Goal: Task Accomplishment & Management: Manage account settings

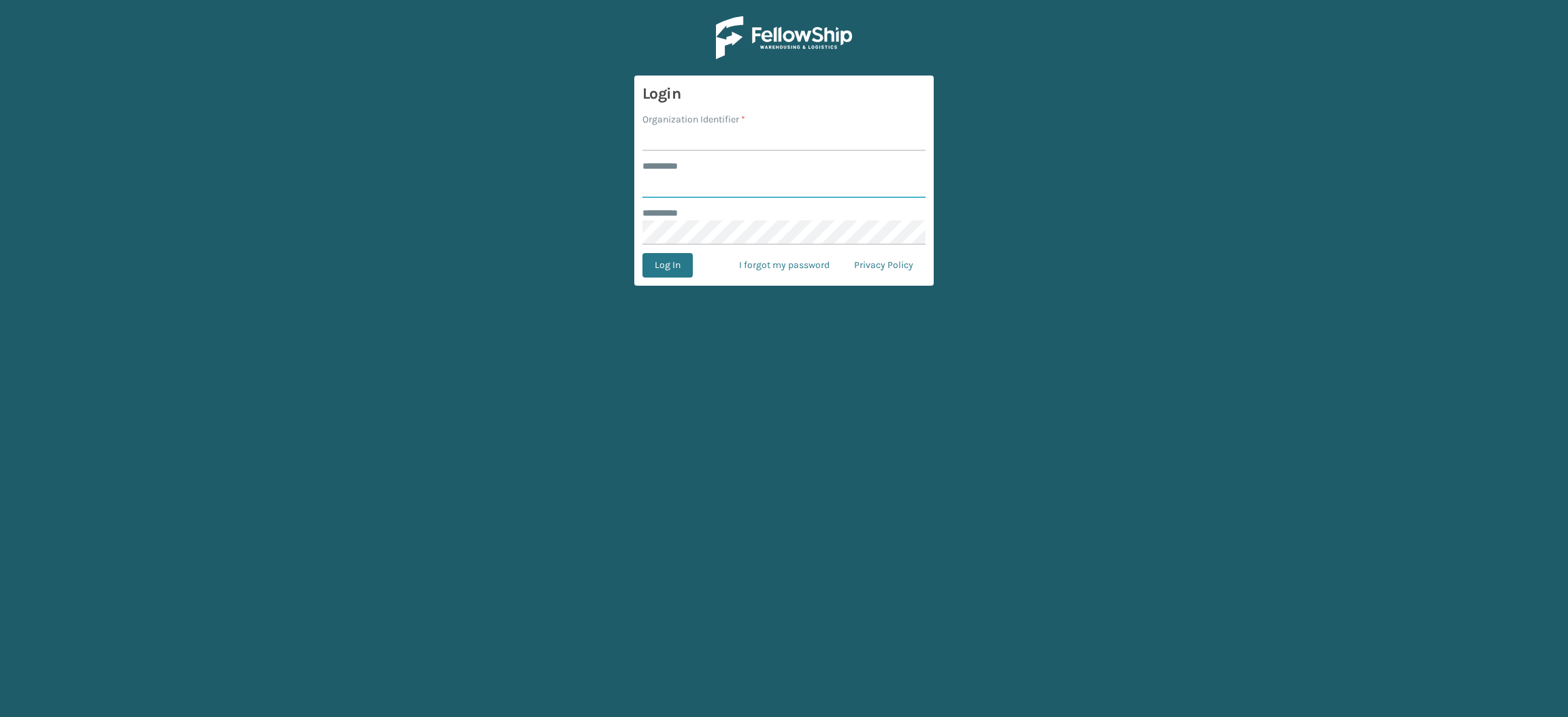
type input "**********"
click at [701, 143] on input "Organization Identifier *" at bounding box center [784, 139] width 283 height 25
type input "SuperAdminOrganization"
click at [671, 268] on button "Log In" at bounding box center [667, 265] width 51 height 25
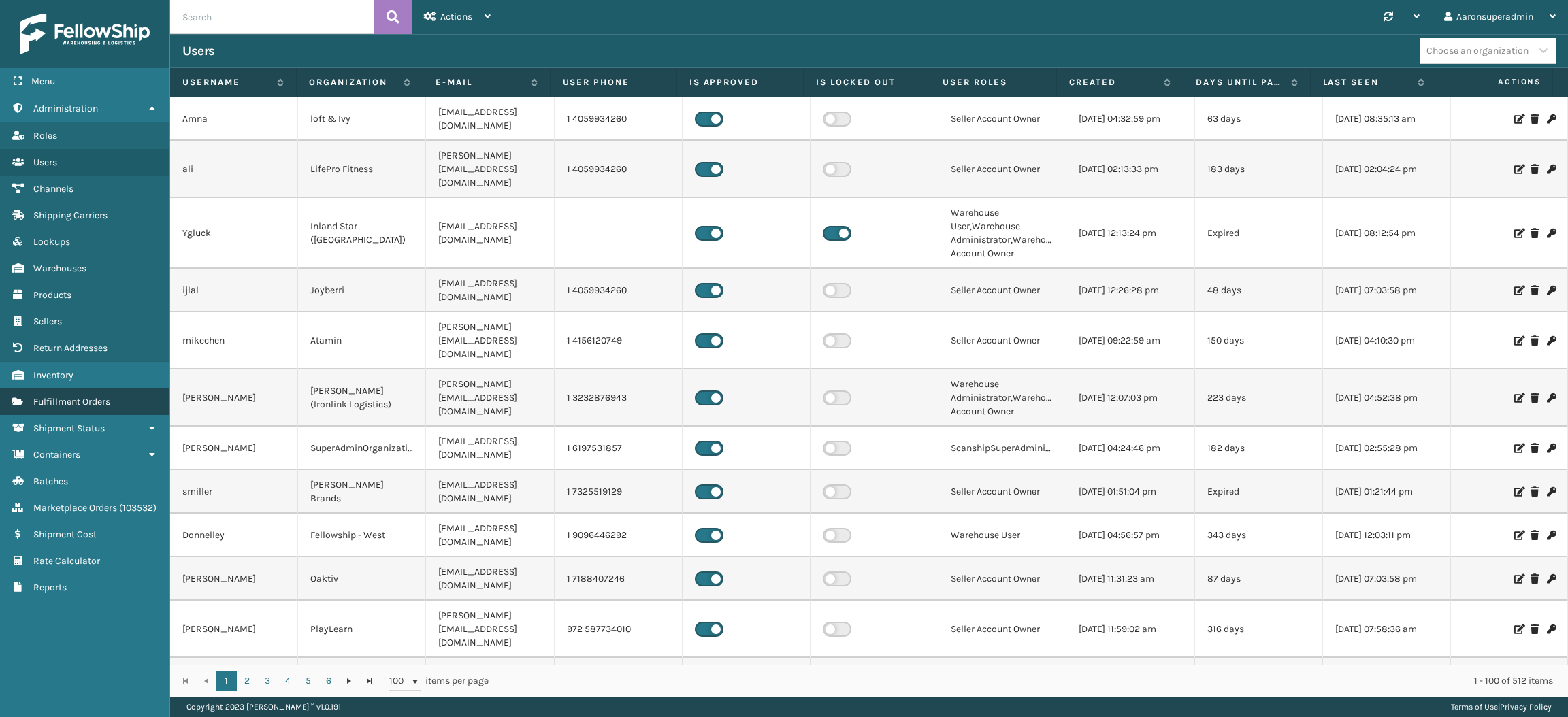
click at [105, 396] on span "Fulfillment Orders" at bounding box center [71, 402] width 77 height 12
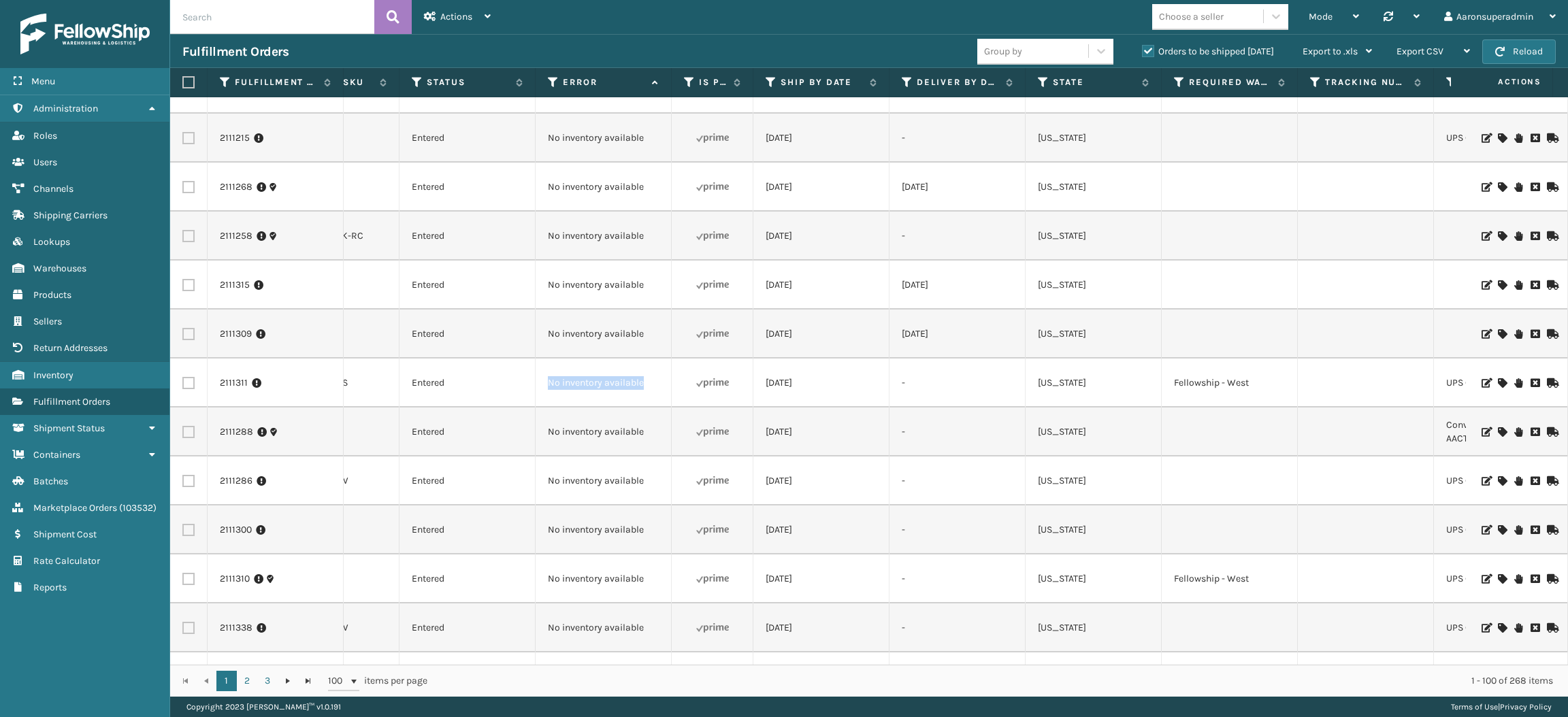
drag, startPoint x: 652, startPoint y: 387, endPoint x: 539, endPoint y: 386, distance: 113.0
click at [539, 386] on td "No inventory available" at bounding box center [603, 383] width 136 height 49
copy td "No inventory available"
click at [243, 22] on input "text" at bounding box center [272, 17] width 204 height 34
paste input "No inventory available"
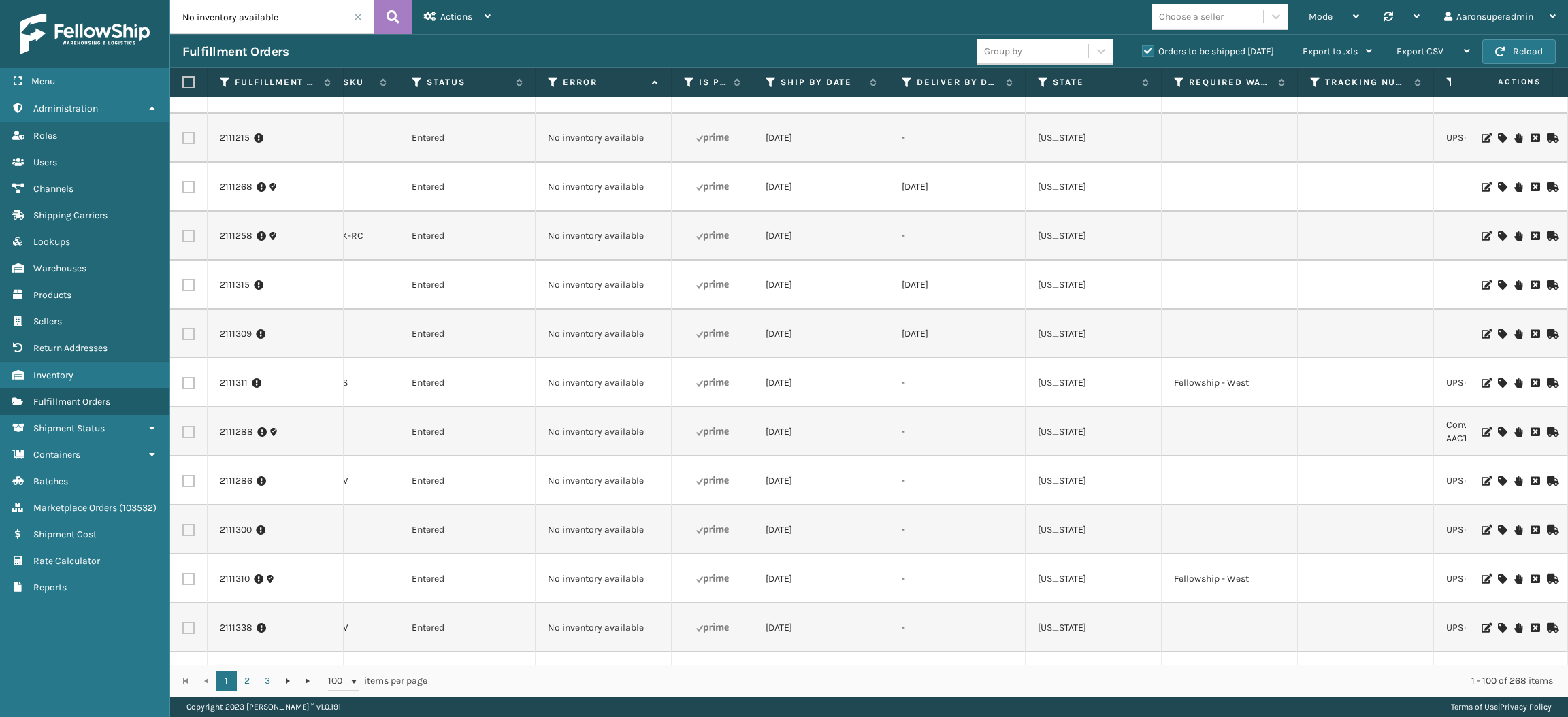
type input "No inventory available"
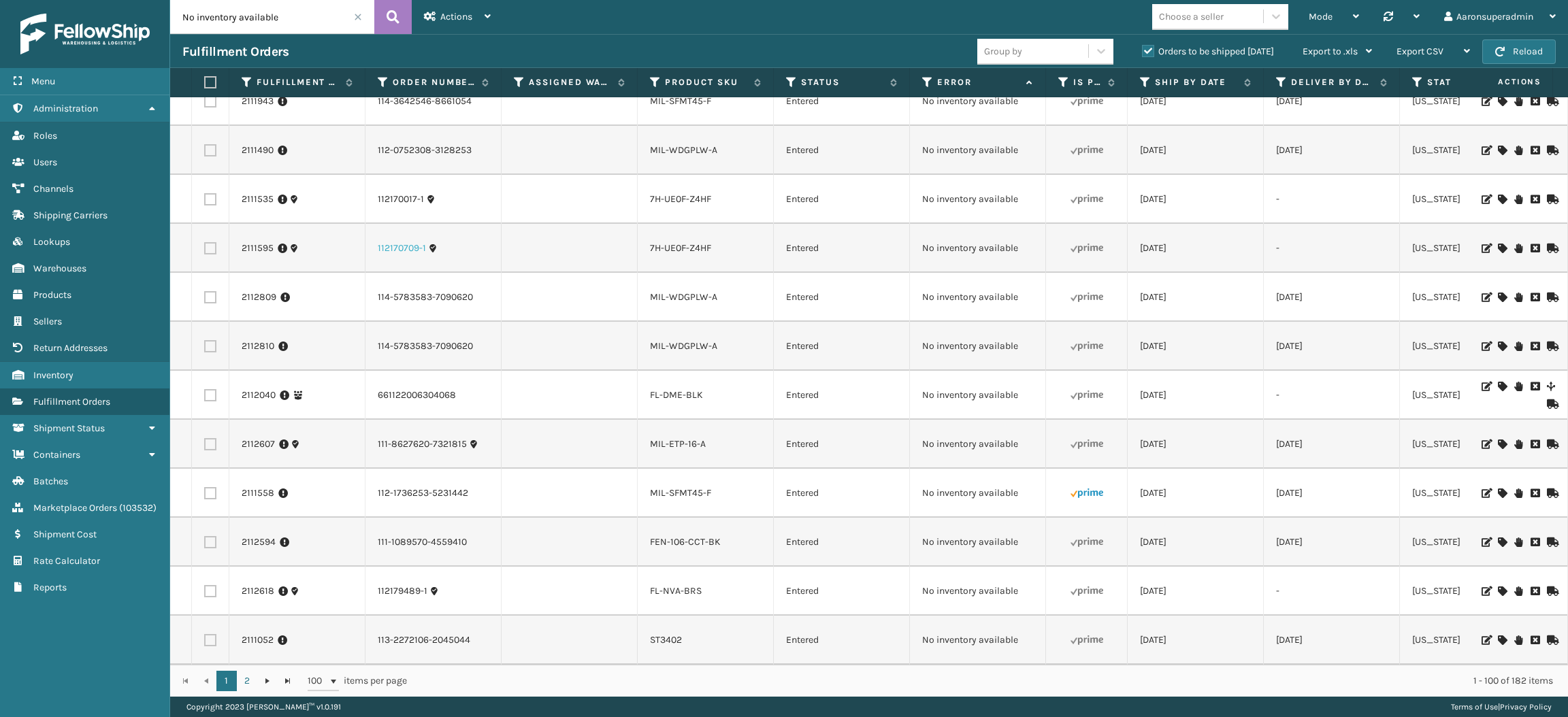
click at [379, 242] on link "112170709-1" at bounding box center [402, 249] width 48 height 14
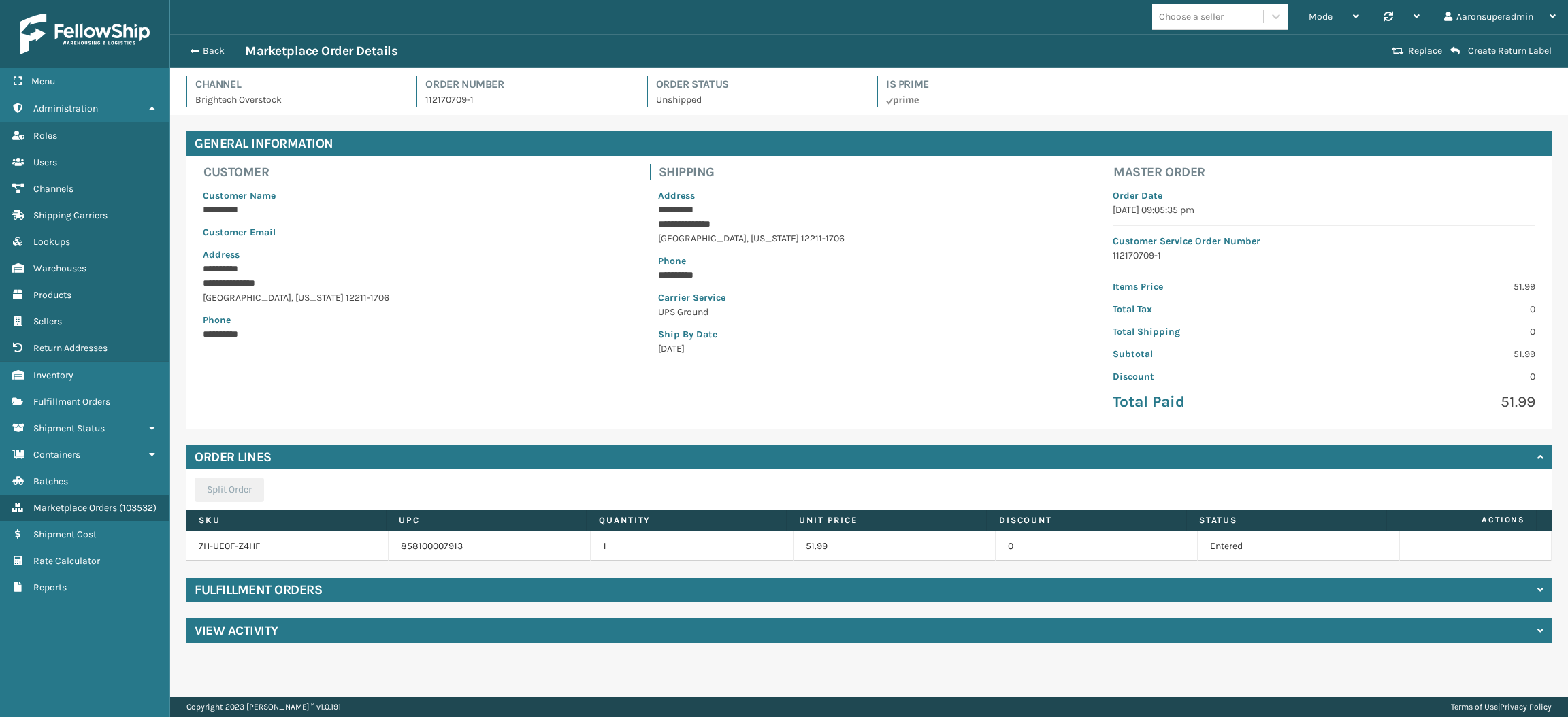
click at [205, 40] on div "Back Marketplace Order Details Replace Create Return Label" at bounding box center [869, 51] width 1398 height 34
click at [205, 47] on button "Back" at bounding box center [213, 51] width 63 height 12
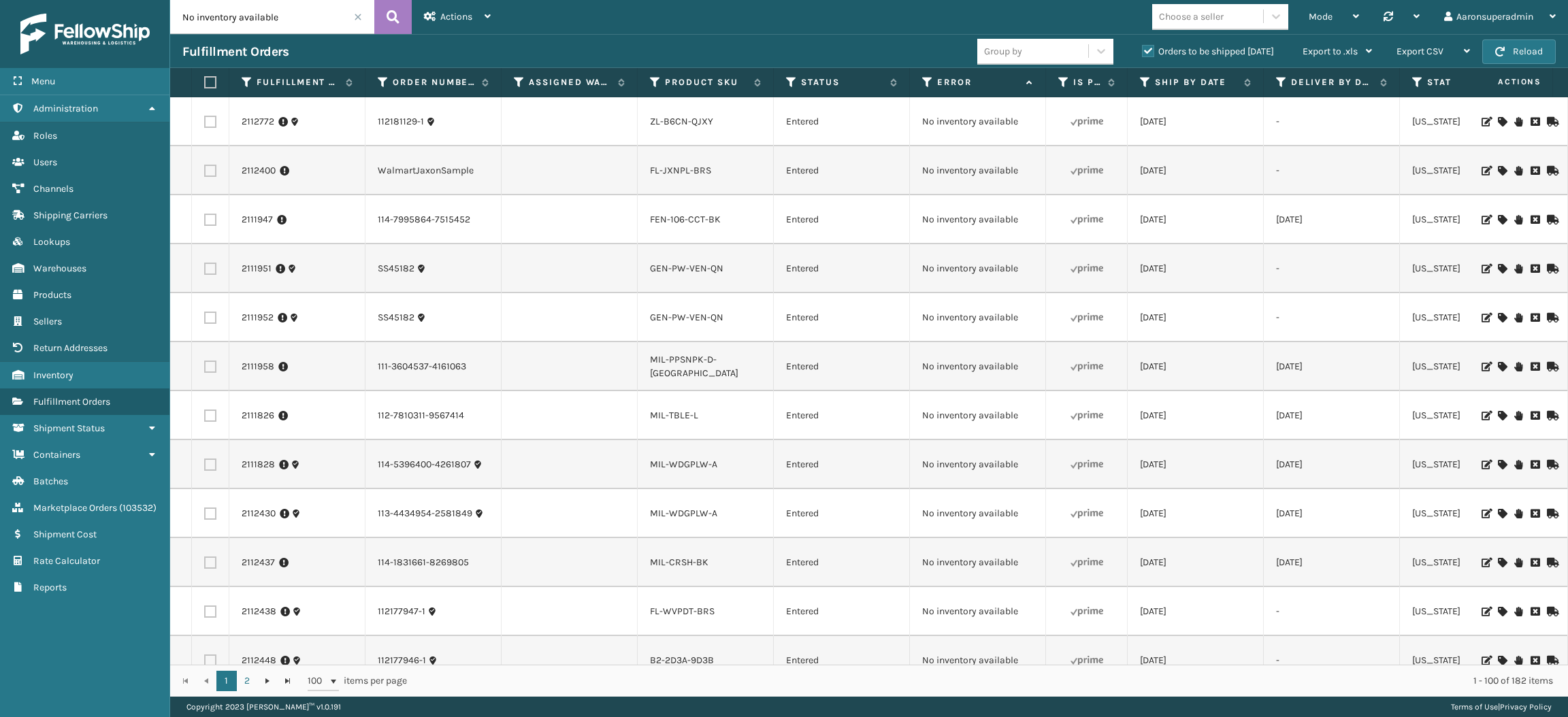
click at [207, 77] on label at bounding box center [208, 82] width 8 height 12
click at [205, 79] on input "checkbox" at bounding box center [204, 83] width 1 height 9
checkbox input "true"
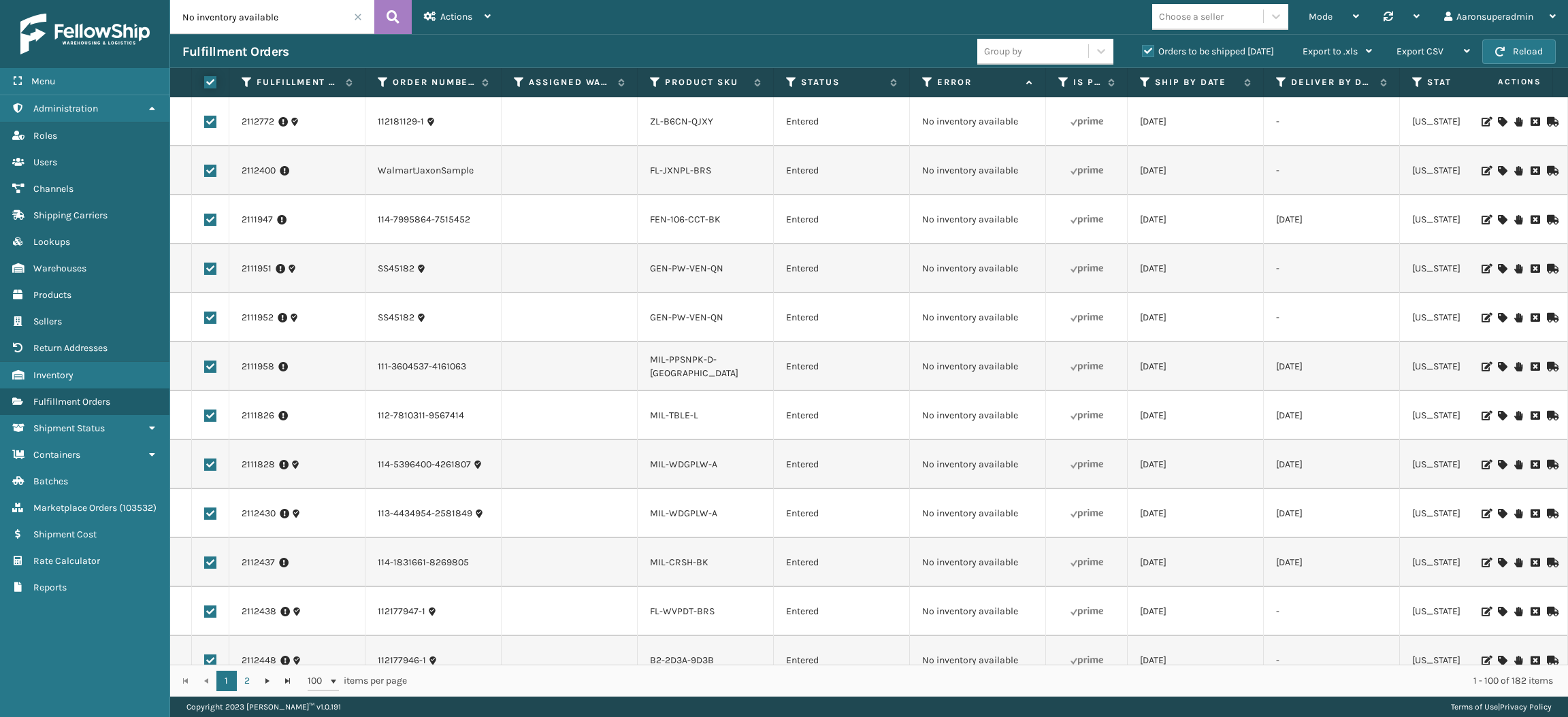
checkbox input "true"
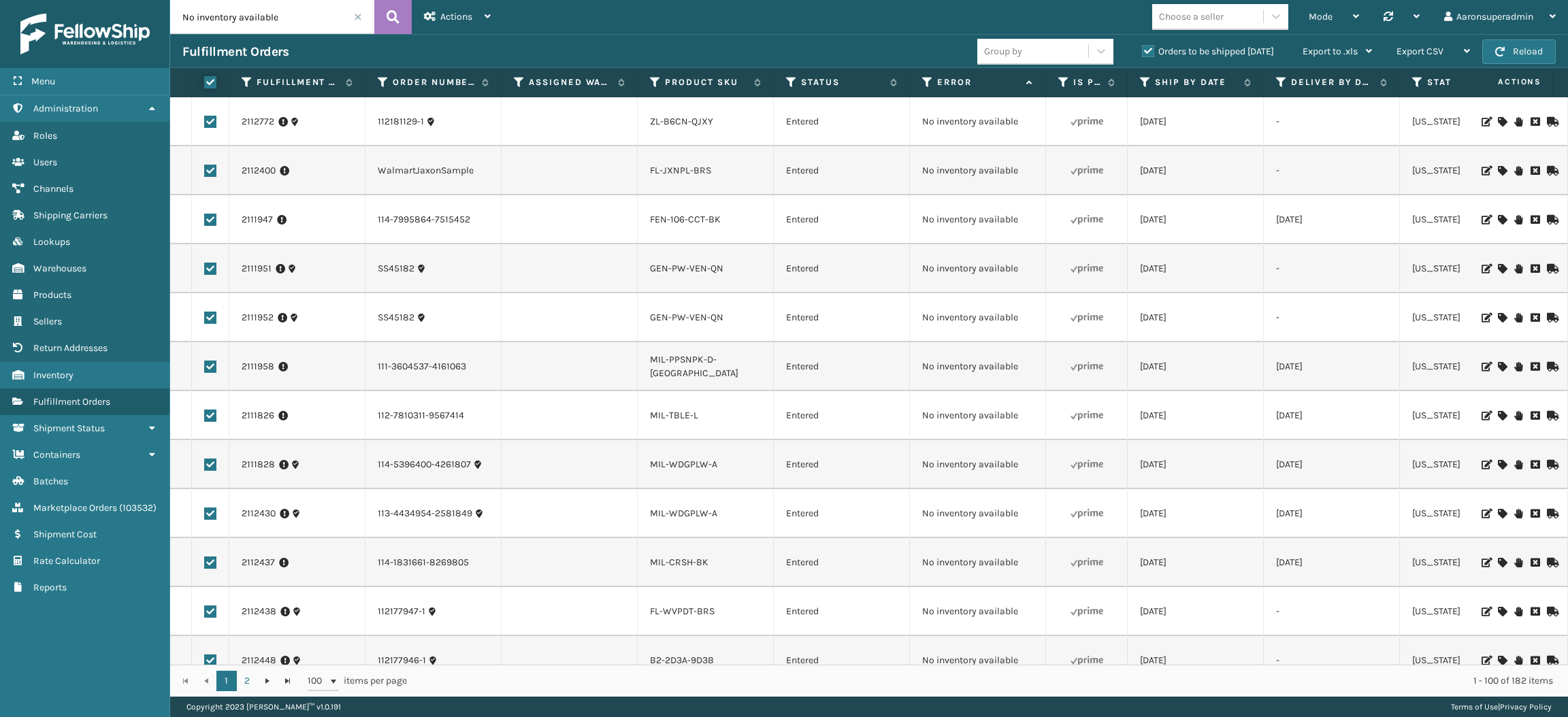
checkbox input "true"
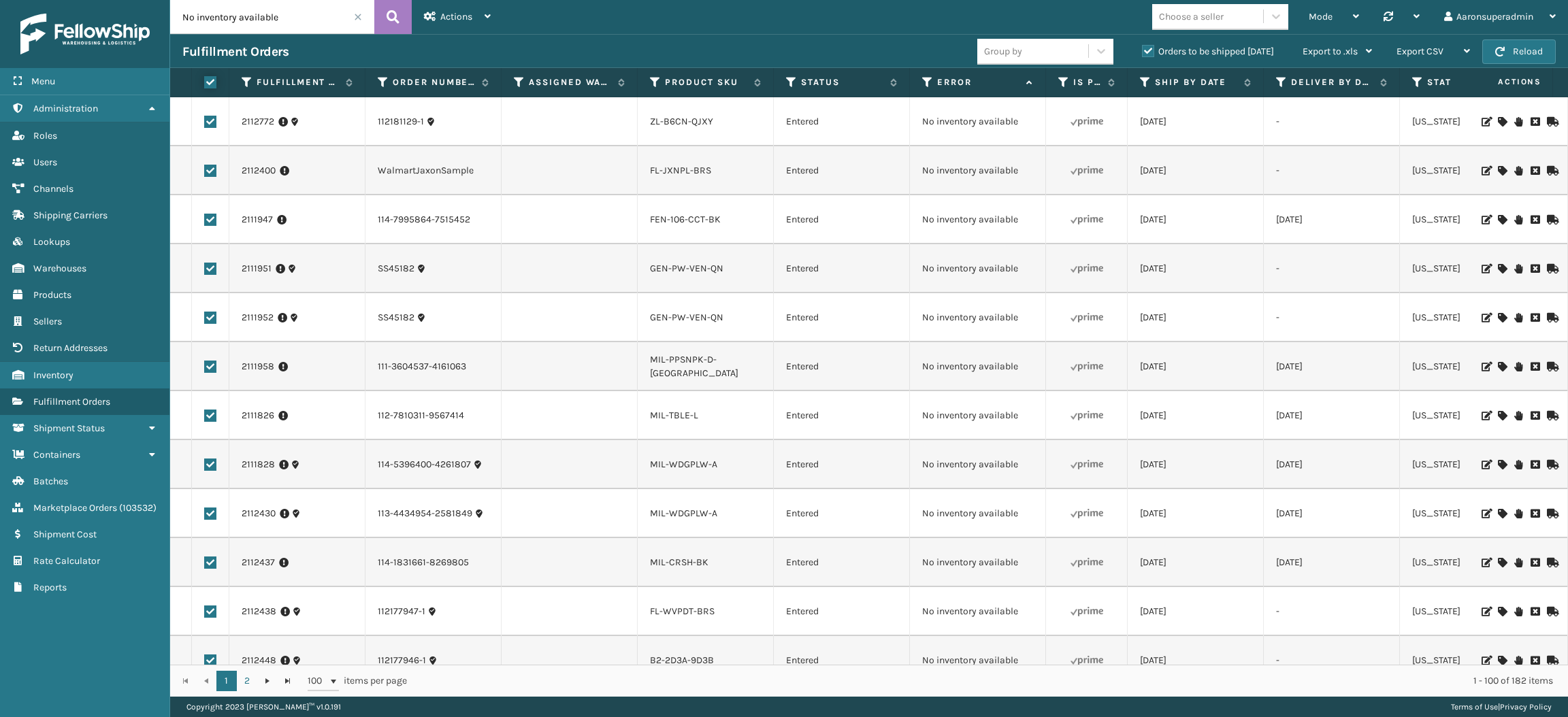
checkbox input "true"
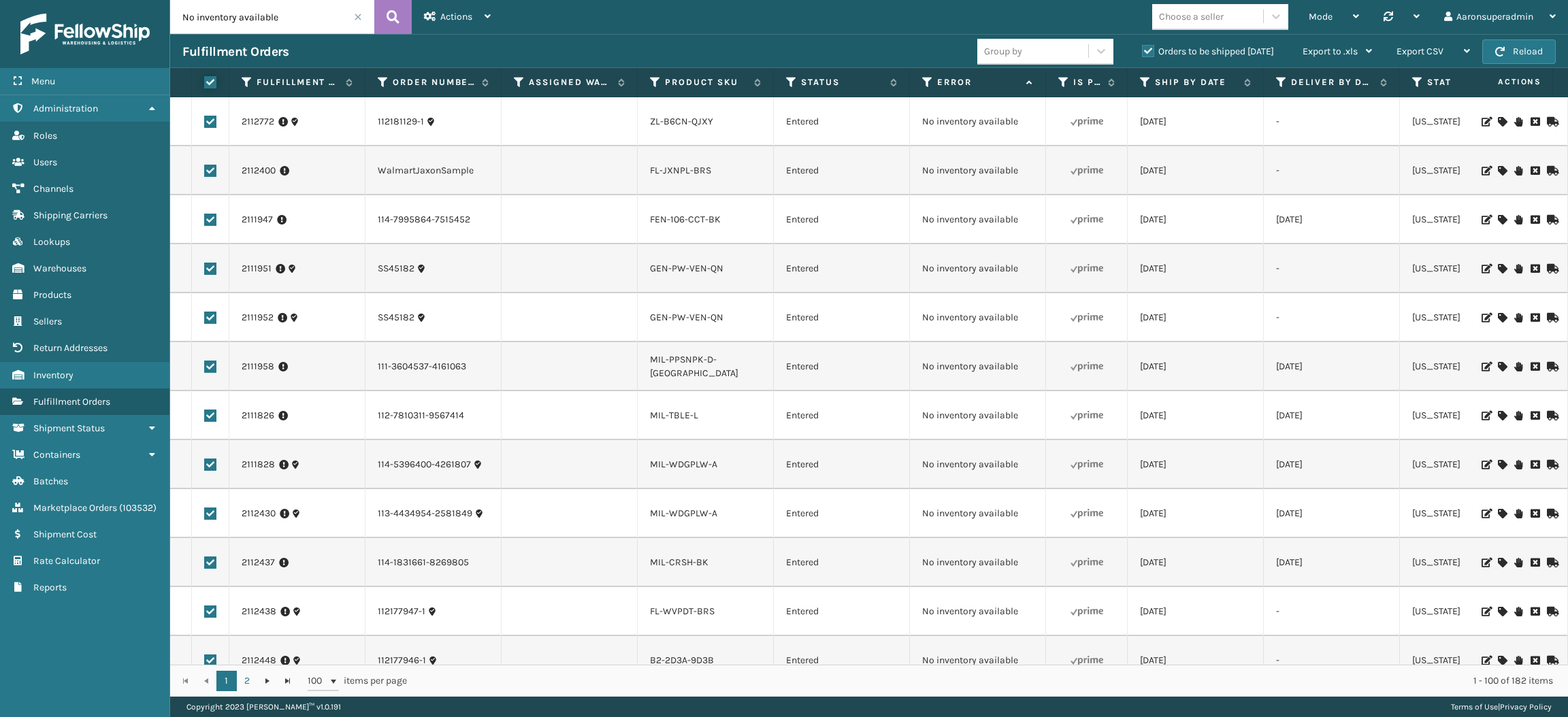
checkbox input "true"
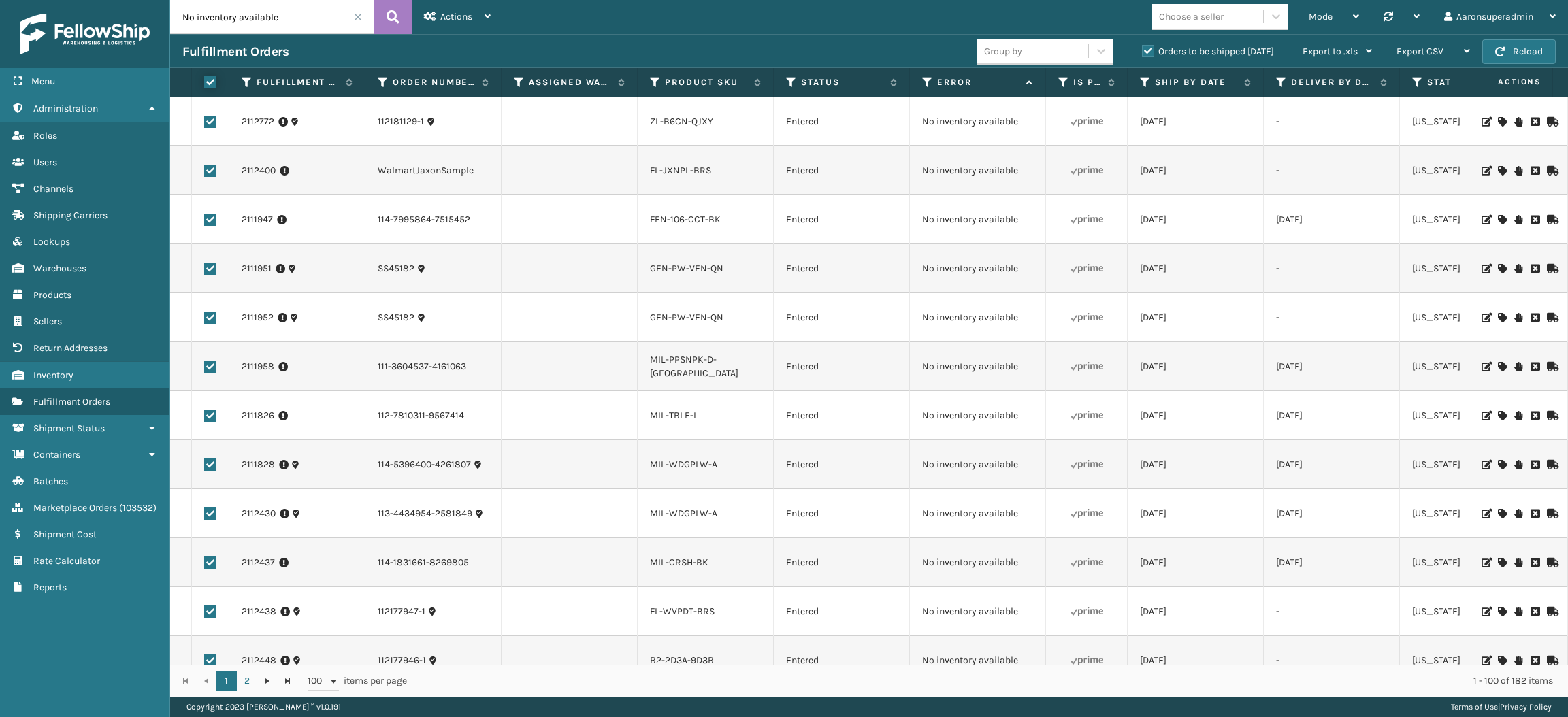
checkbox input "true"
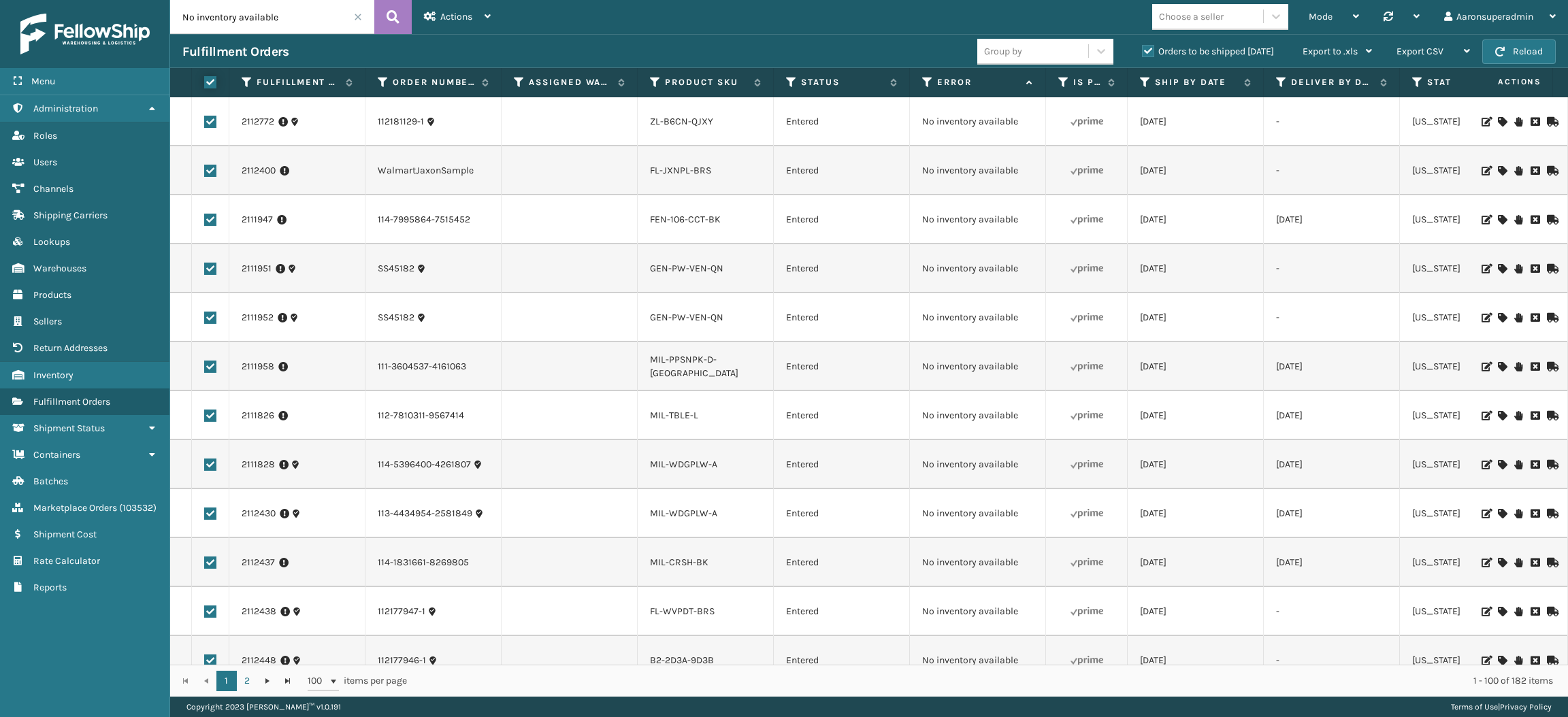
checkbox input "true"
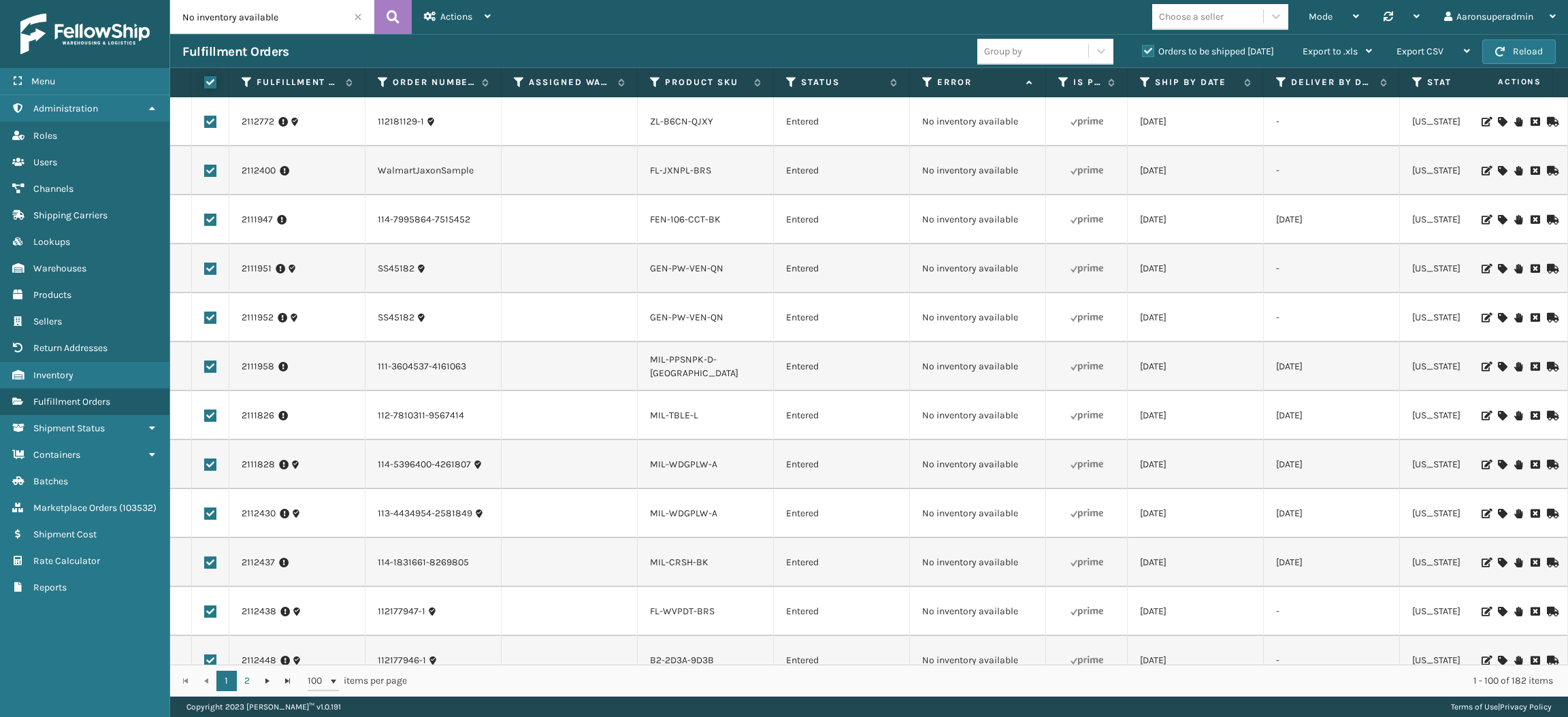
checkbox input "true"
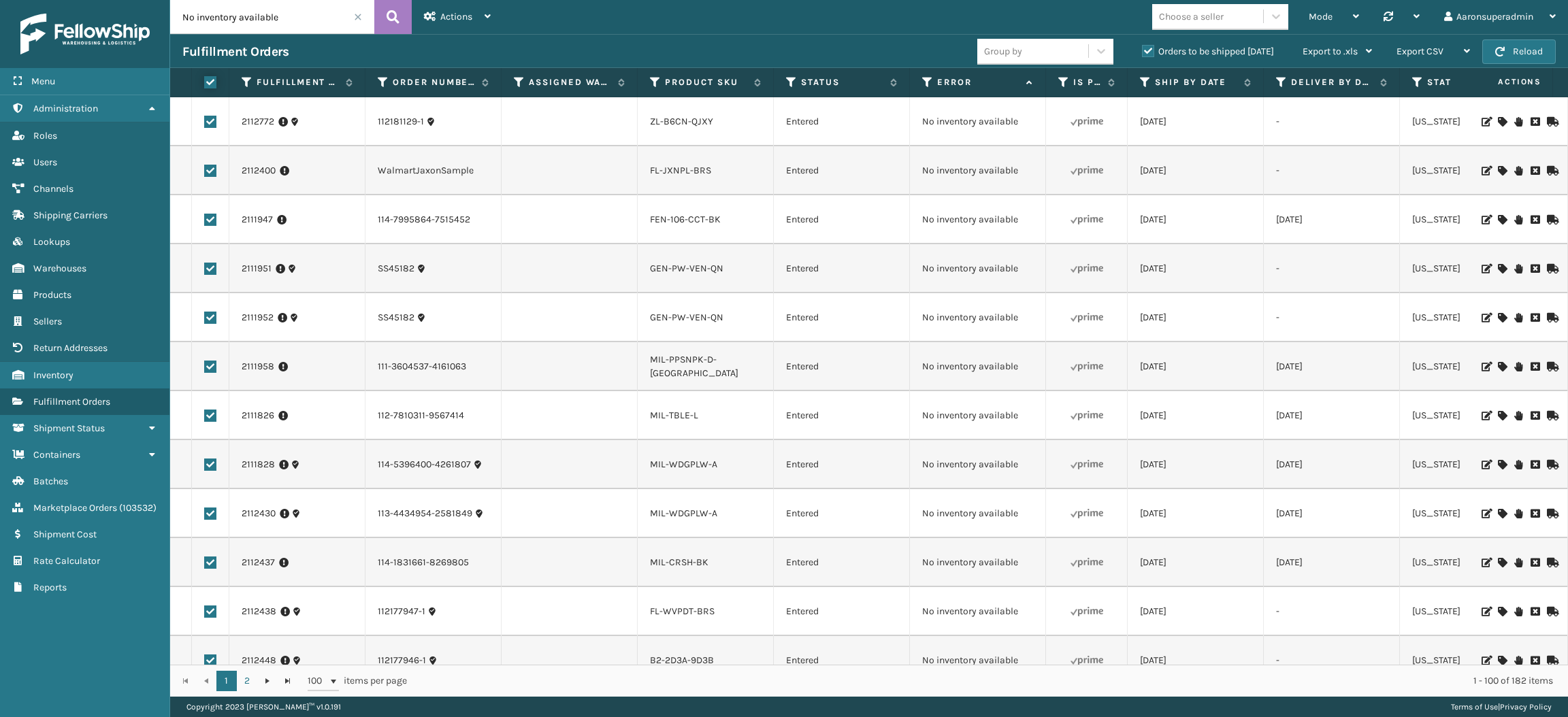
checkbox input "true"
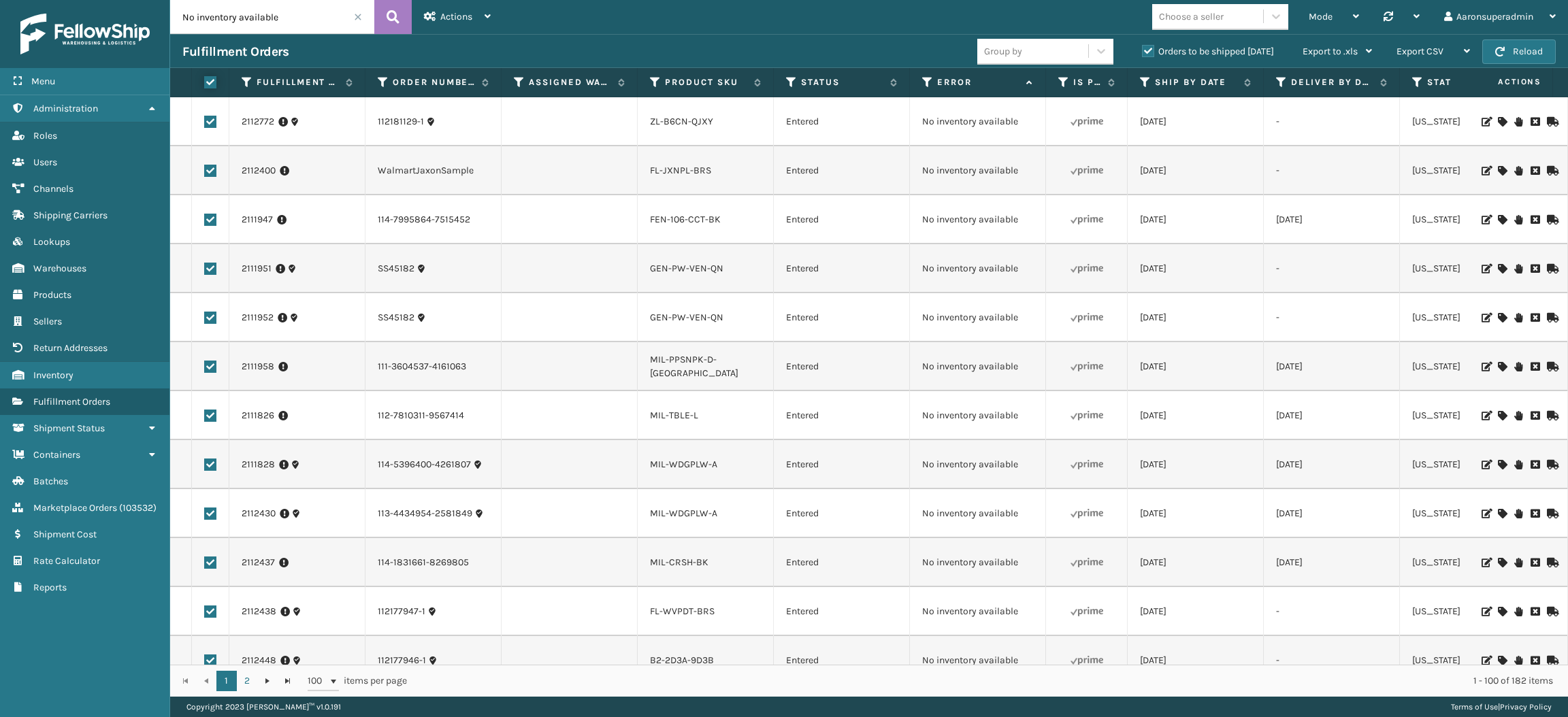
checkbox input "true"
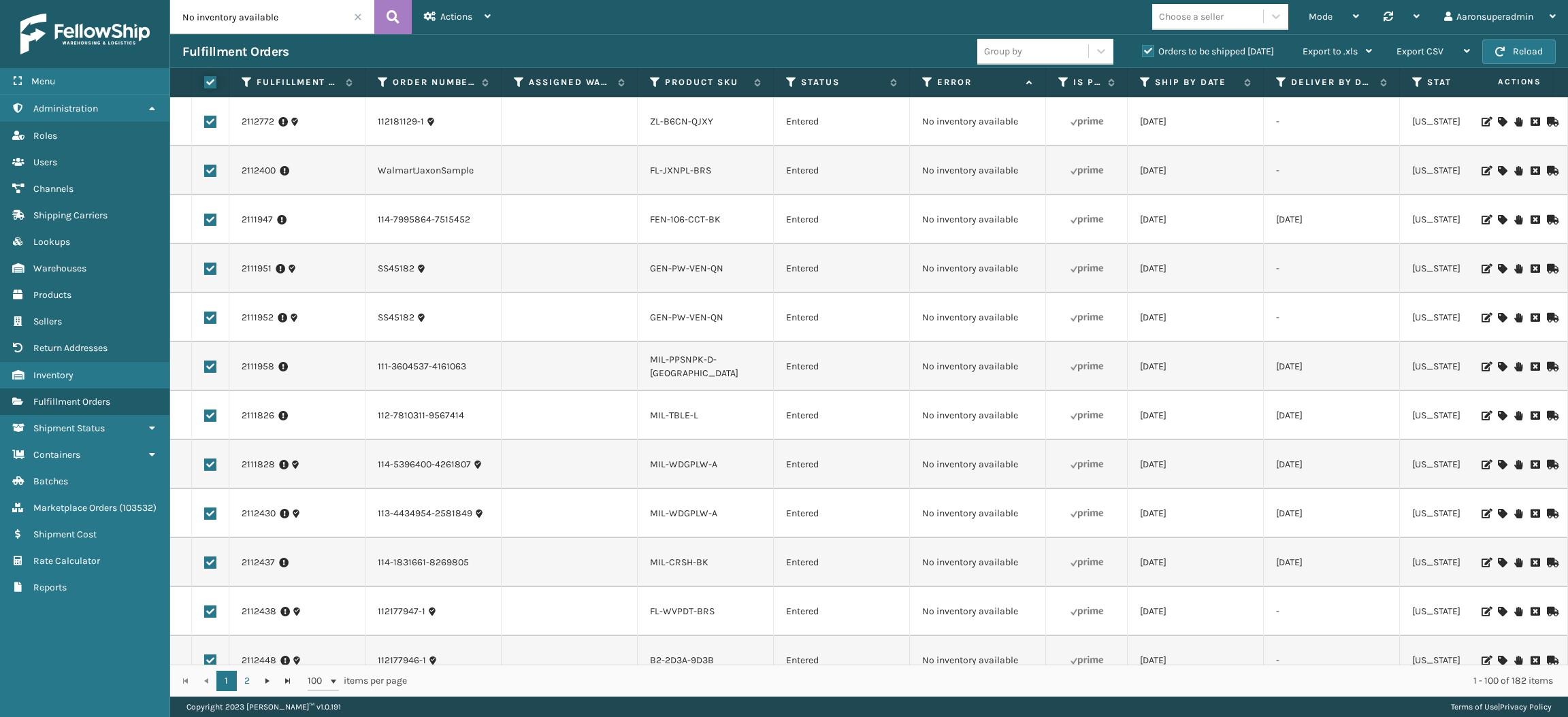
checkbox input "true"
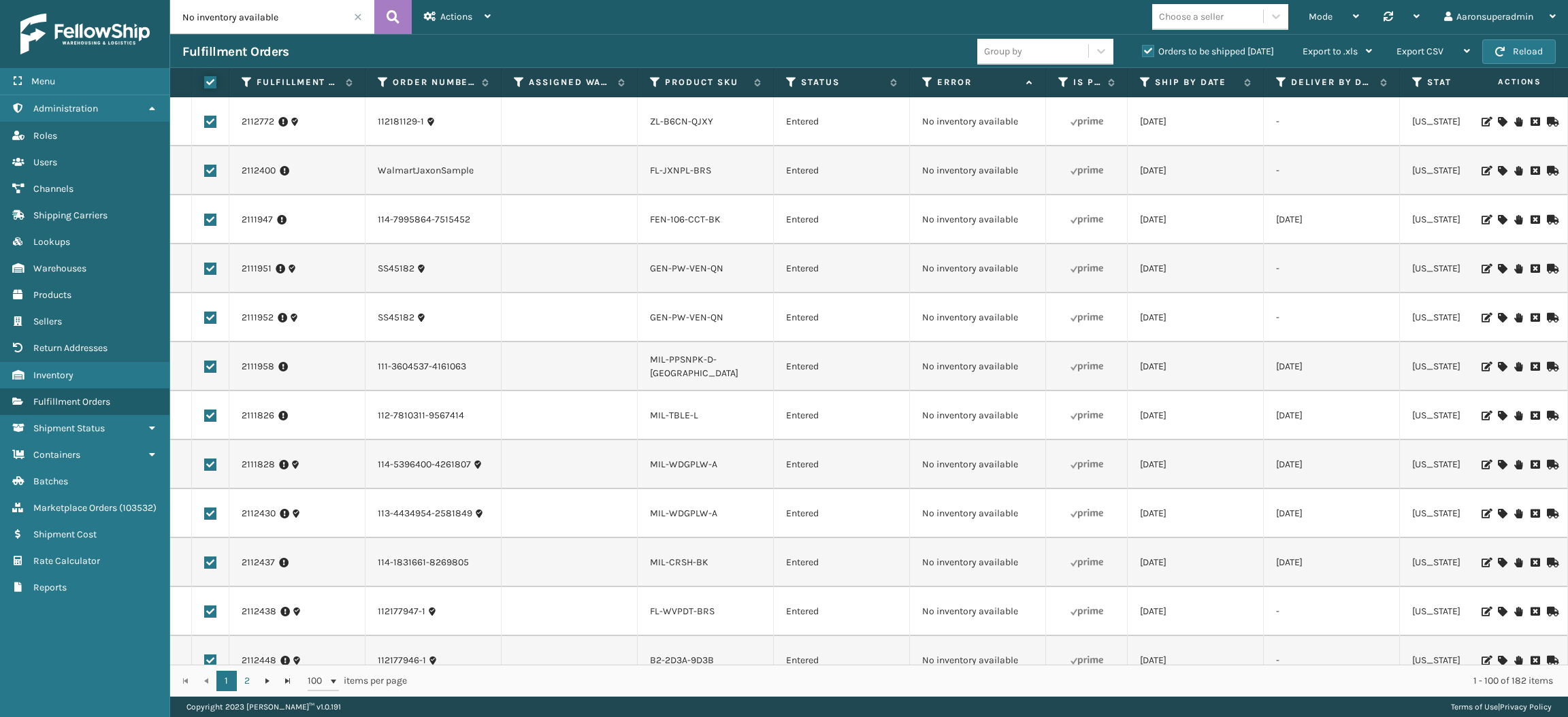
checkbox input "true"
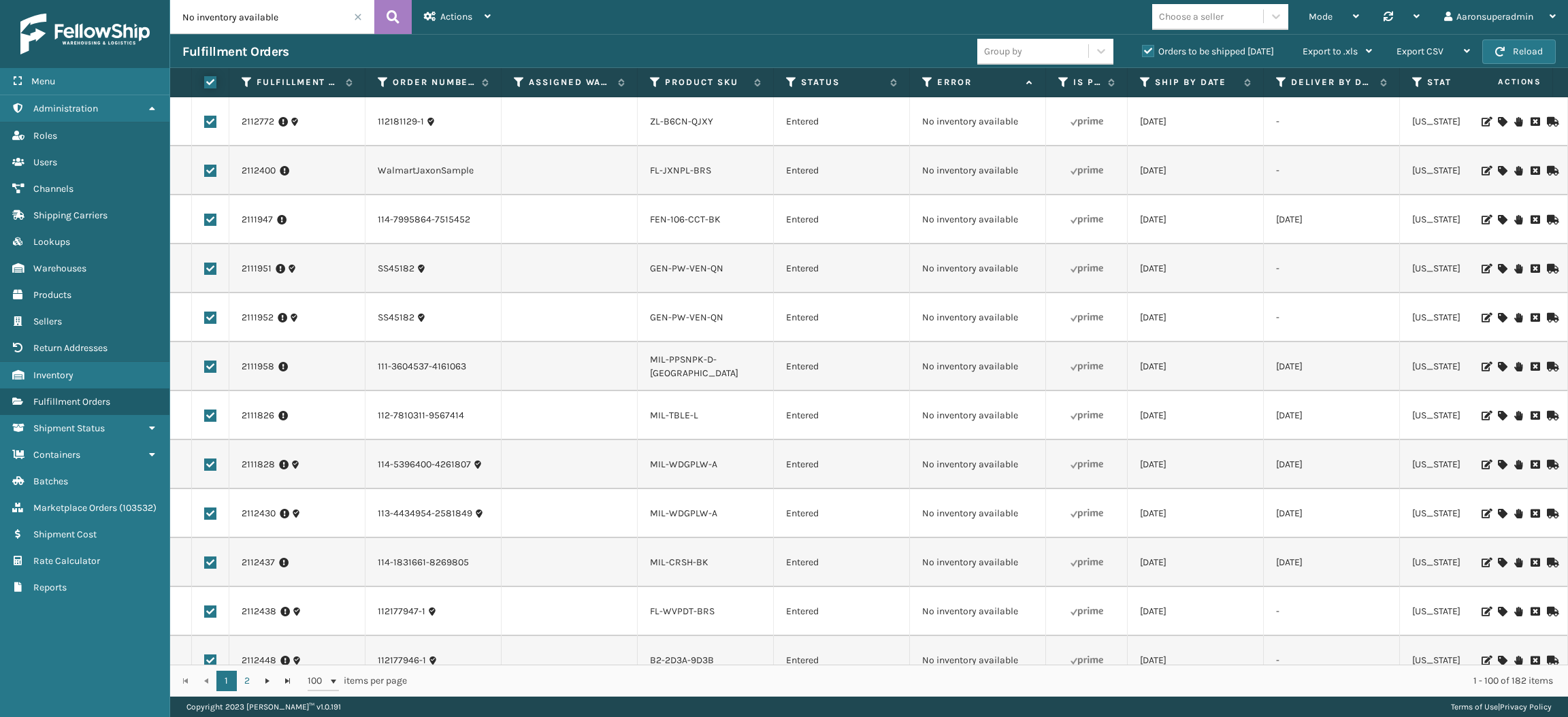
checkbox input "true"
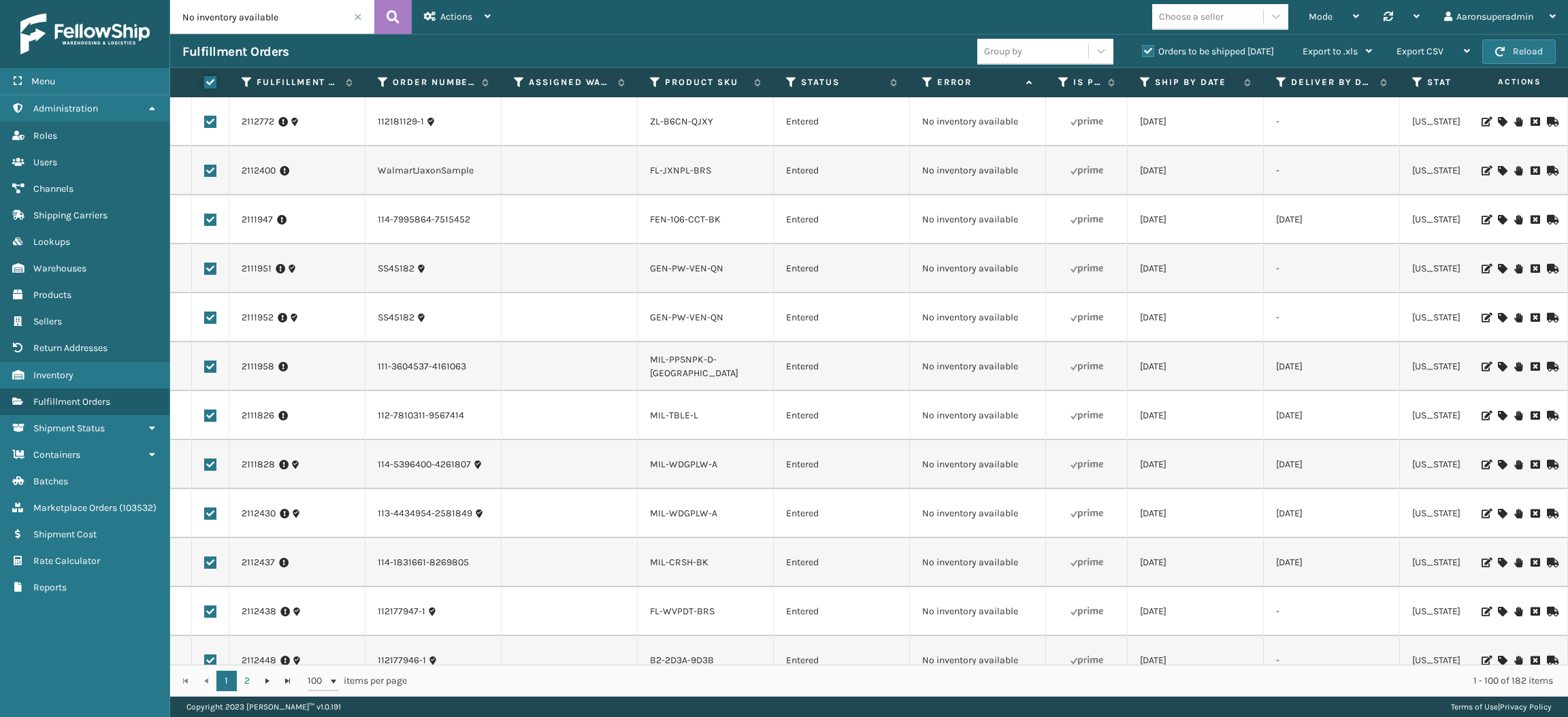
checkbox input "true"
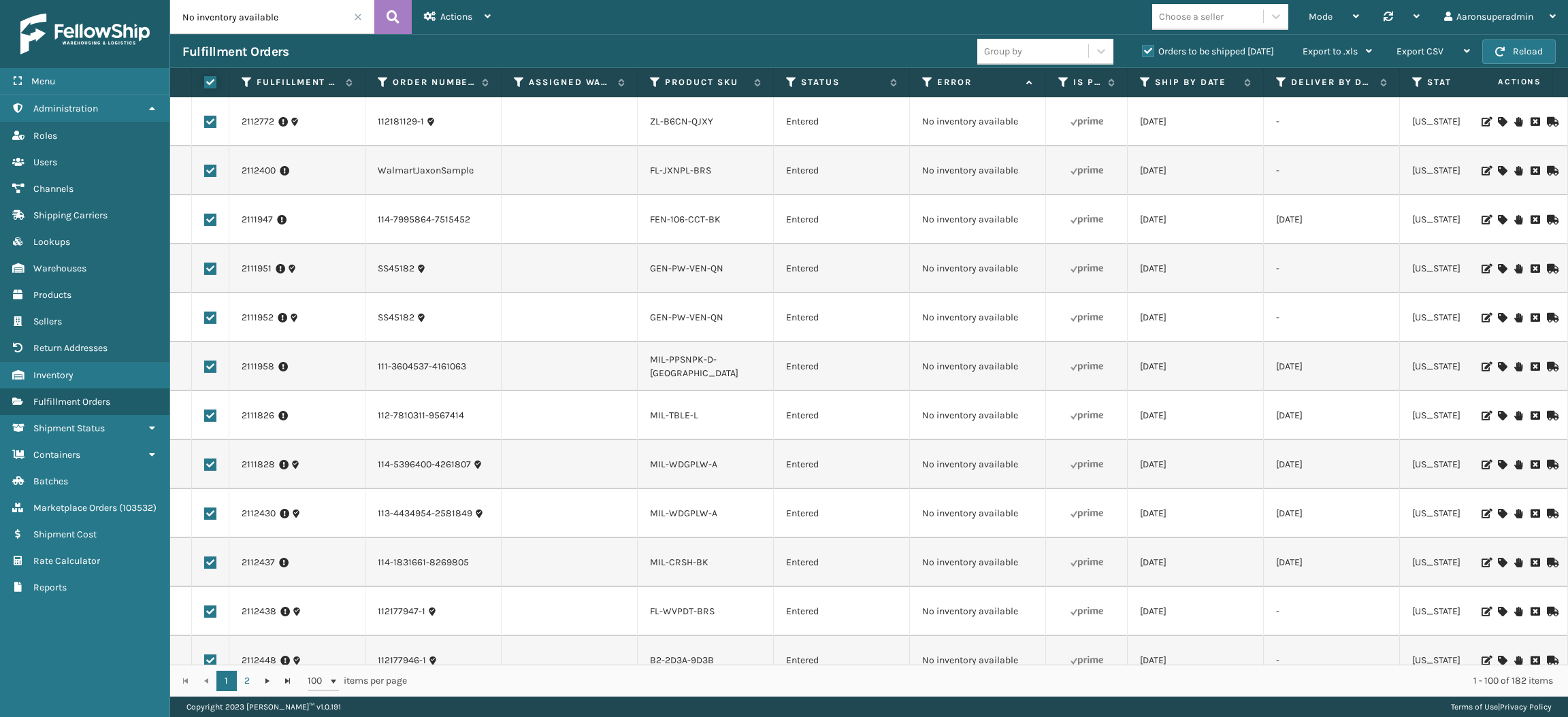
checkbox input "true"
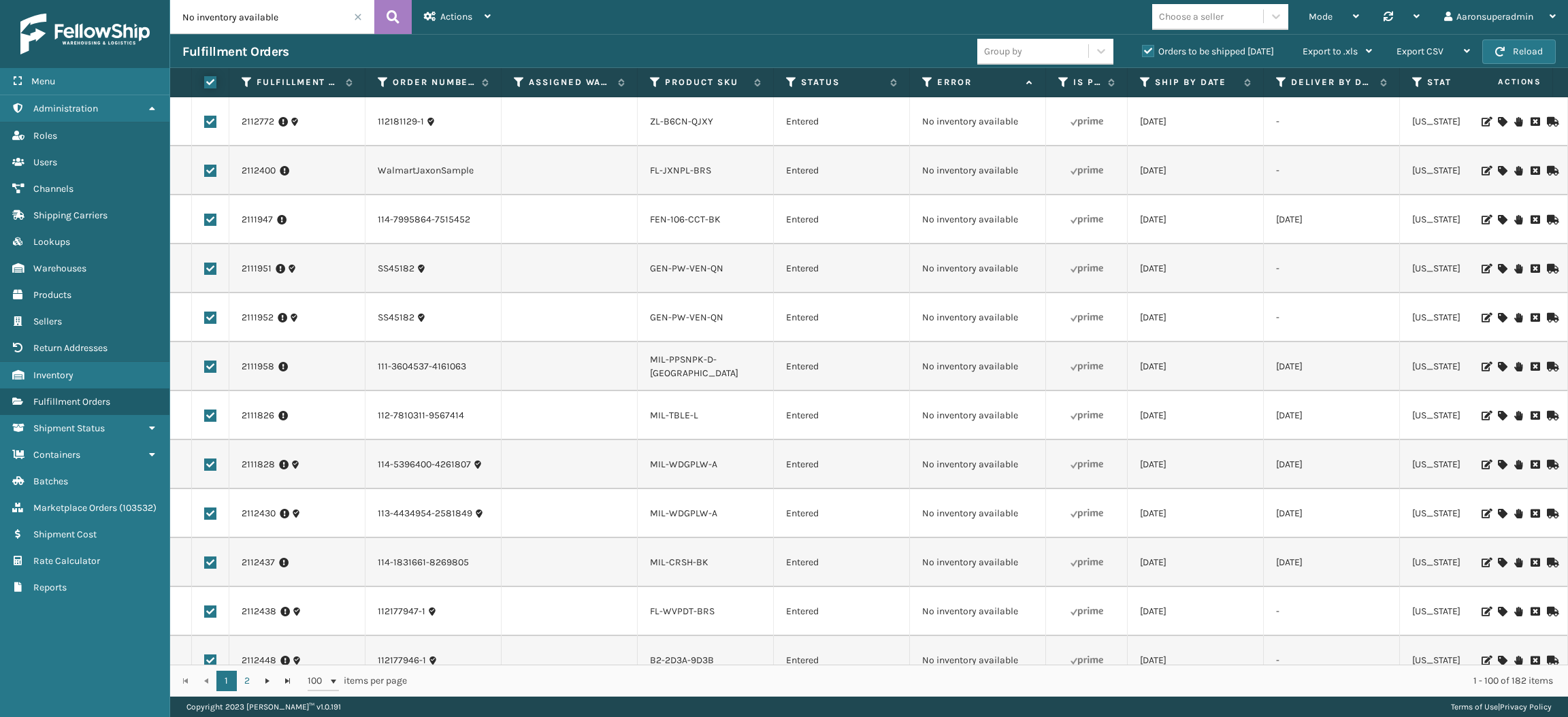
checkbox input "true"
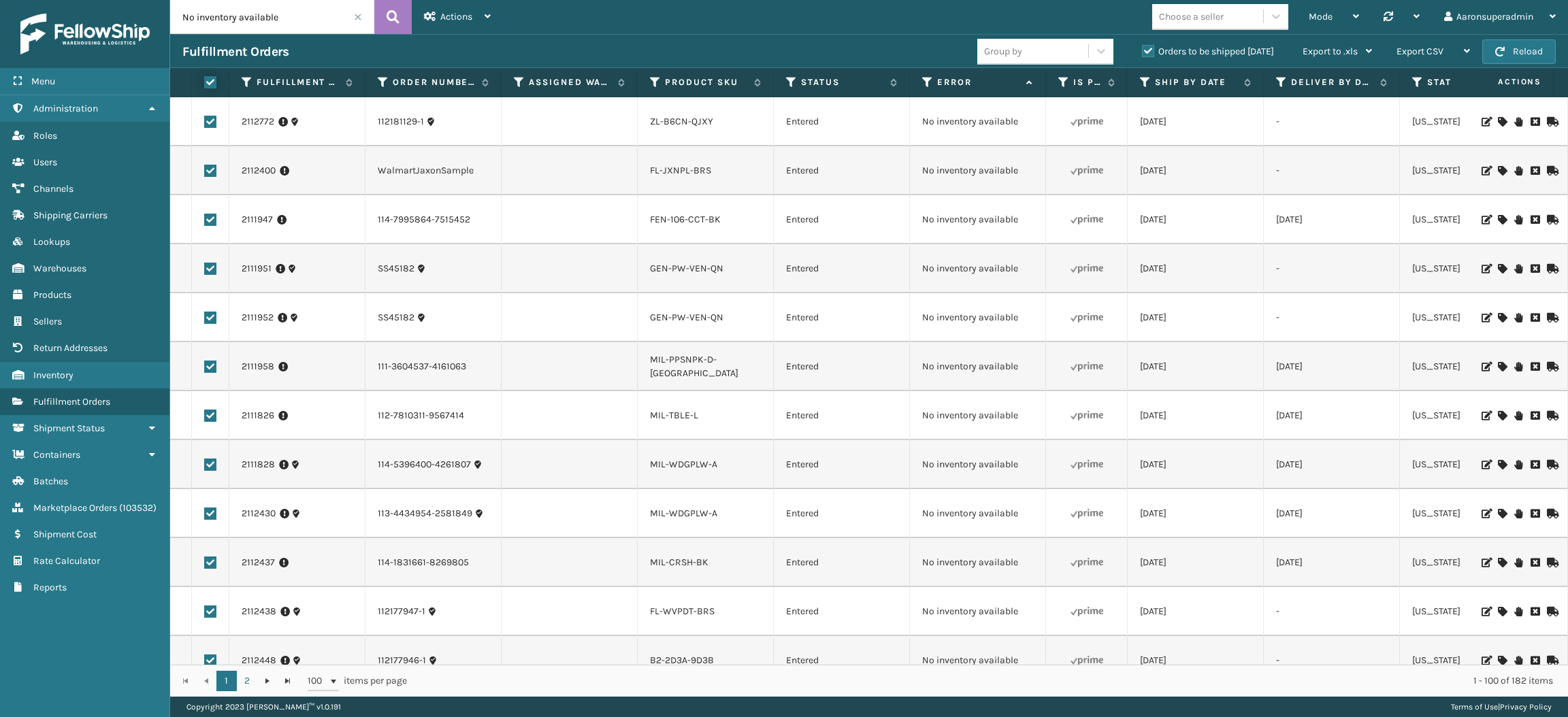
checkbox input "true"
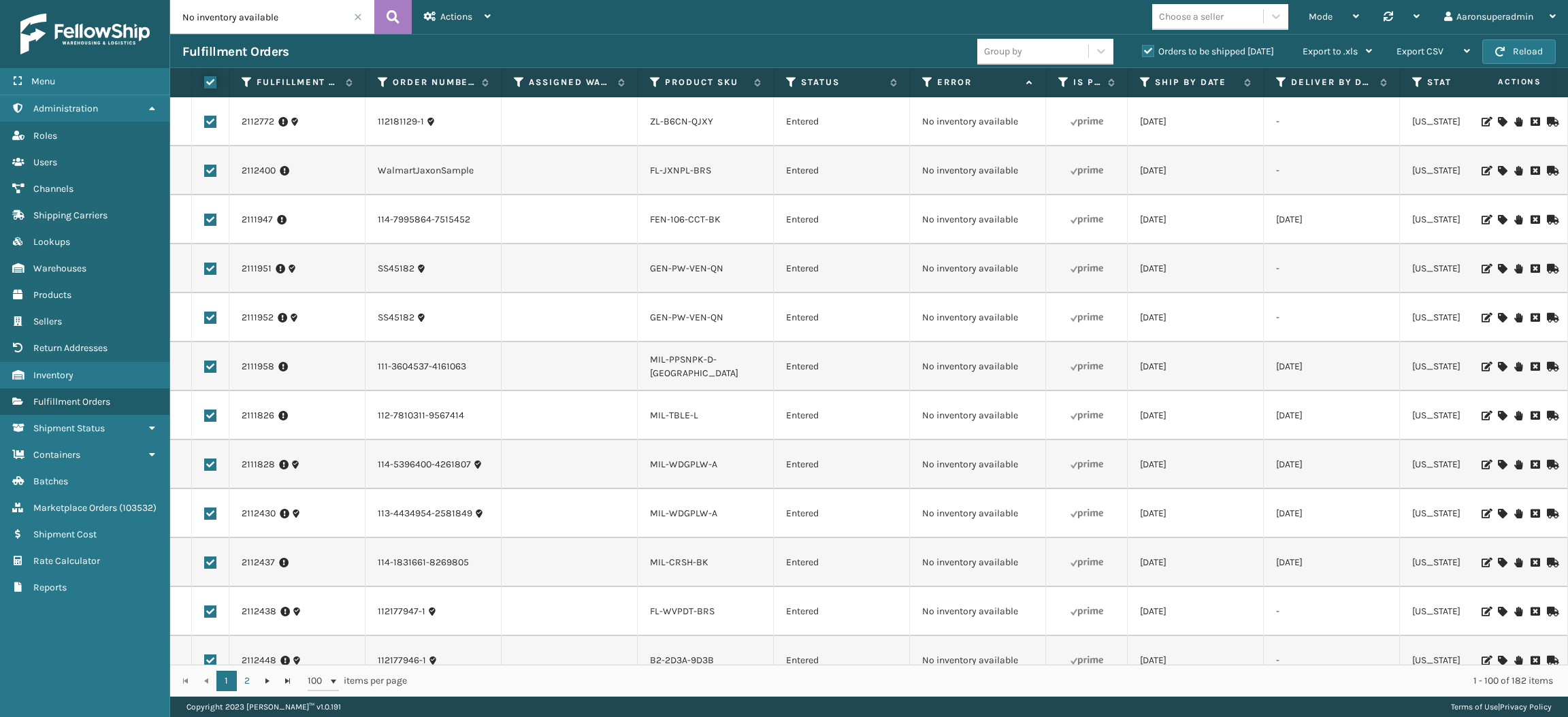
checkbox input "true"
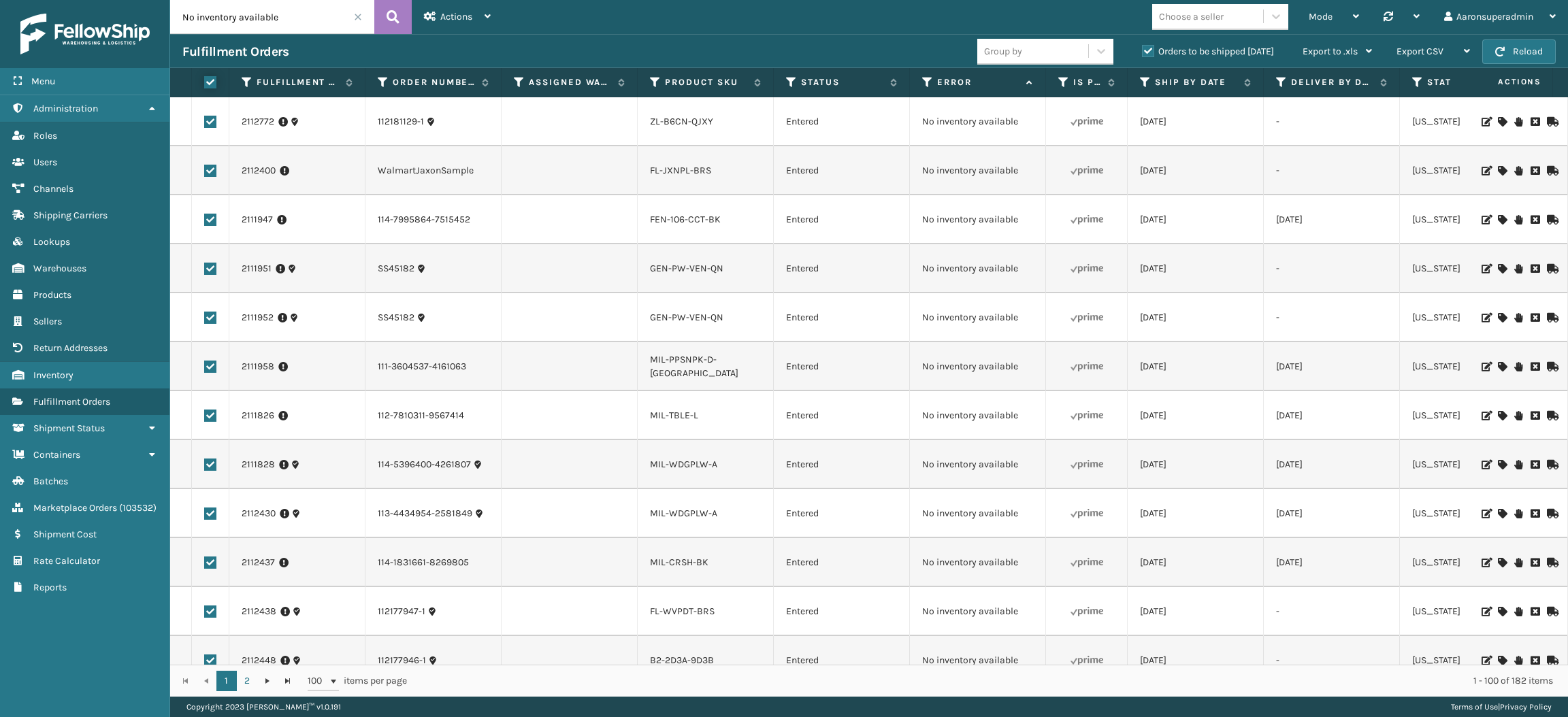
checkbox input "true"
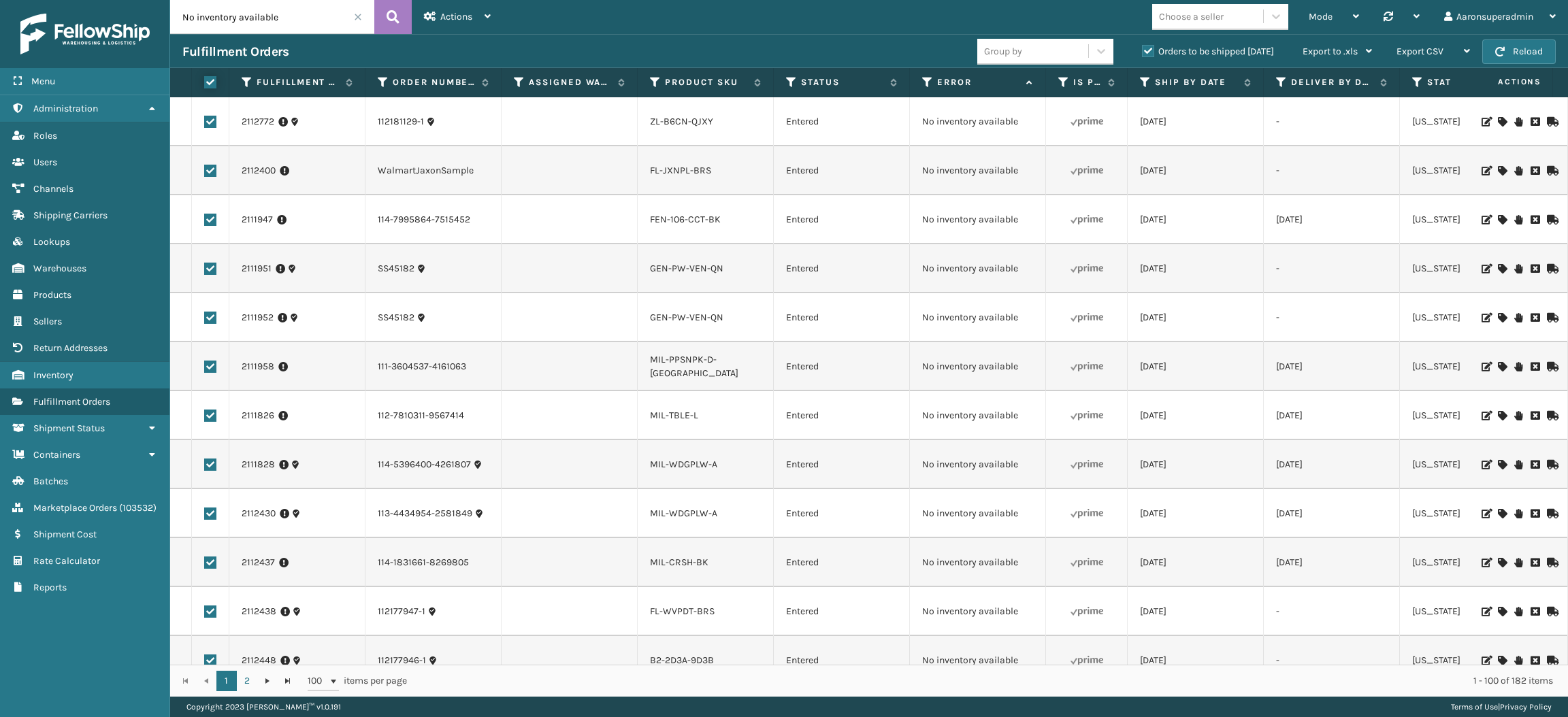
checkbox input "true"
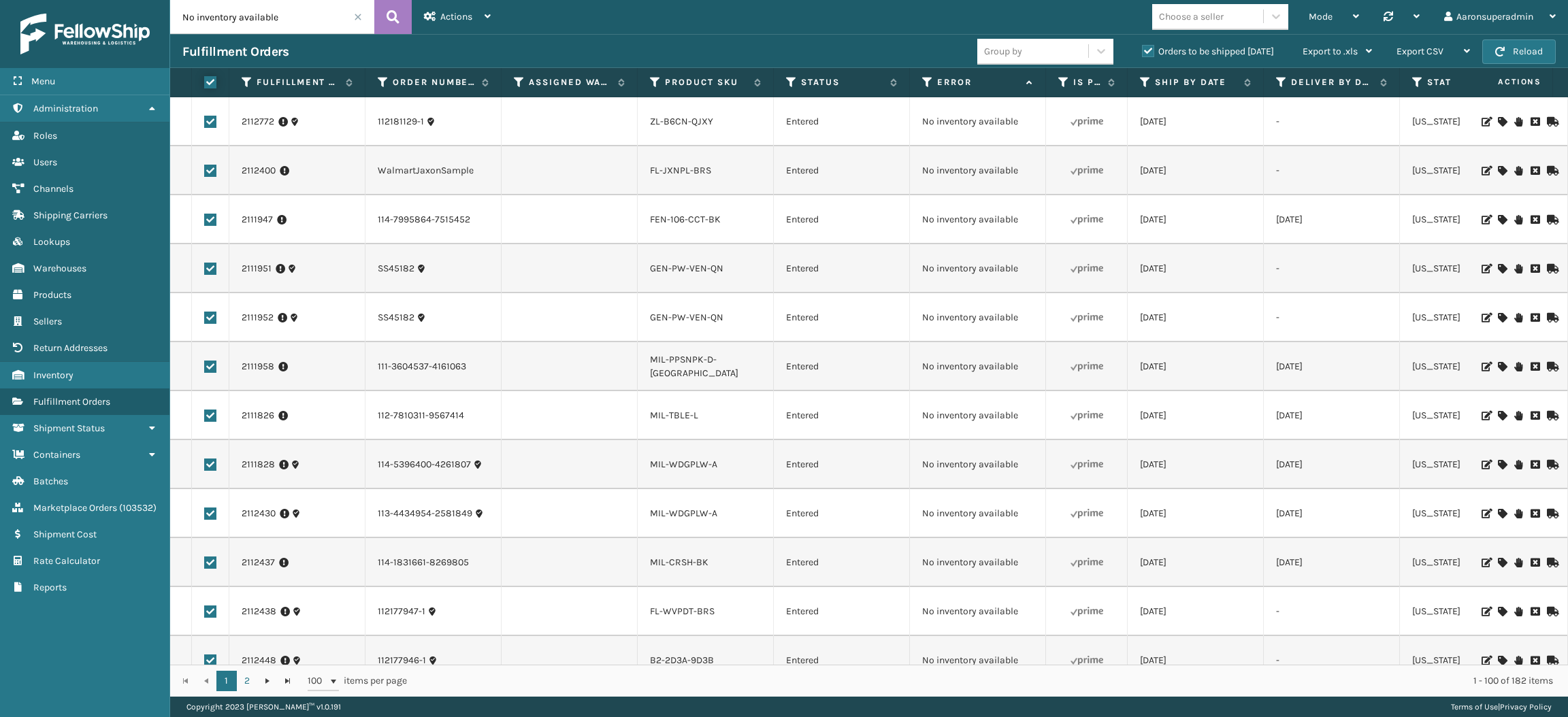
checkbox input "true"
click at [1088, 40] on div "Bulk Actions" at bounding box center [1077, 52] width 80 height 34
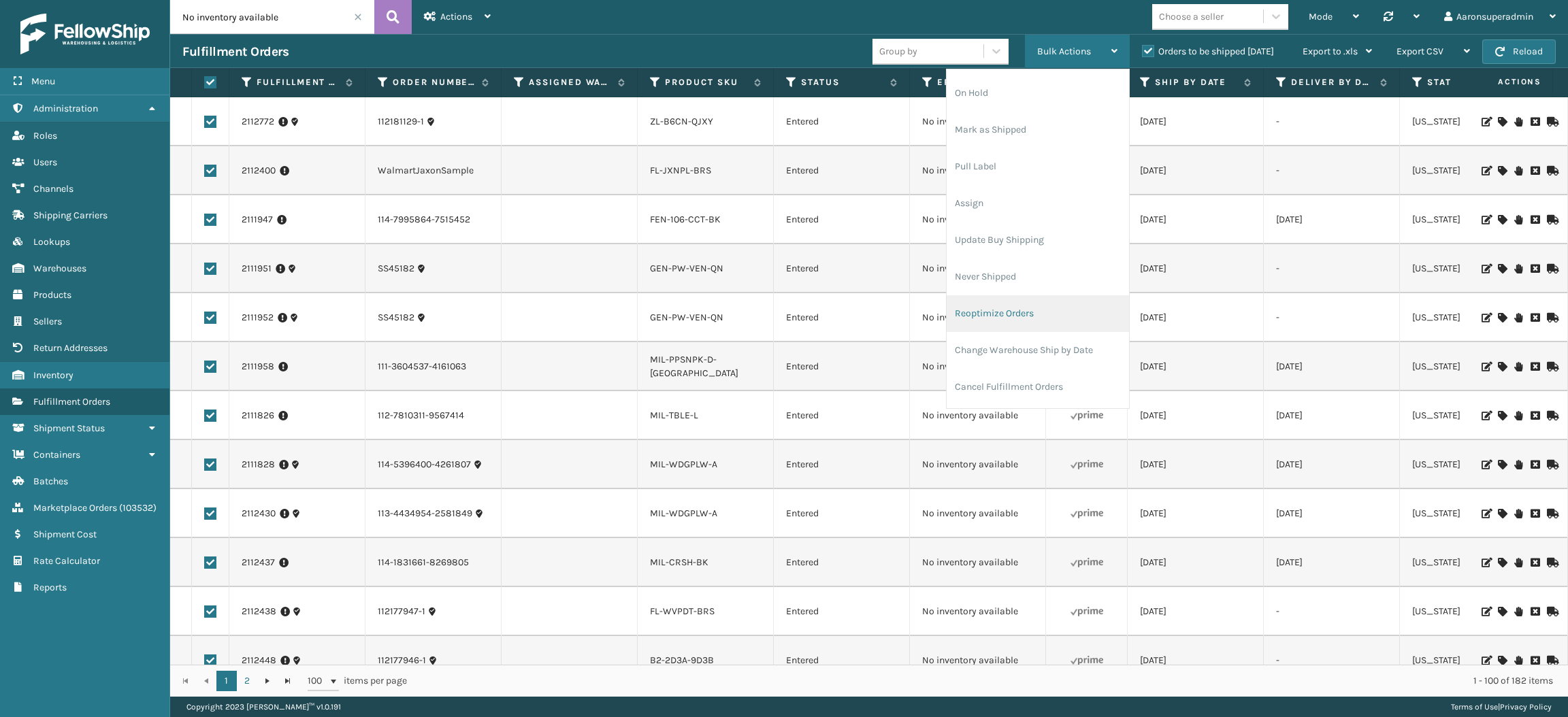
click at [1028, 314] on li "Reoptimize Orders" at bounding box center [1038, 314] width 182 height 37
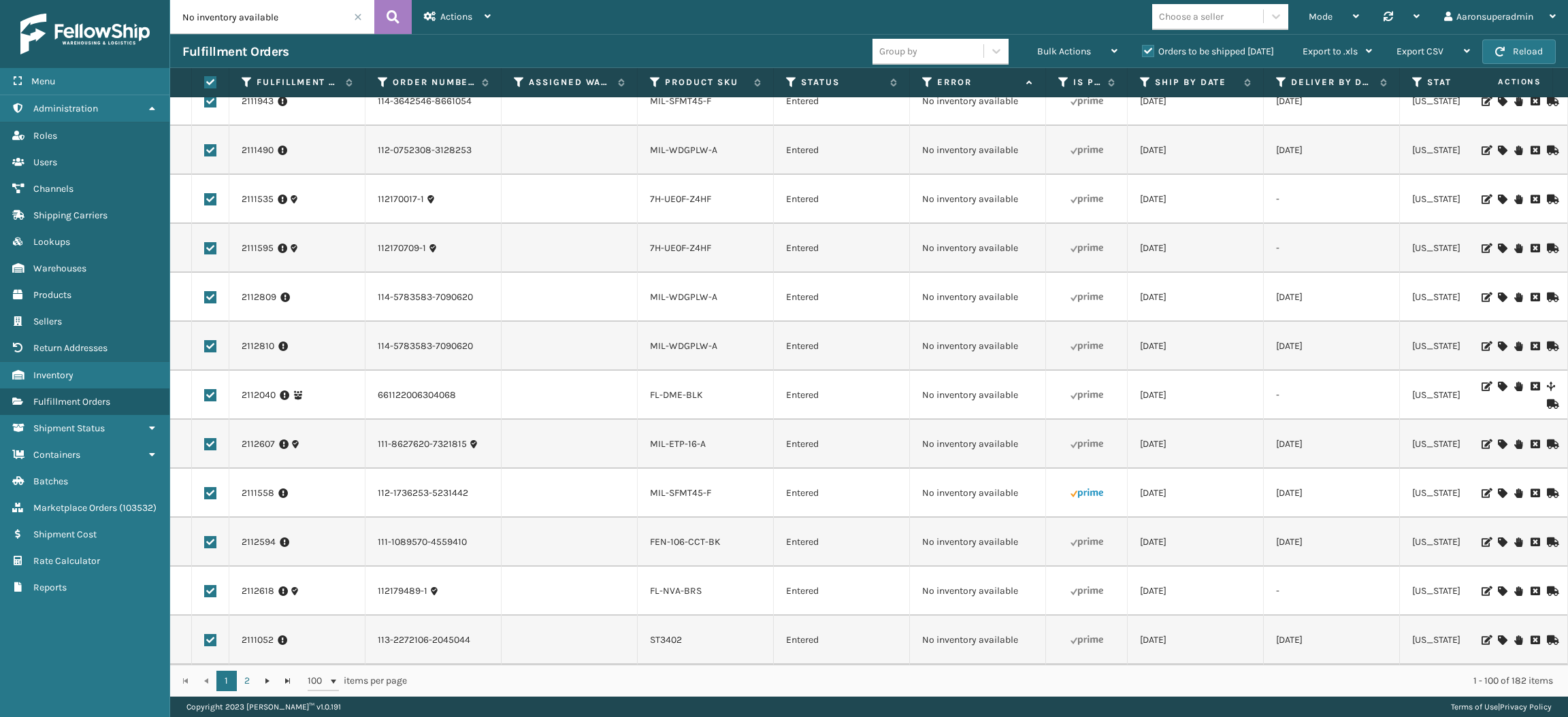
click at [1498, 489] on icon at bounding box center [1501, 493] width 8 height 9
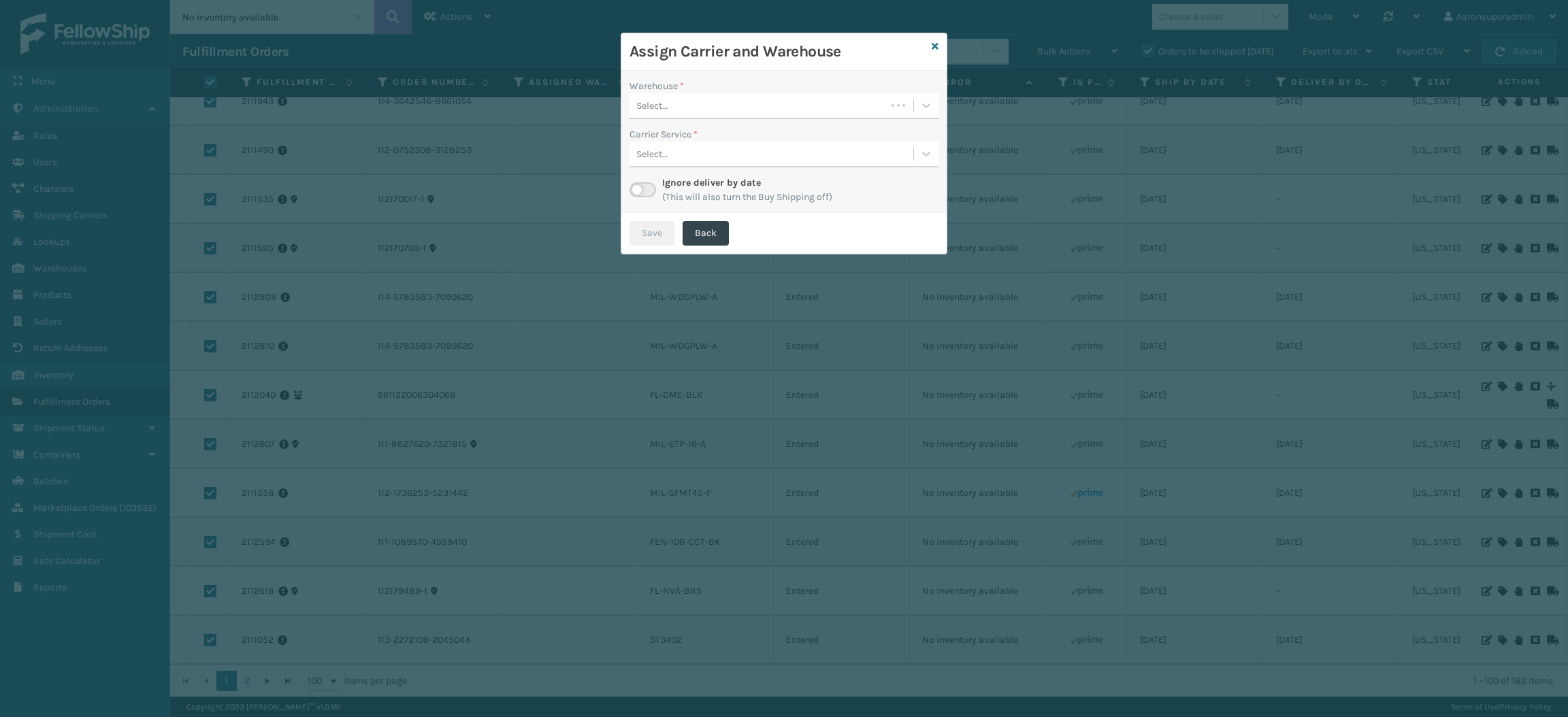
click at [811, 98] on div "Select..." at bounding box center [758, 105] width 257 height 22
click at [932, 51] on icon at bounding box center [934, 46] width 6 height 9
checkbox input "false"
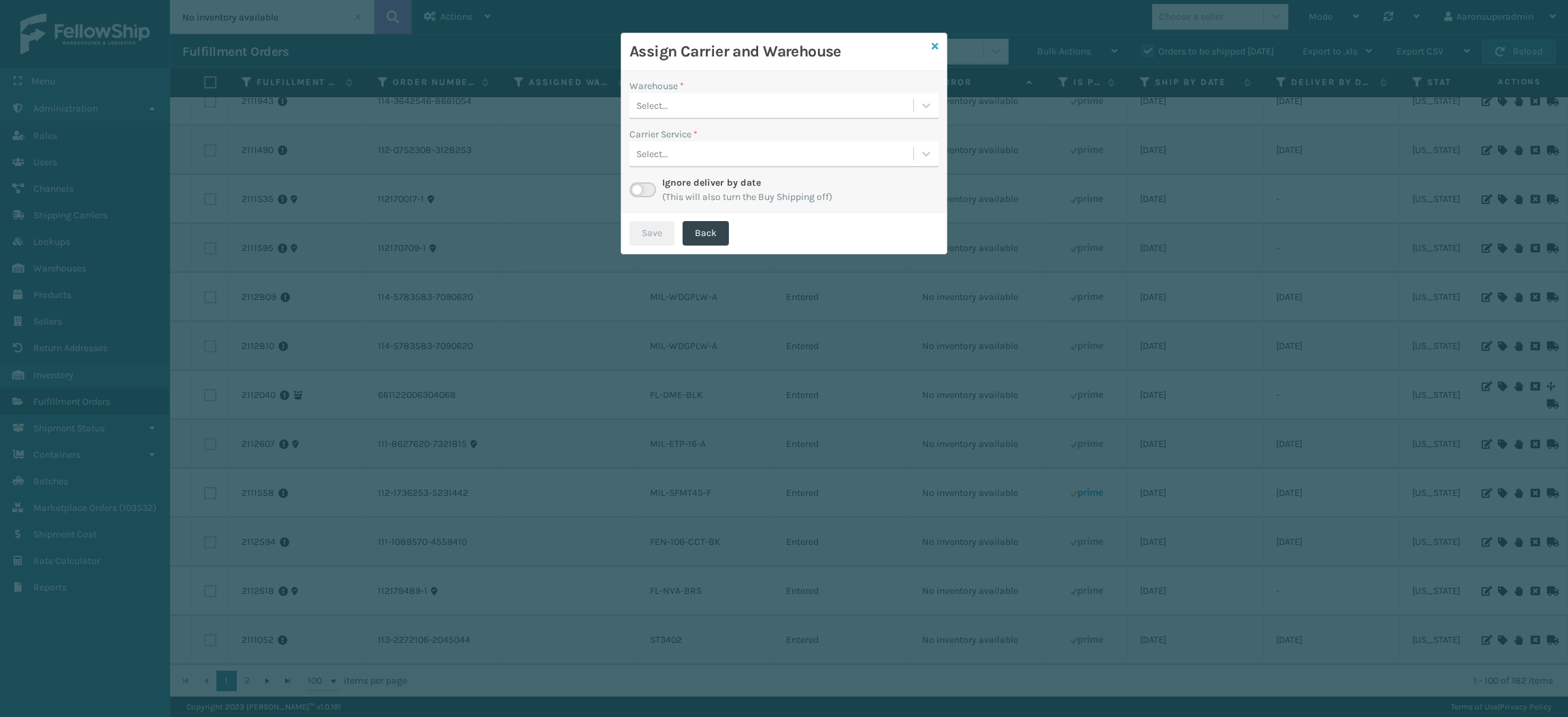
checkbox input "false"
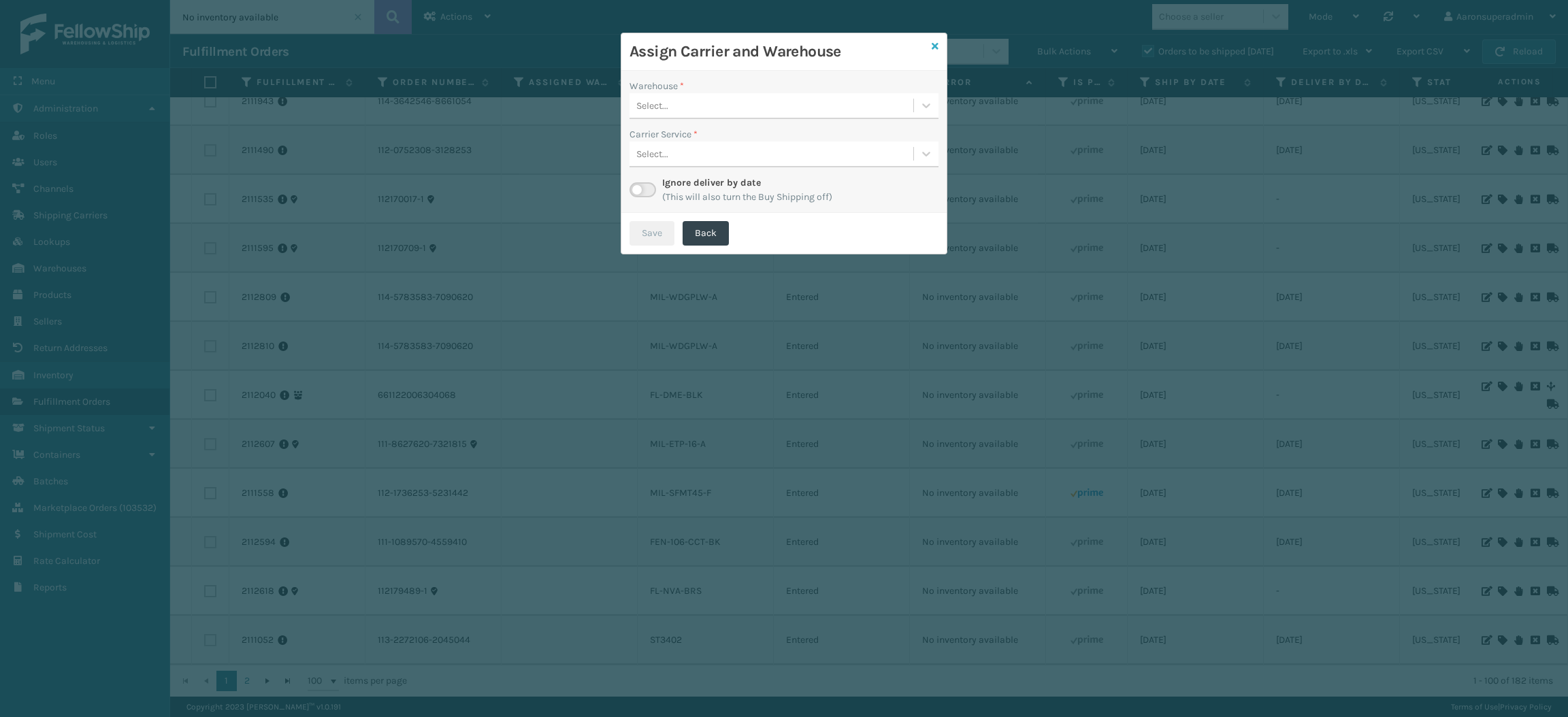
checkbox input "false"
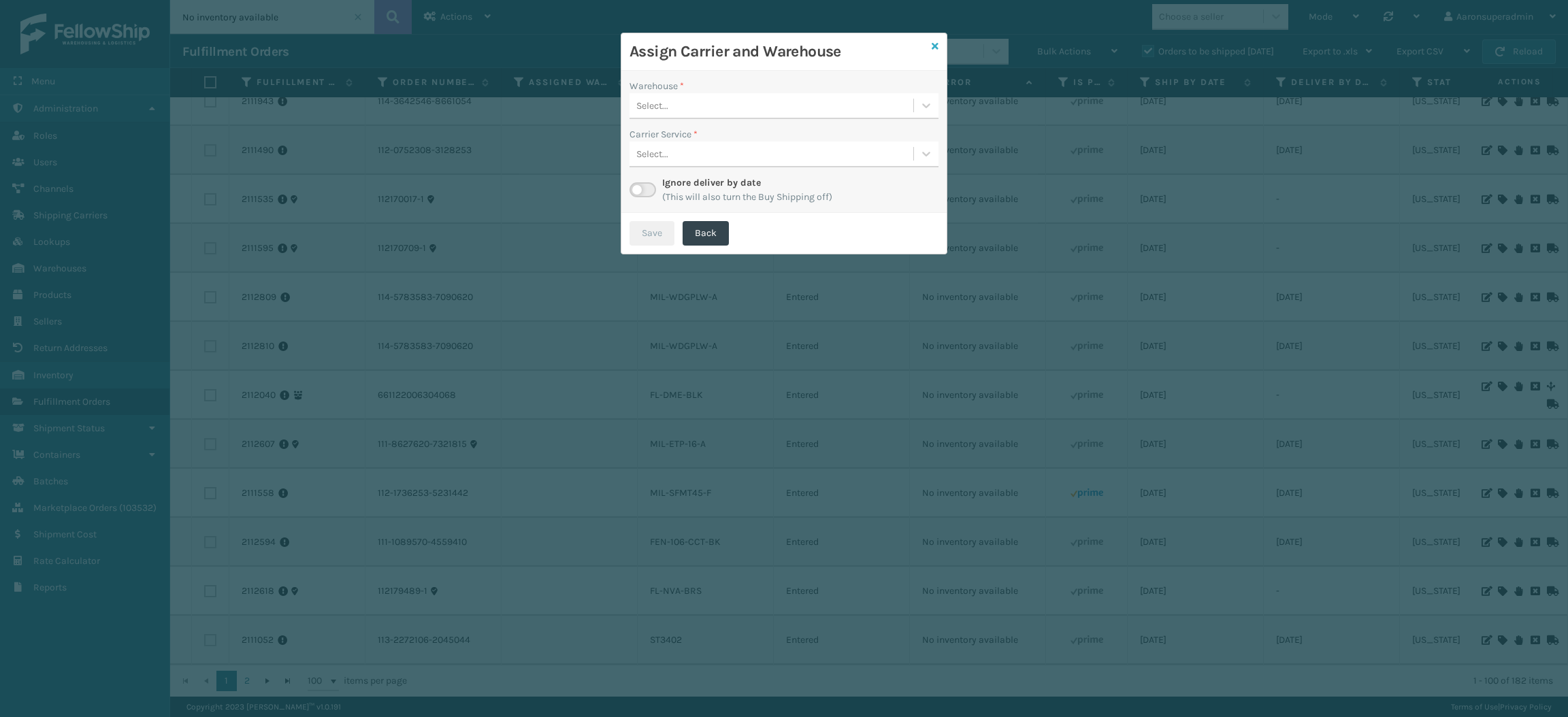
checkbox input "false"
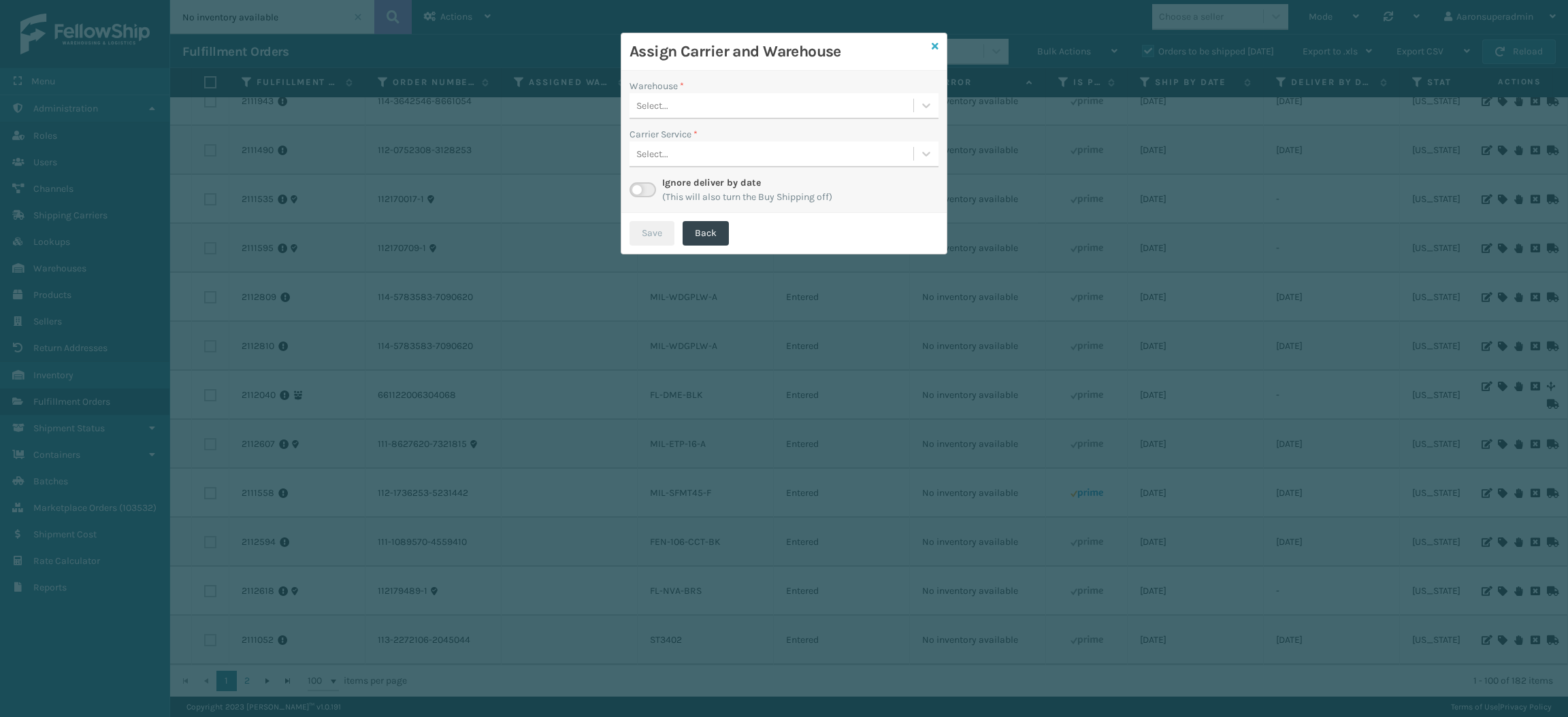
checkbox input "false"
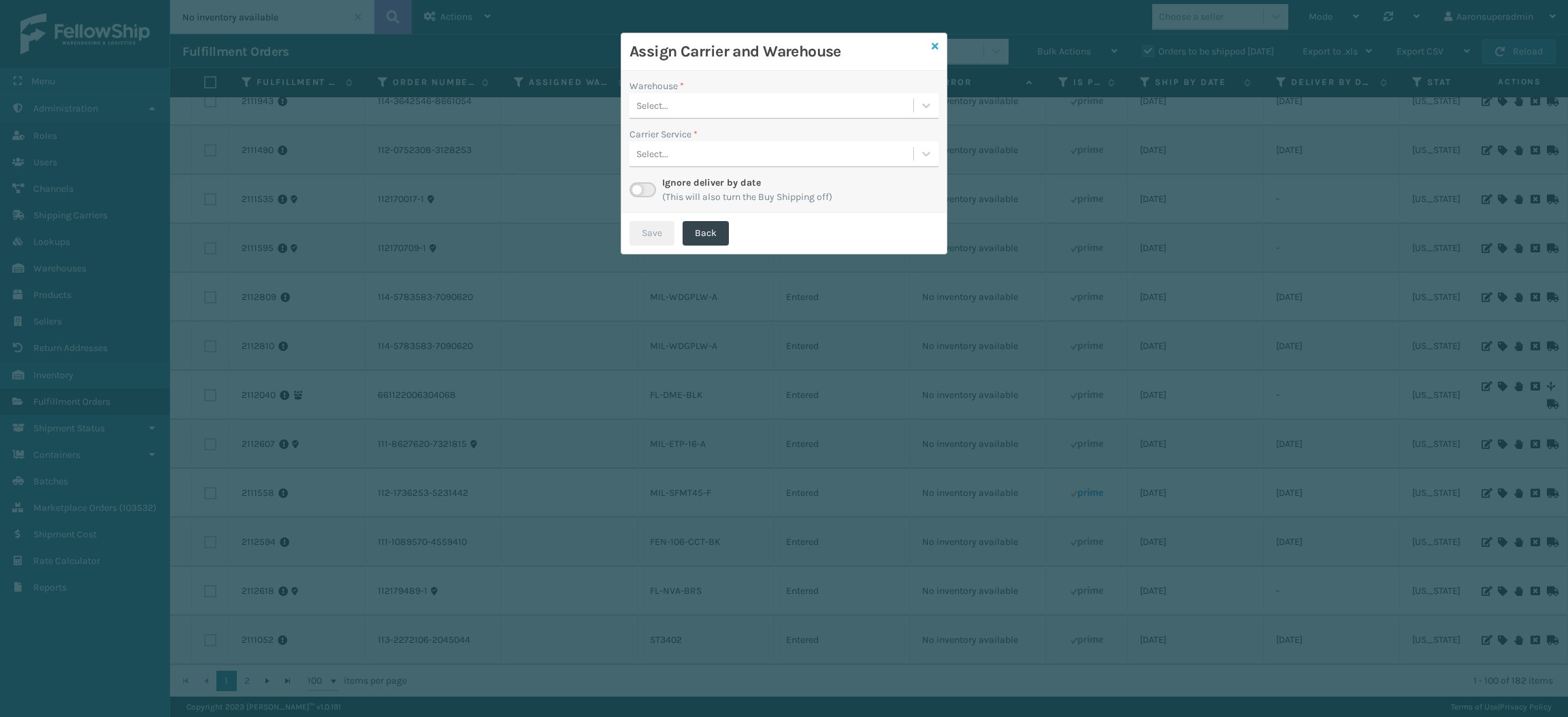
checkbox input "false"
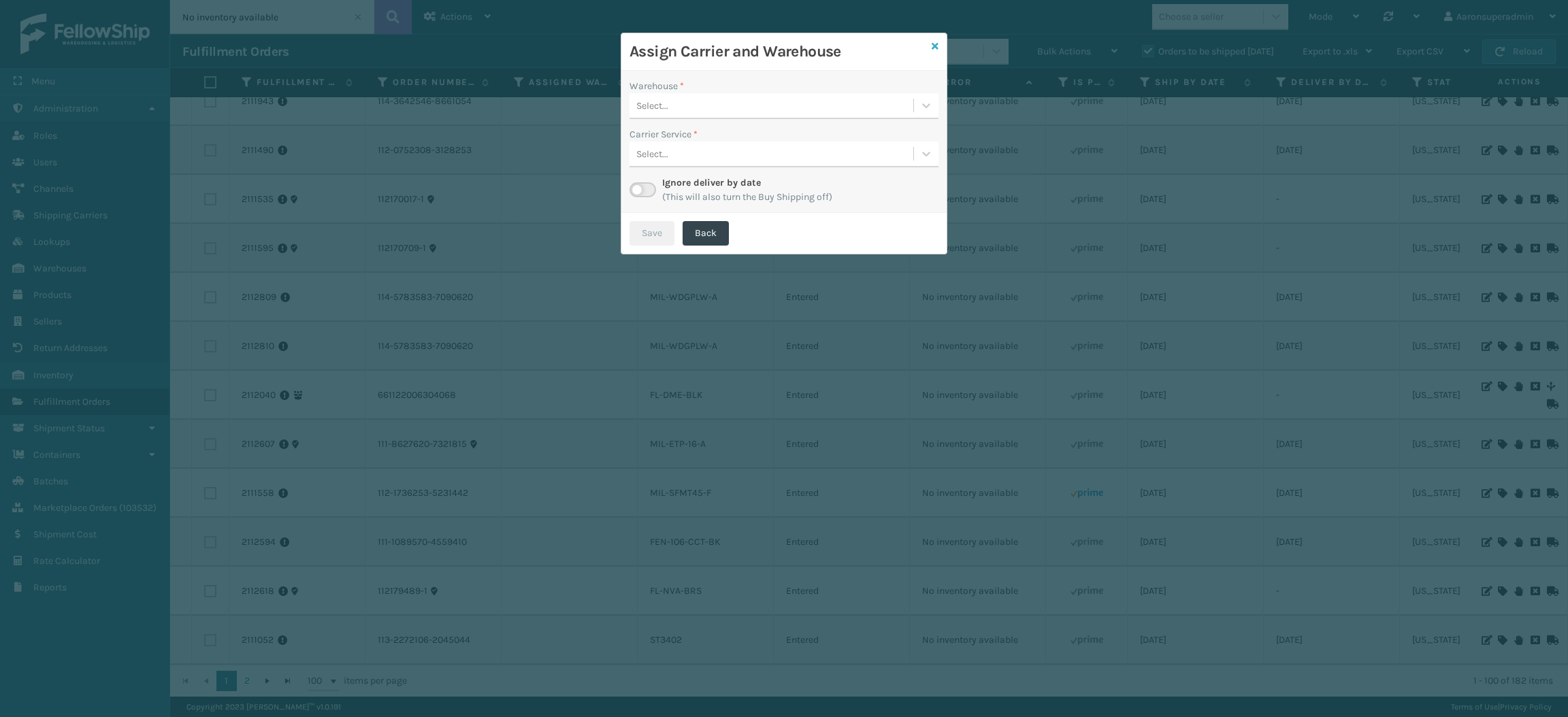
checkbox input "false"
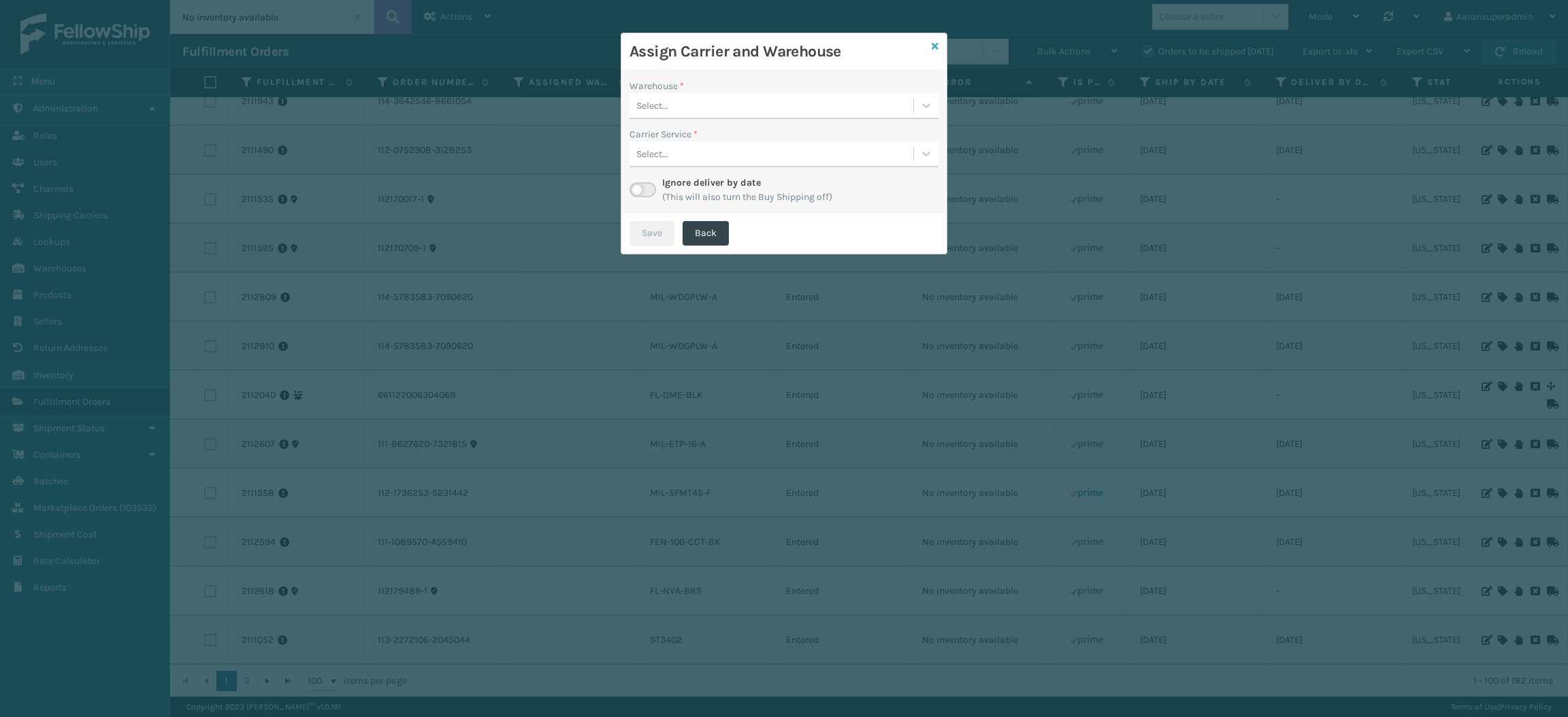
checkbox input "false"
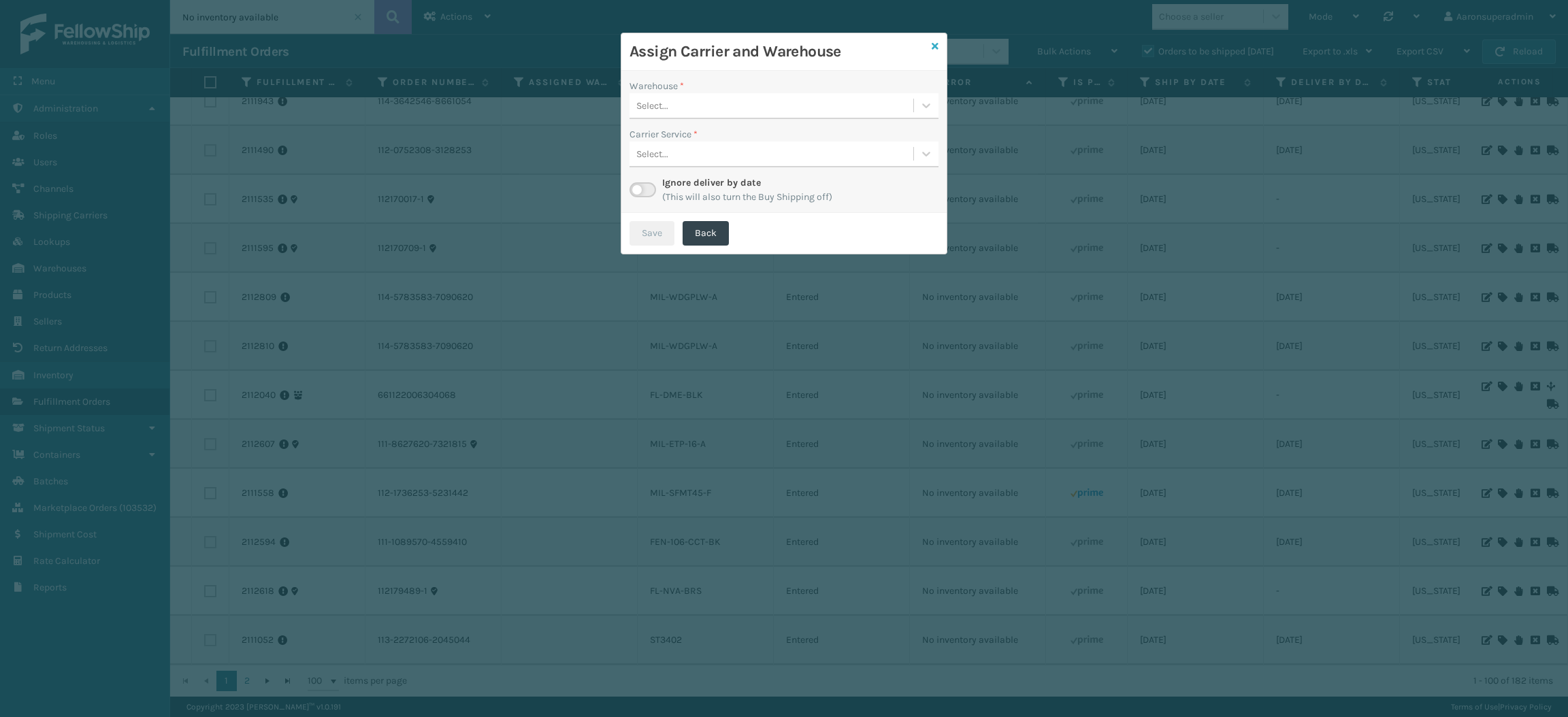
checkbox input "false"
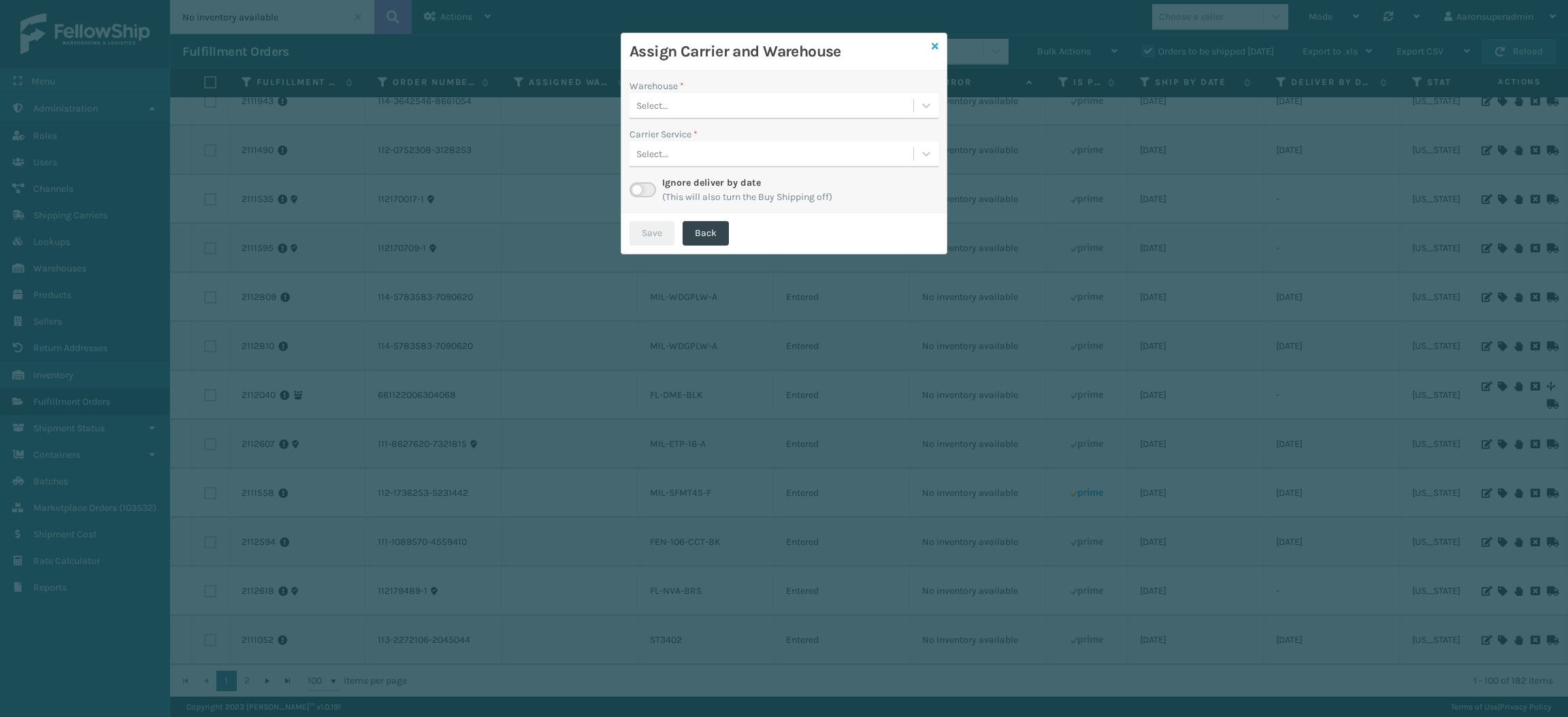
checkbox input "false"
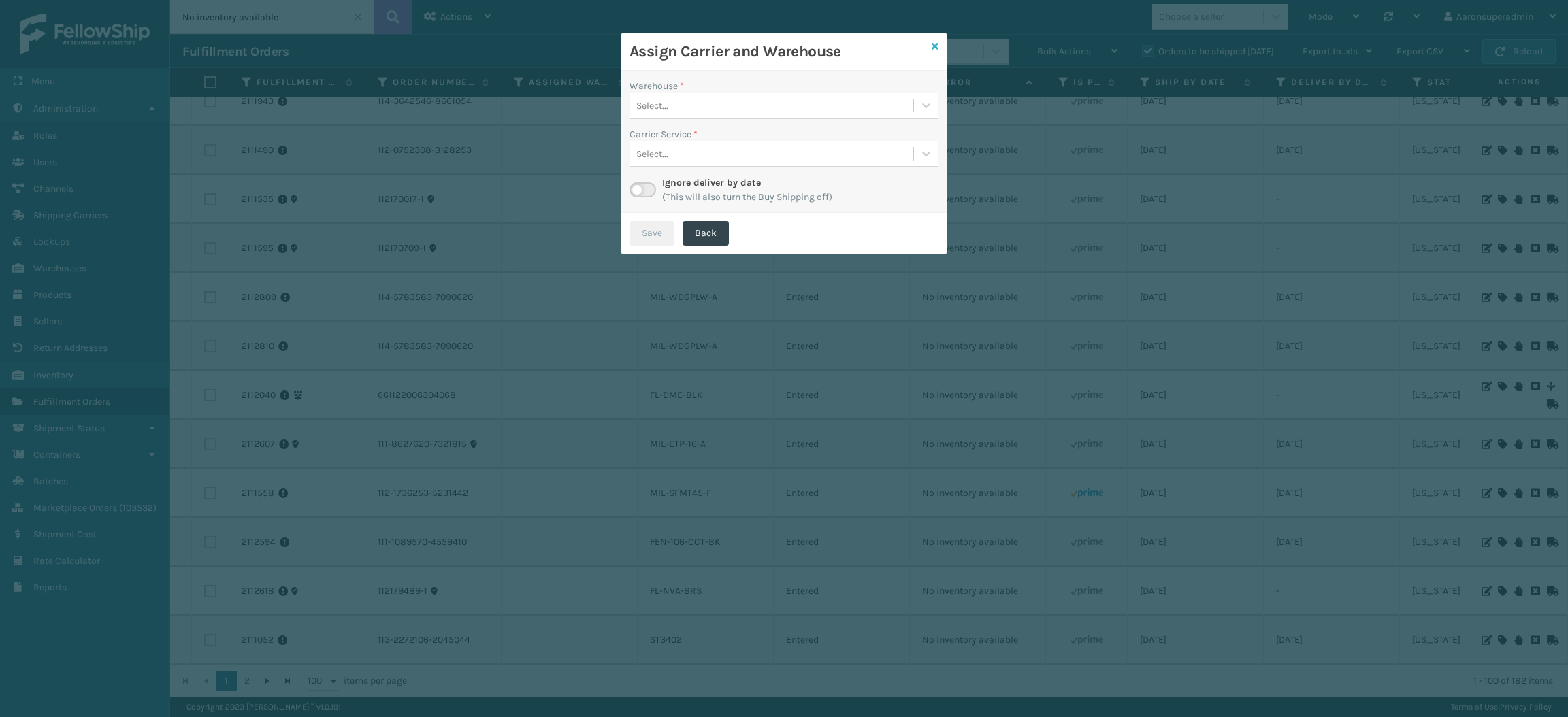
checkbox input "false"
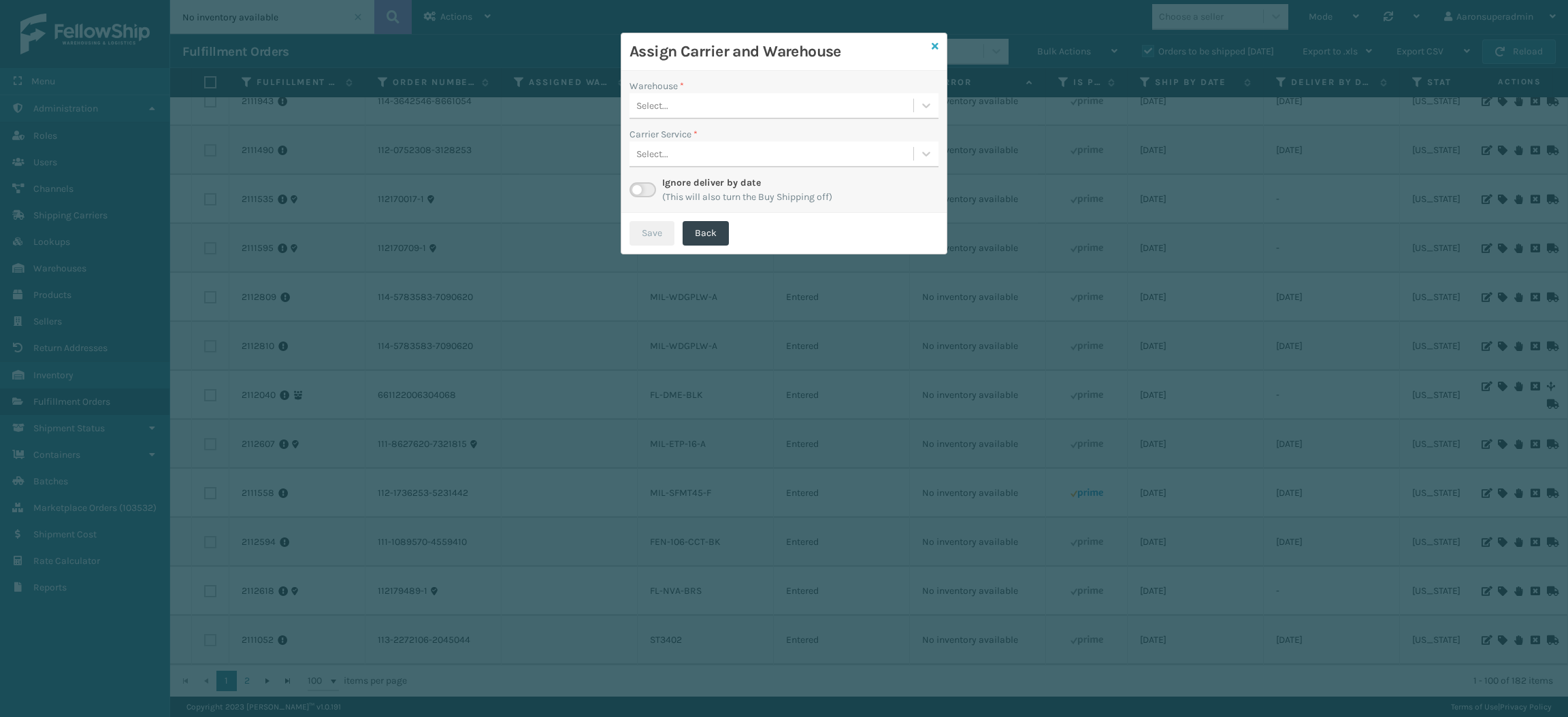
checkbox input "false"
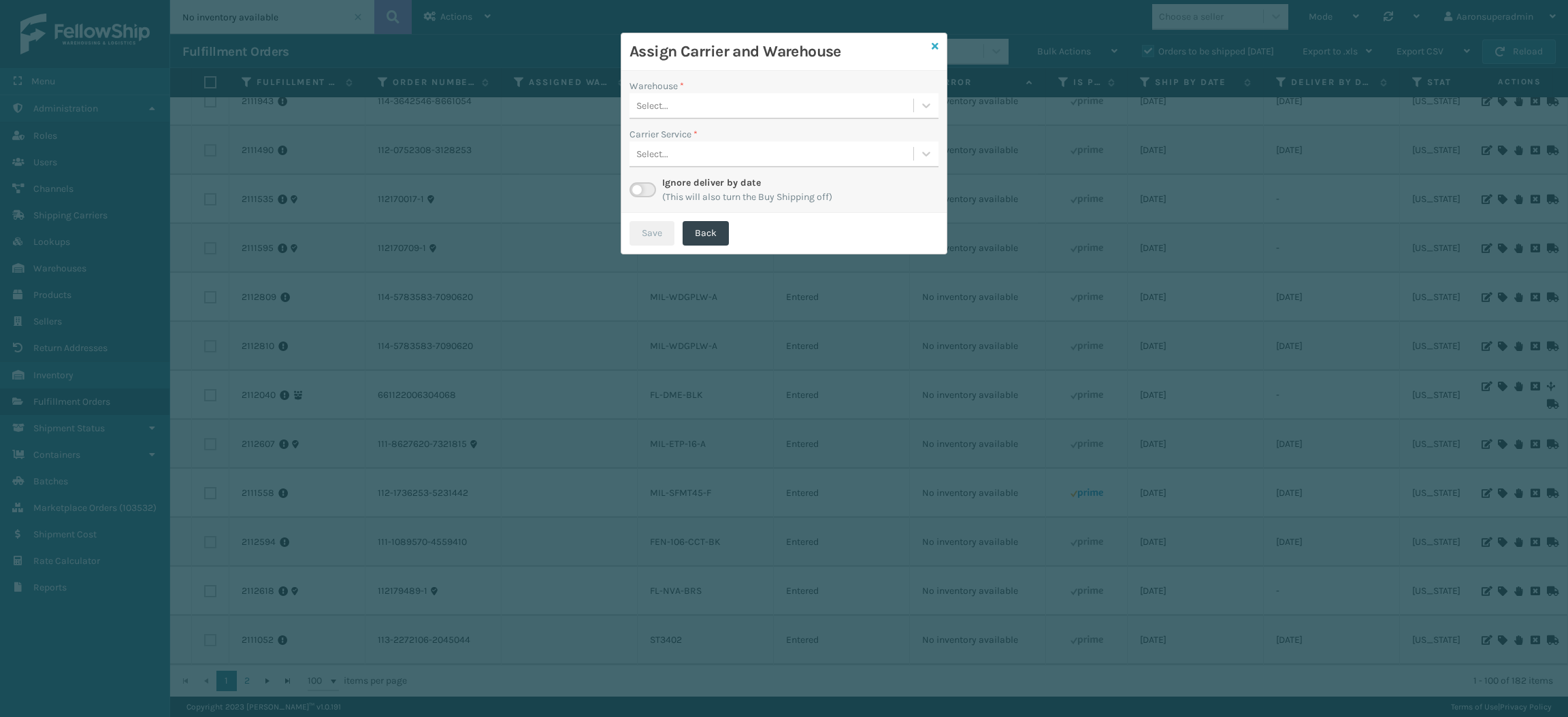
checkbox input "false"
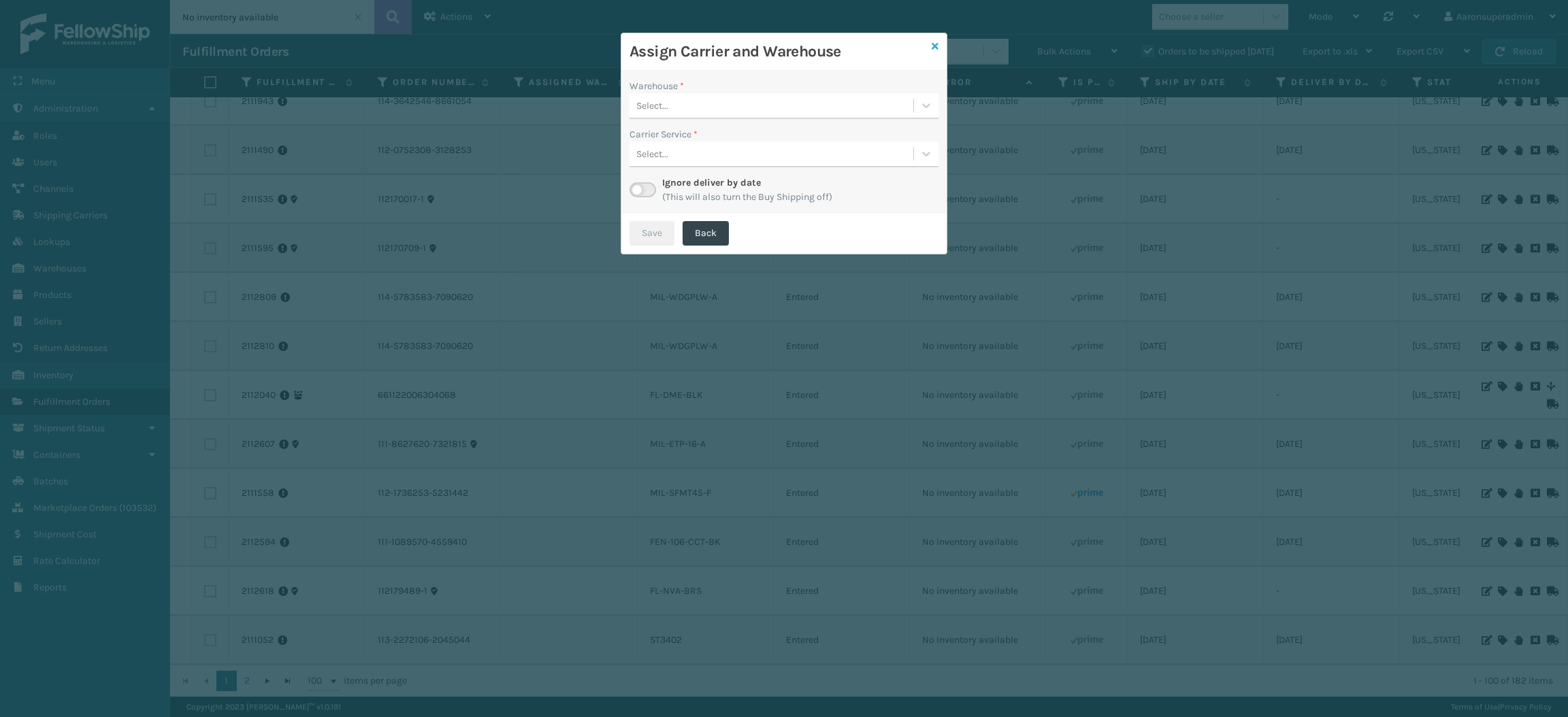
checkbox input "false"
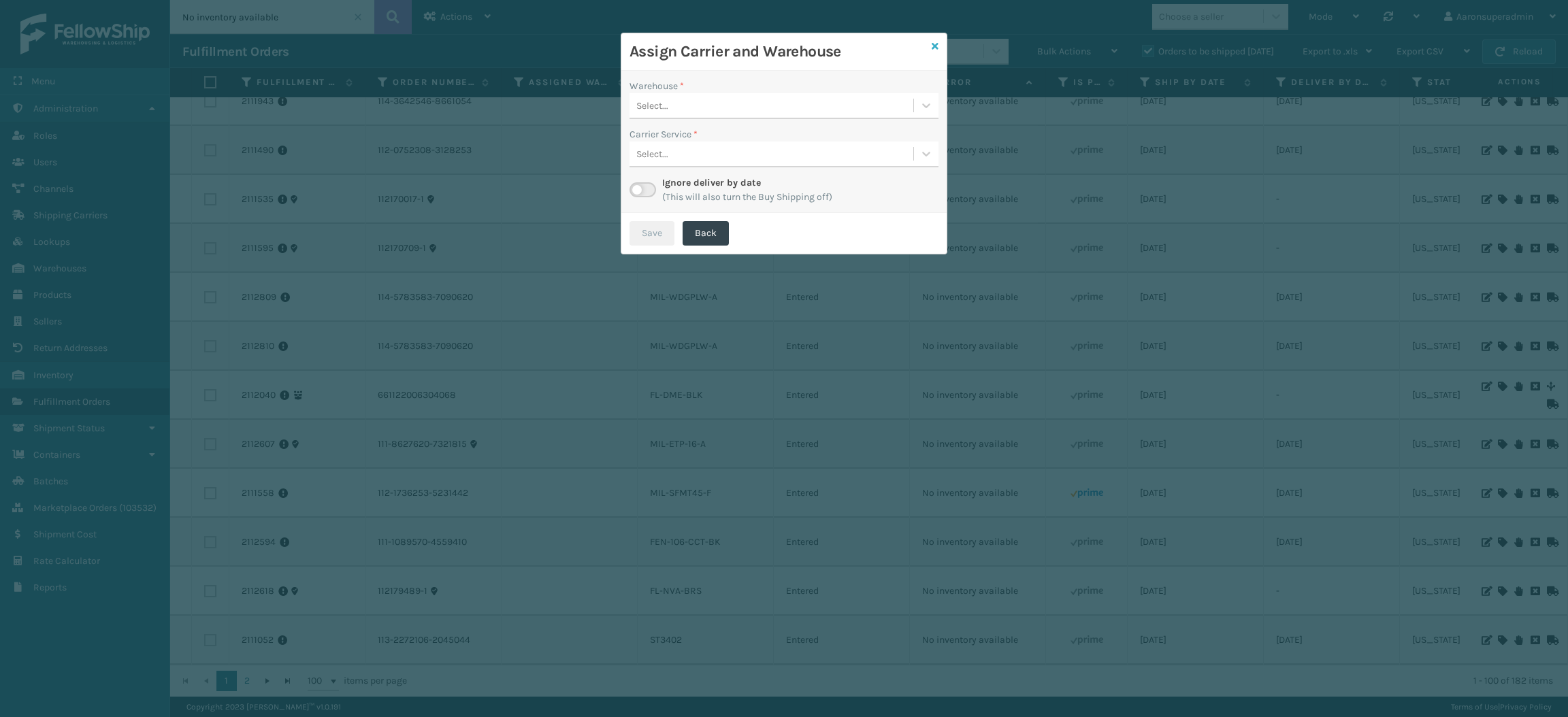
checkbox input "false"
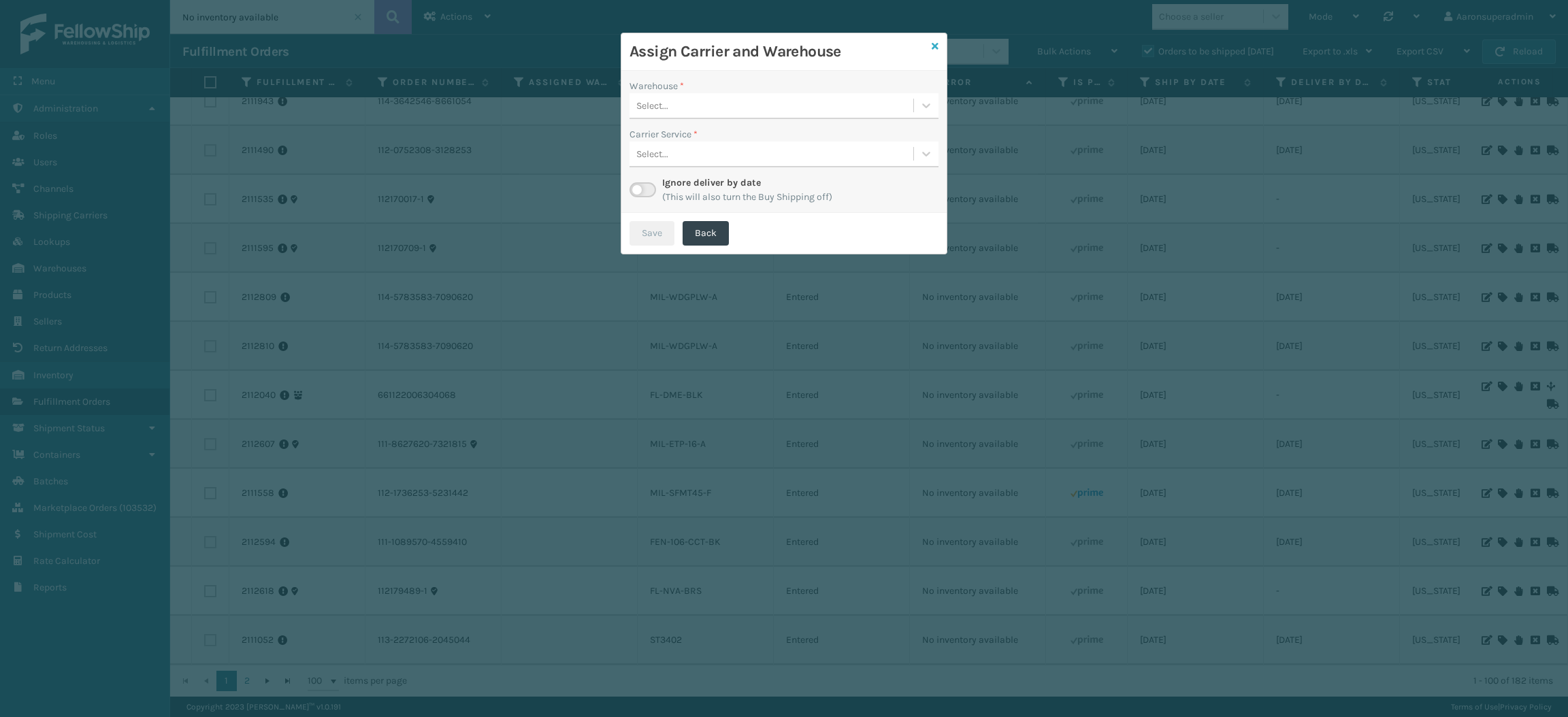
checkbox input "false"
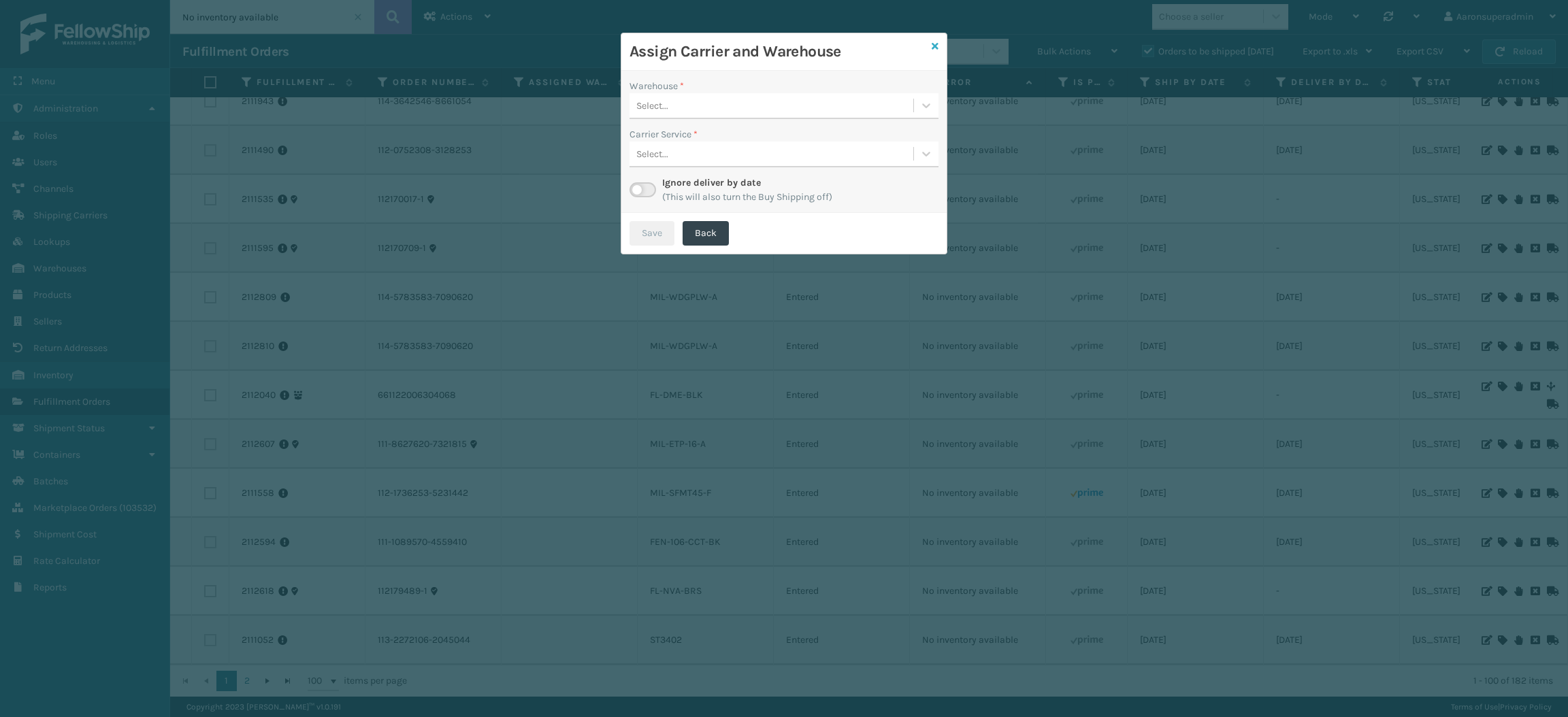
checkbox input "false"
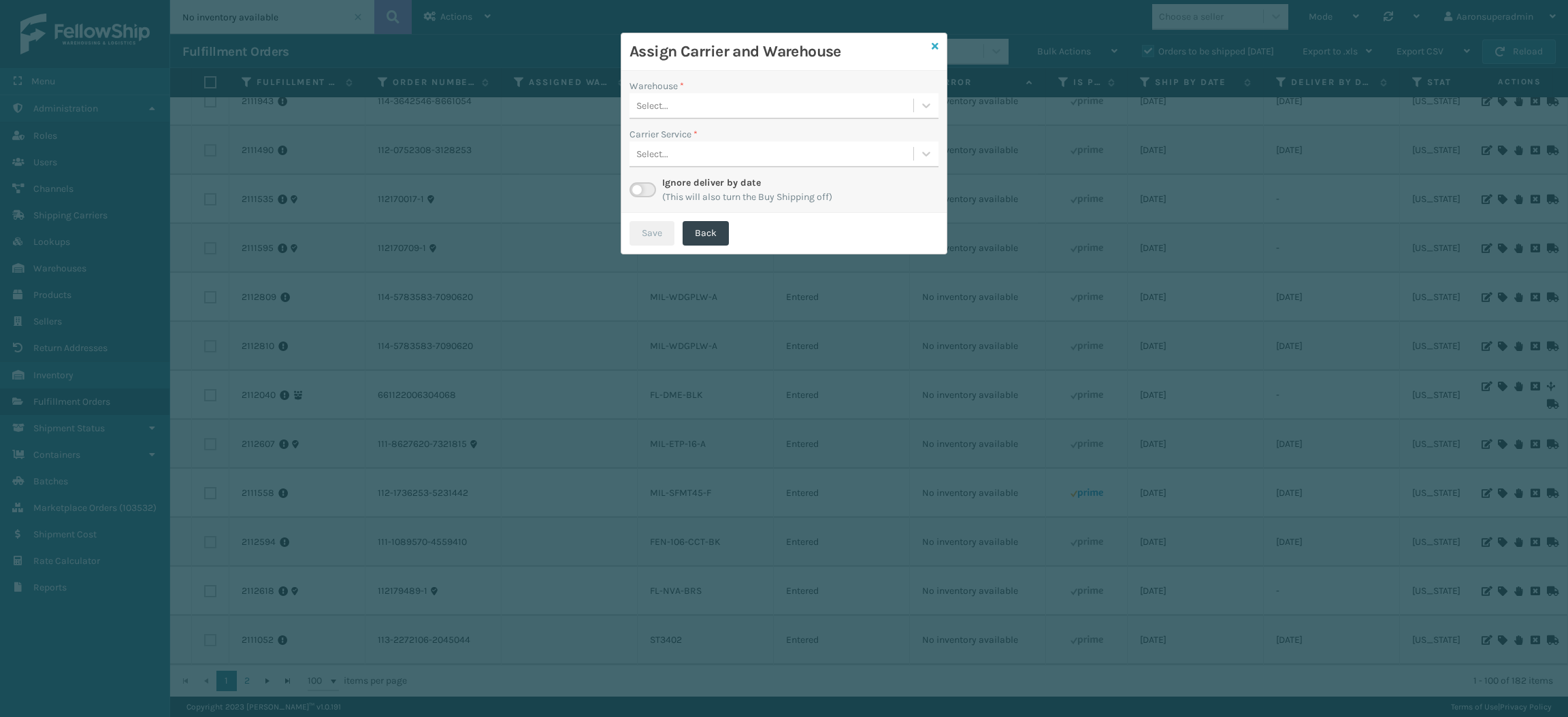
checkbox input "false"
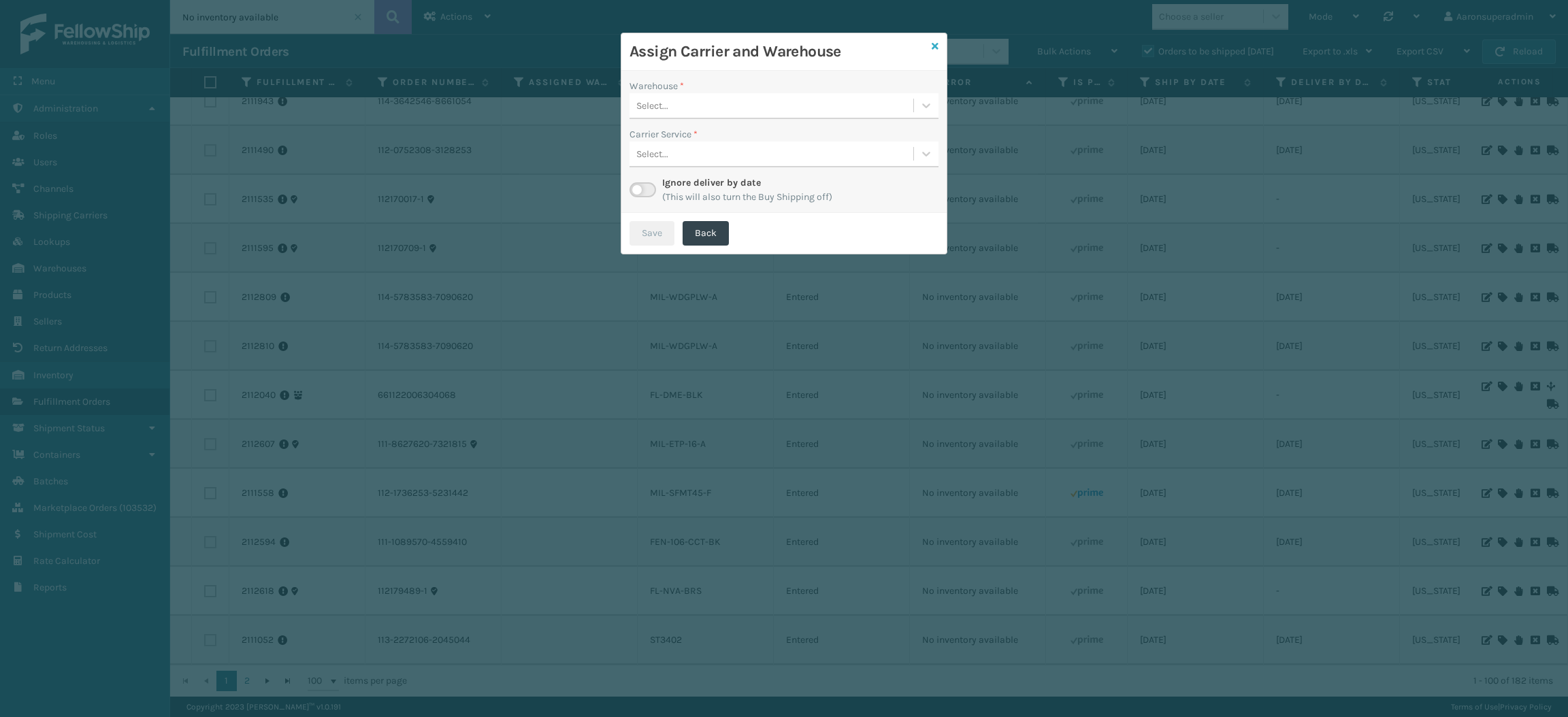
checkbox input "false"
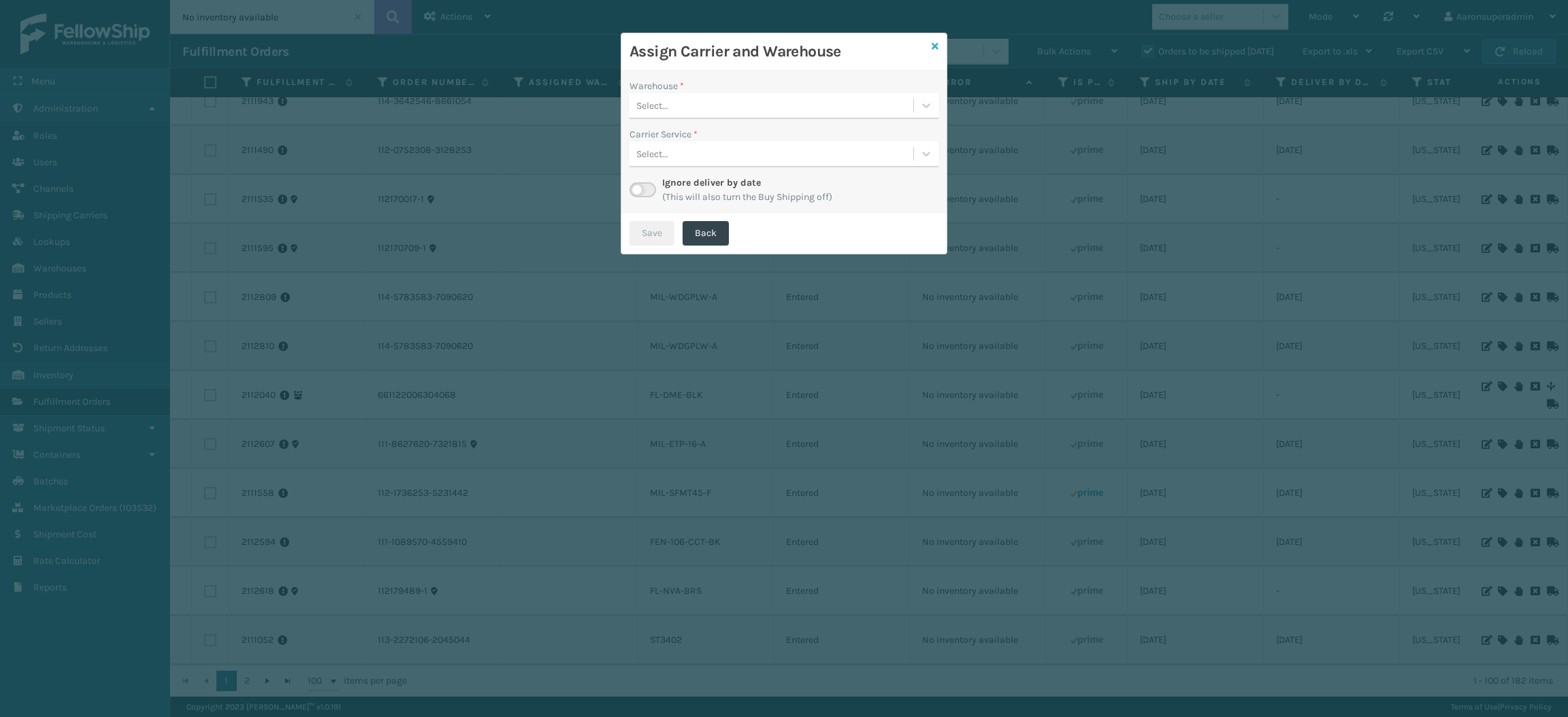
checkbox input "false"
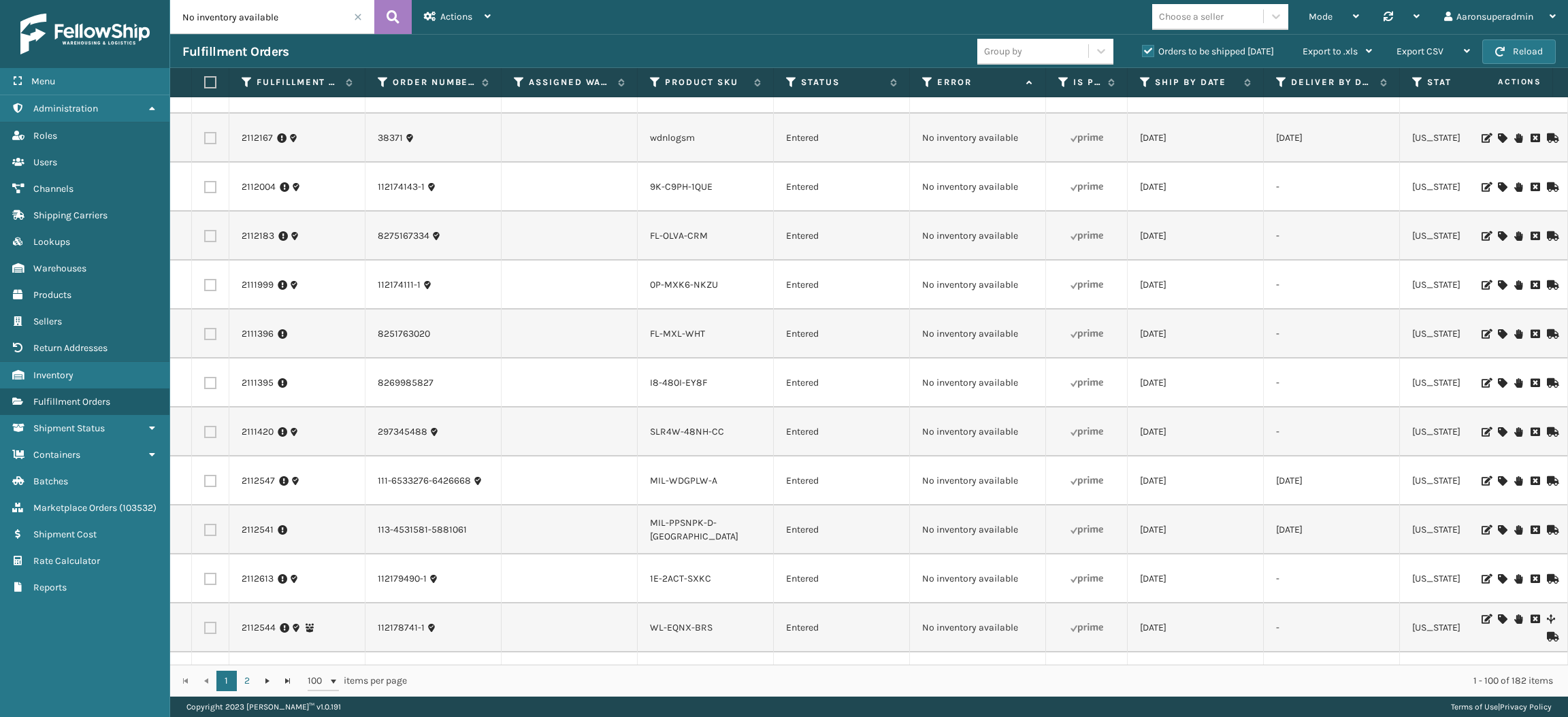
scroll to position [3641, 0]
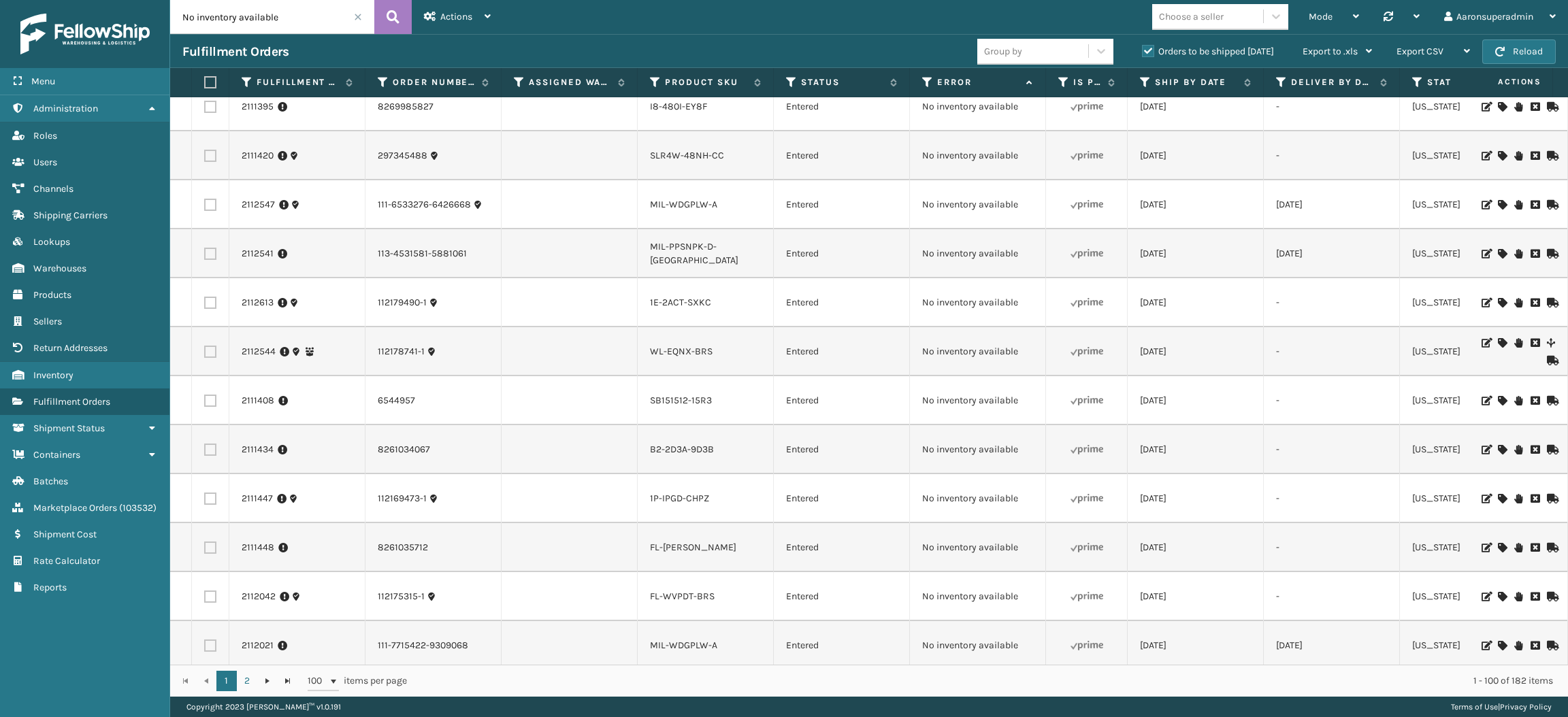
click at [265, 19] on input "No inventory available" at bounding box center [272, 17] width 204 height 34
paste input "5023732"
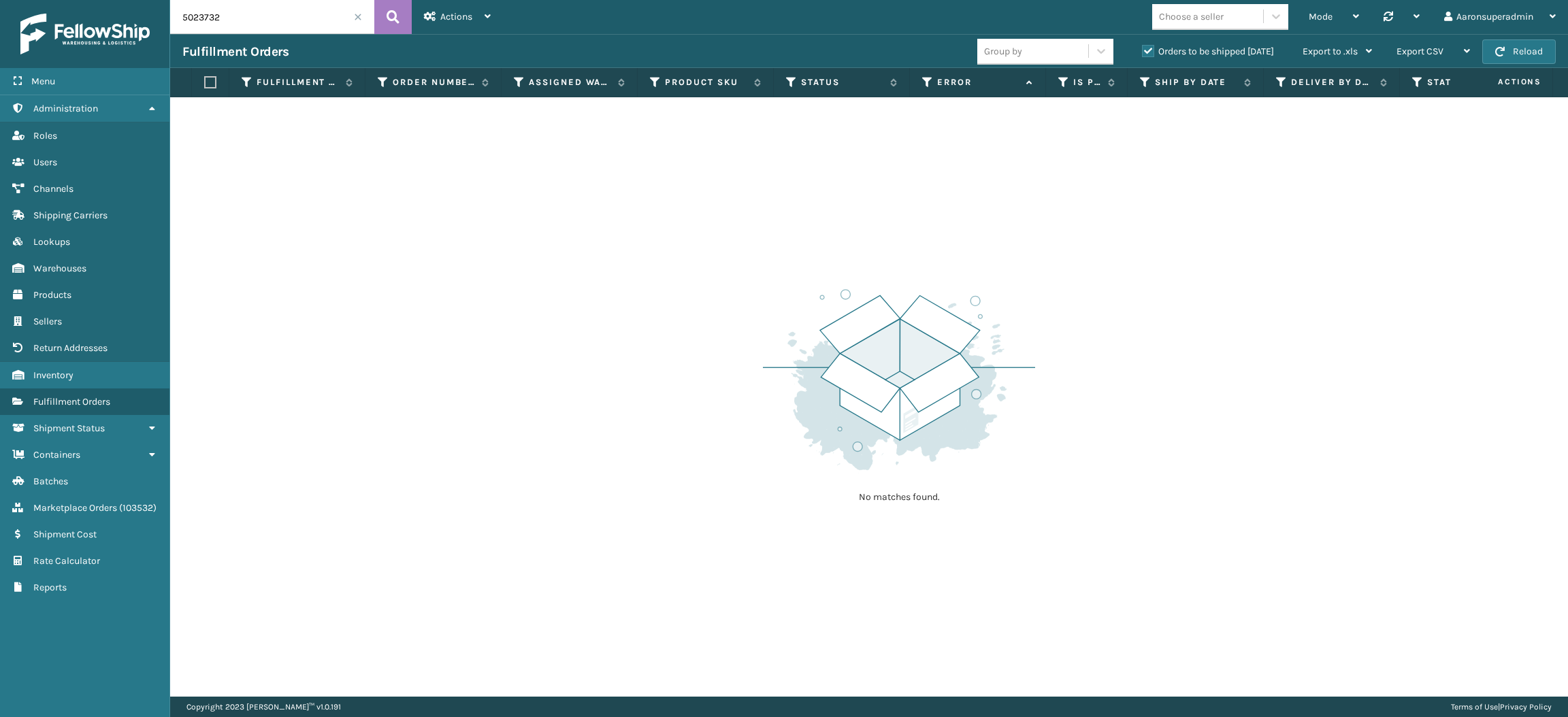
click at [1194, 51] on label "Orders to be shipped [DATE]" at bounding box center [1208, 51] width 132 height 12
click at [1143, 51] on input "Orders to be shipped [DATE]" at bounding box center [1142, 48] width 1 height 9
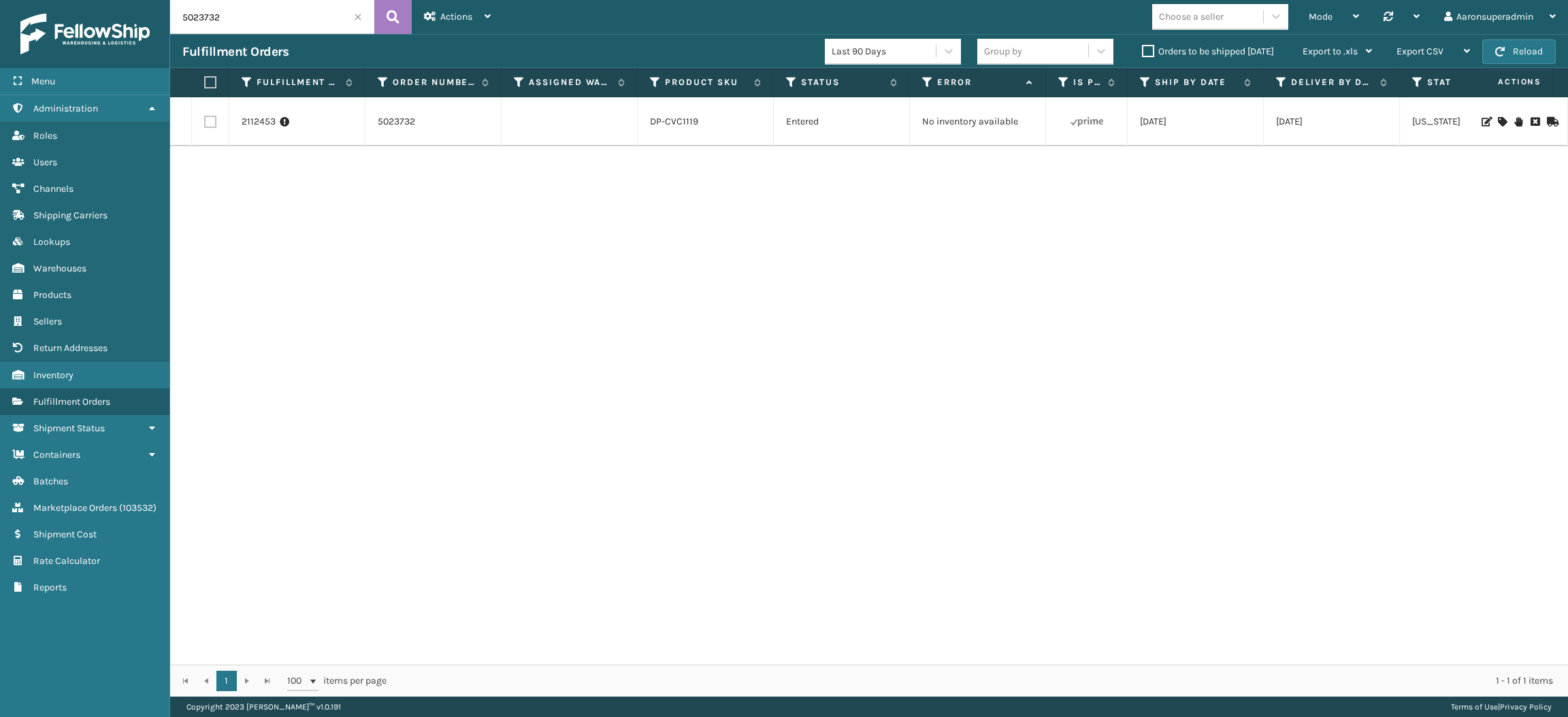
click at [1531, 120] on icon at bounding box center [1535, 122] width 8 height 9
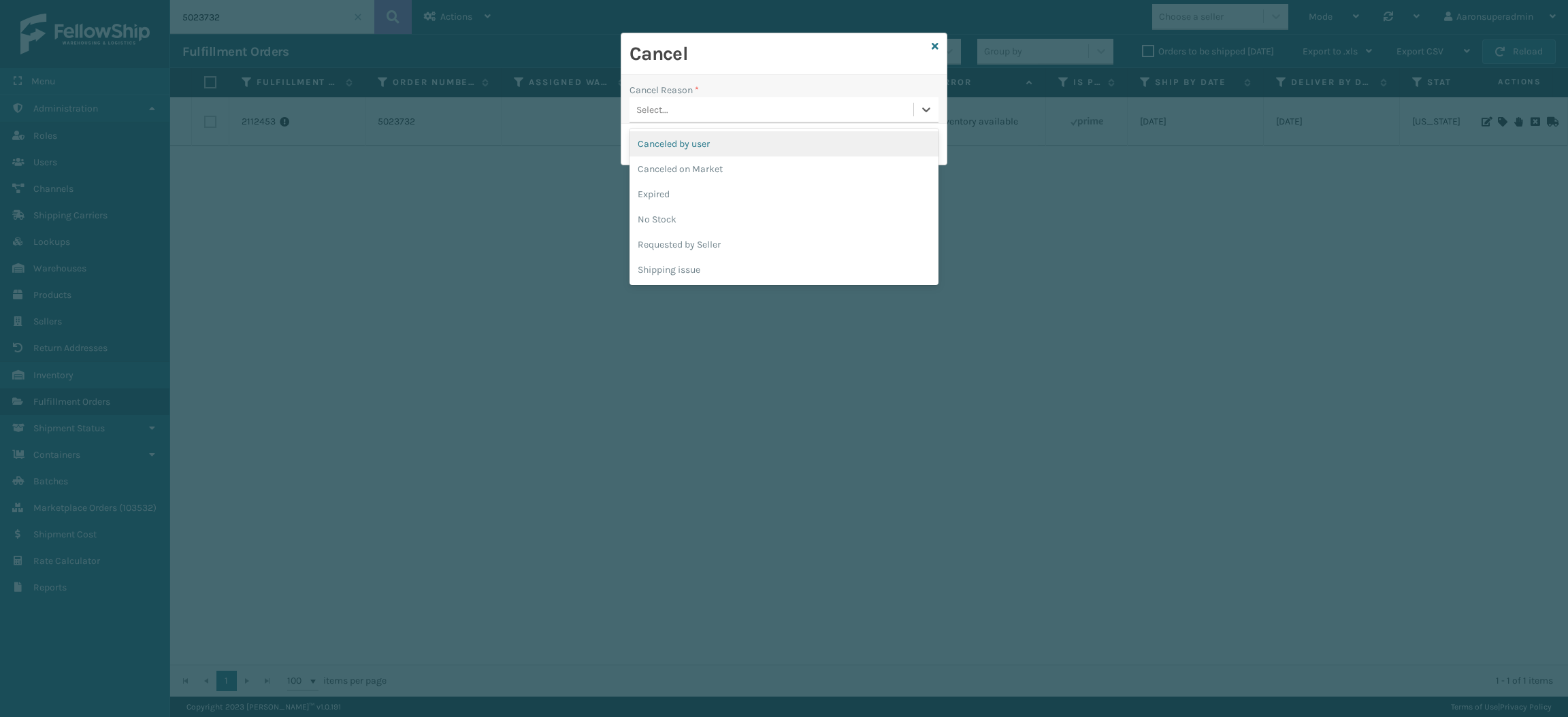
click at [655, 120] on div "Select..." at bounding box center [771, 110] width 284 height 22
drag, startPoint x: 712, startPoint y: 146, endPoint x: 720, endPoint y: 149, distance: 8.5
click at [720, 149] on div "Canceled by user" at bounding box center [784, 143] width 309 height 25
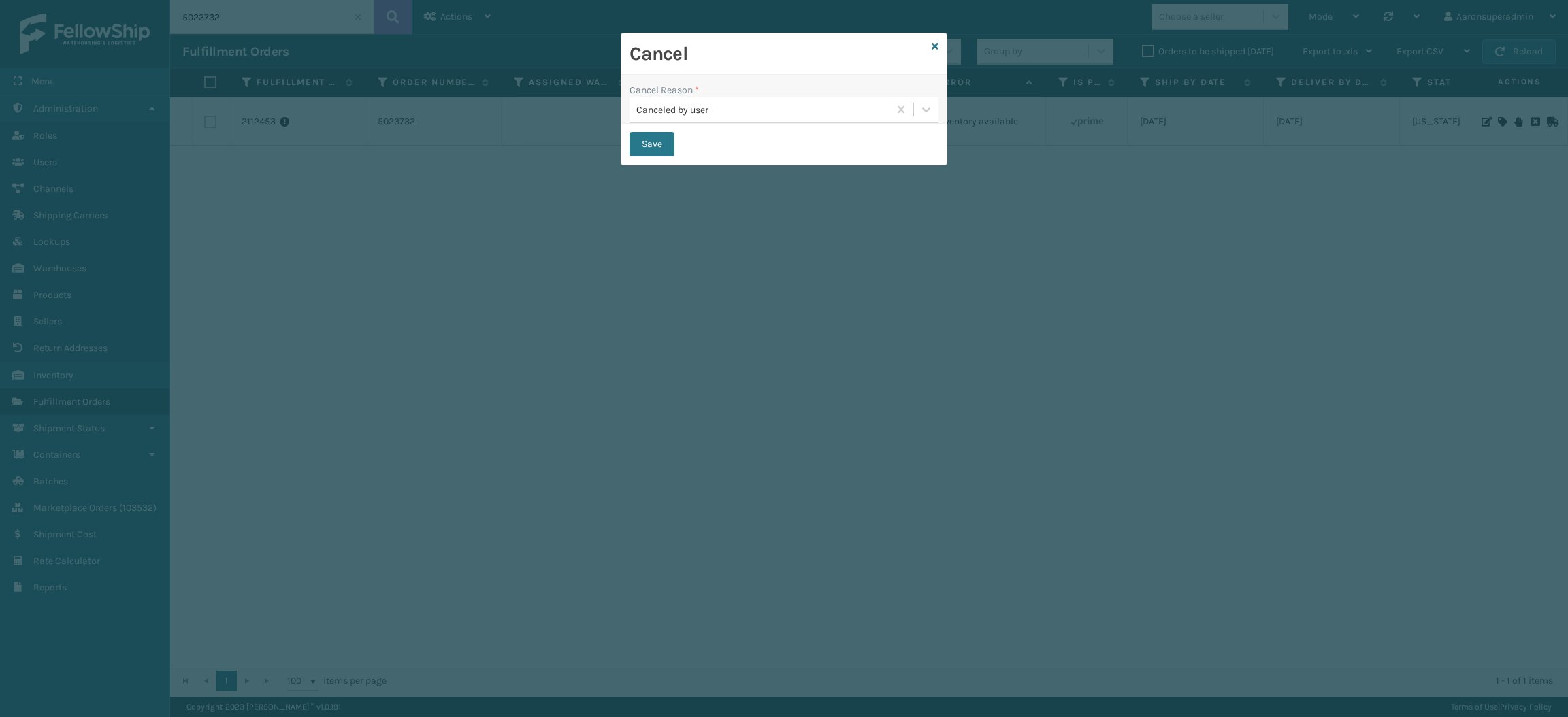
click at [644, 147] on button "Save" at bounding box center [651, 144] width 45 height 25
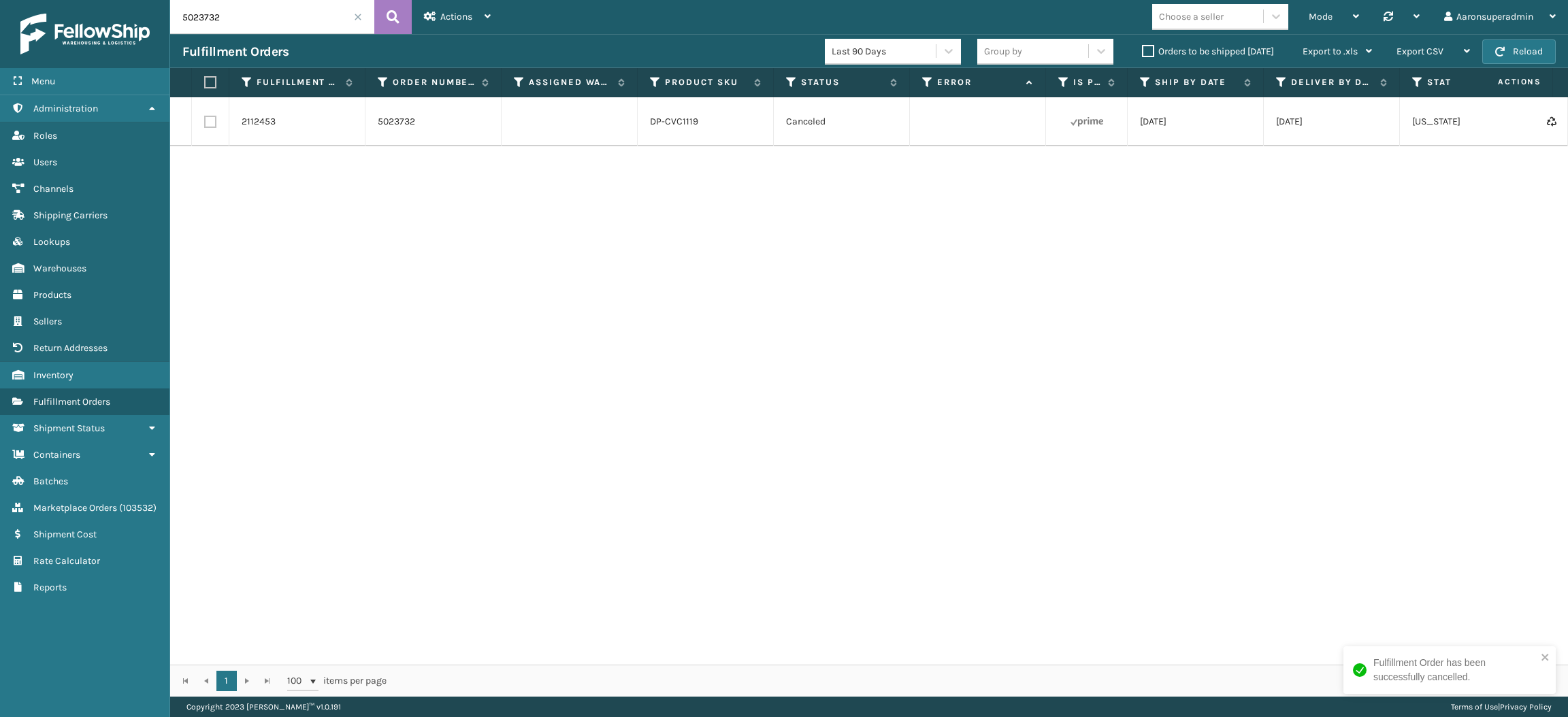
click at [242, 32] on input "5023732" at bounding box center [272, 17] width 204 height 34
paste input "2110612,2111129,2111132,2111558,2111612,2111960,2112379"
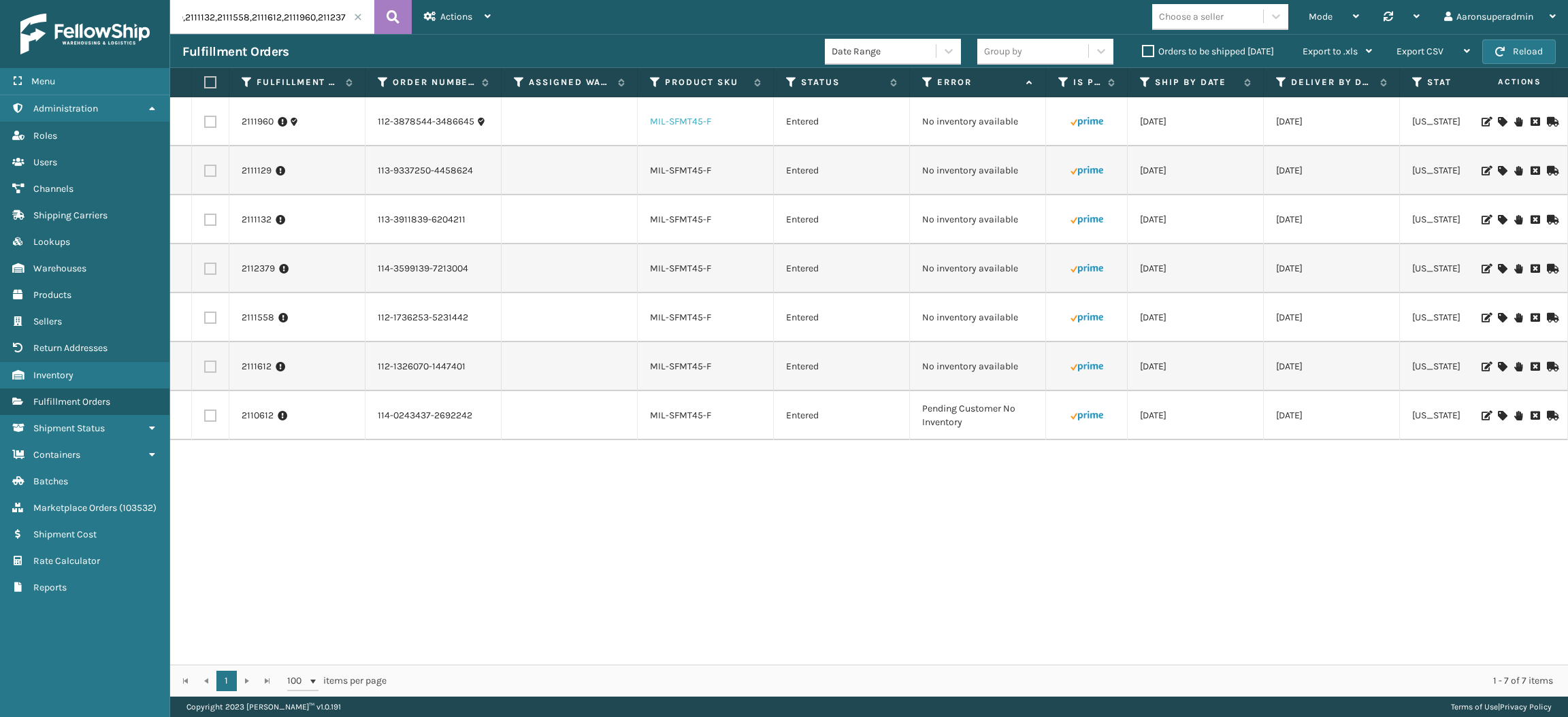
click at [689, 121] on link "MIL-SFMT45-F" at bounding box center [680, 121] width 61 height 12
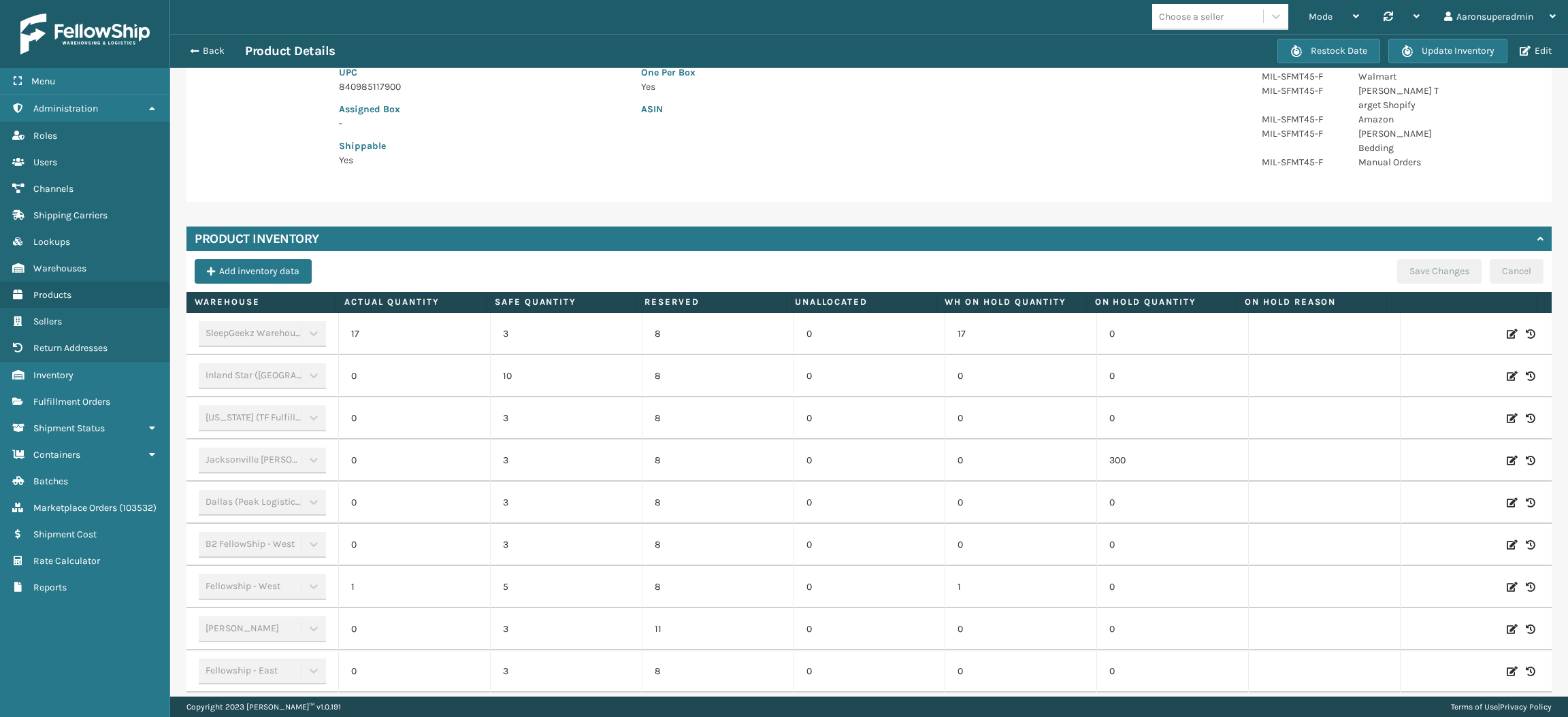
scroll to position [275, 0]
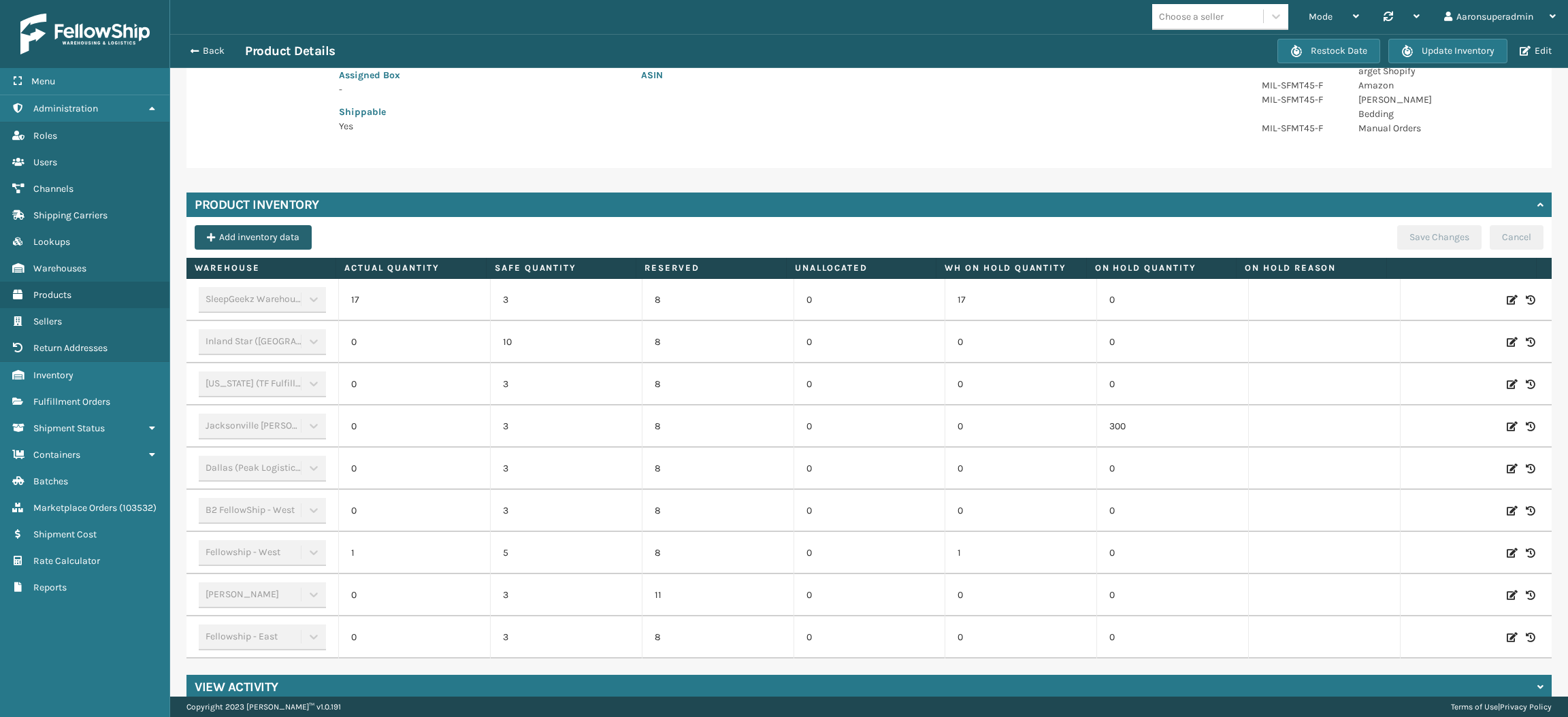
click at [257, 225] on button "Add inventory data" at bounding box center [253, 237] width 117 height 25
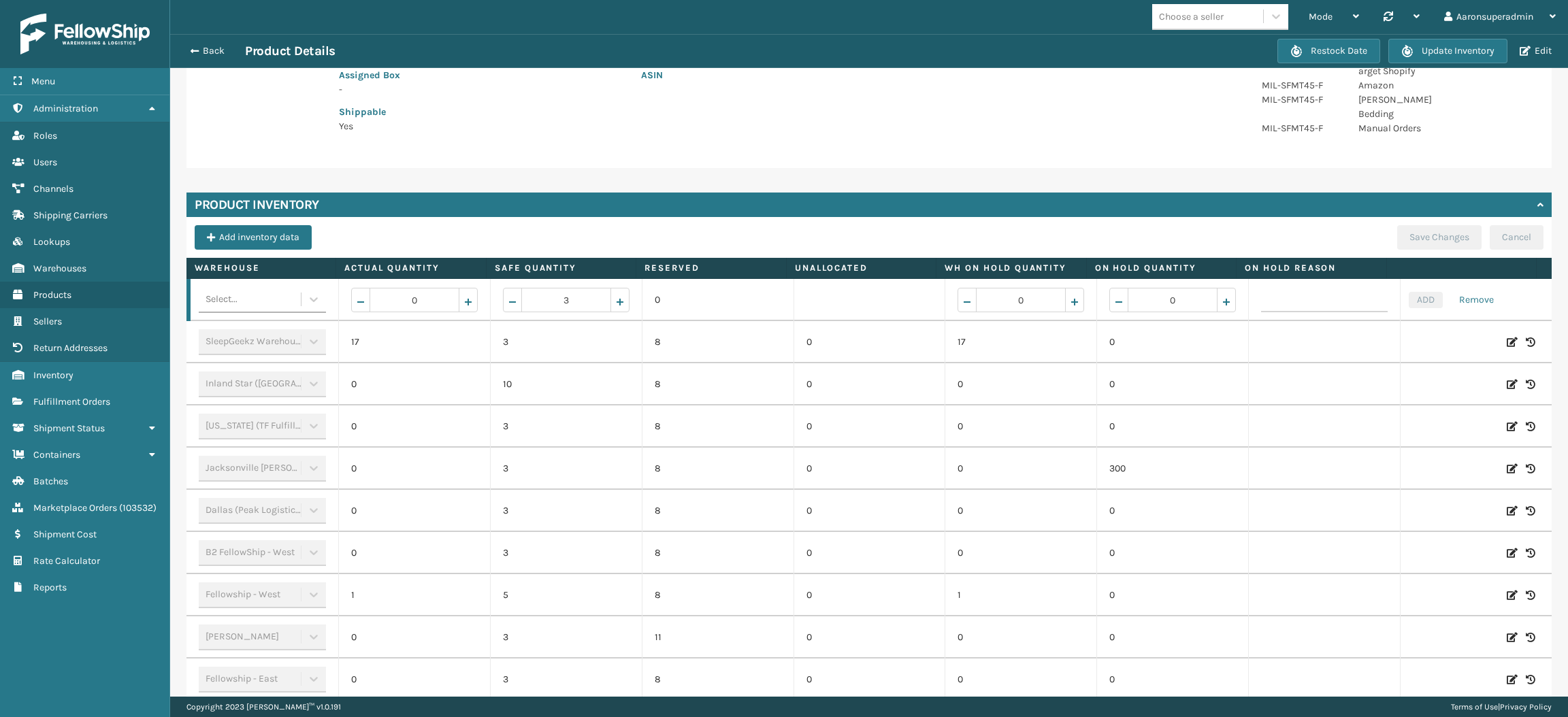
click at [263, 288] on div "Select..." at bounding box center [249, 299] width 102 height 22
click at [247, 310] on div "TFM" at bounding box center [261, 315] width 124 height 25
click at [421, 288] on input "0" at bounding box center [414, 300] width 90 height 25
click at [1409, 292] on button "ADD" at bounding box center [1426, 300] width 34 height 17
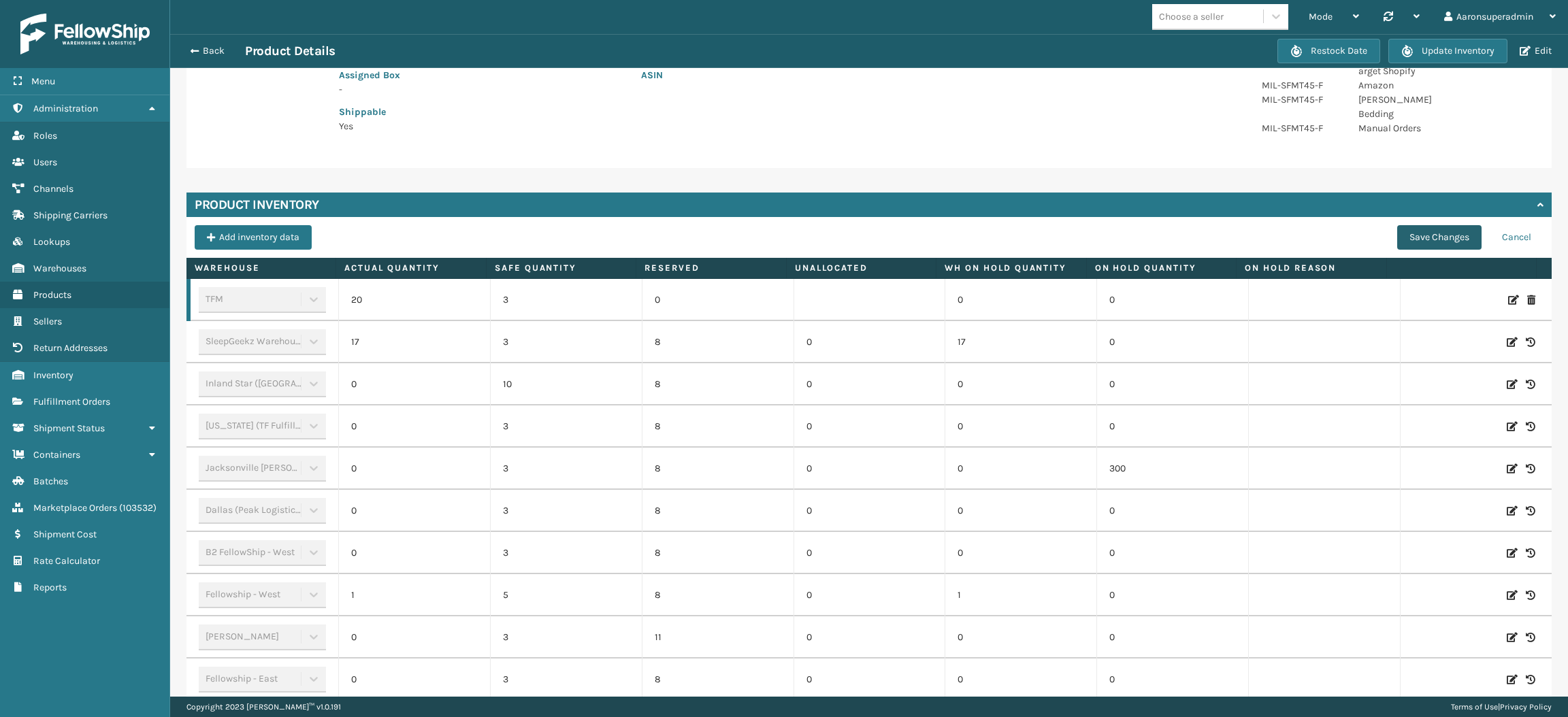
click at [1415, 225] on button "Save Changes" at bounding box center [1439, 237] width 84 height 25
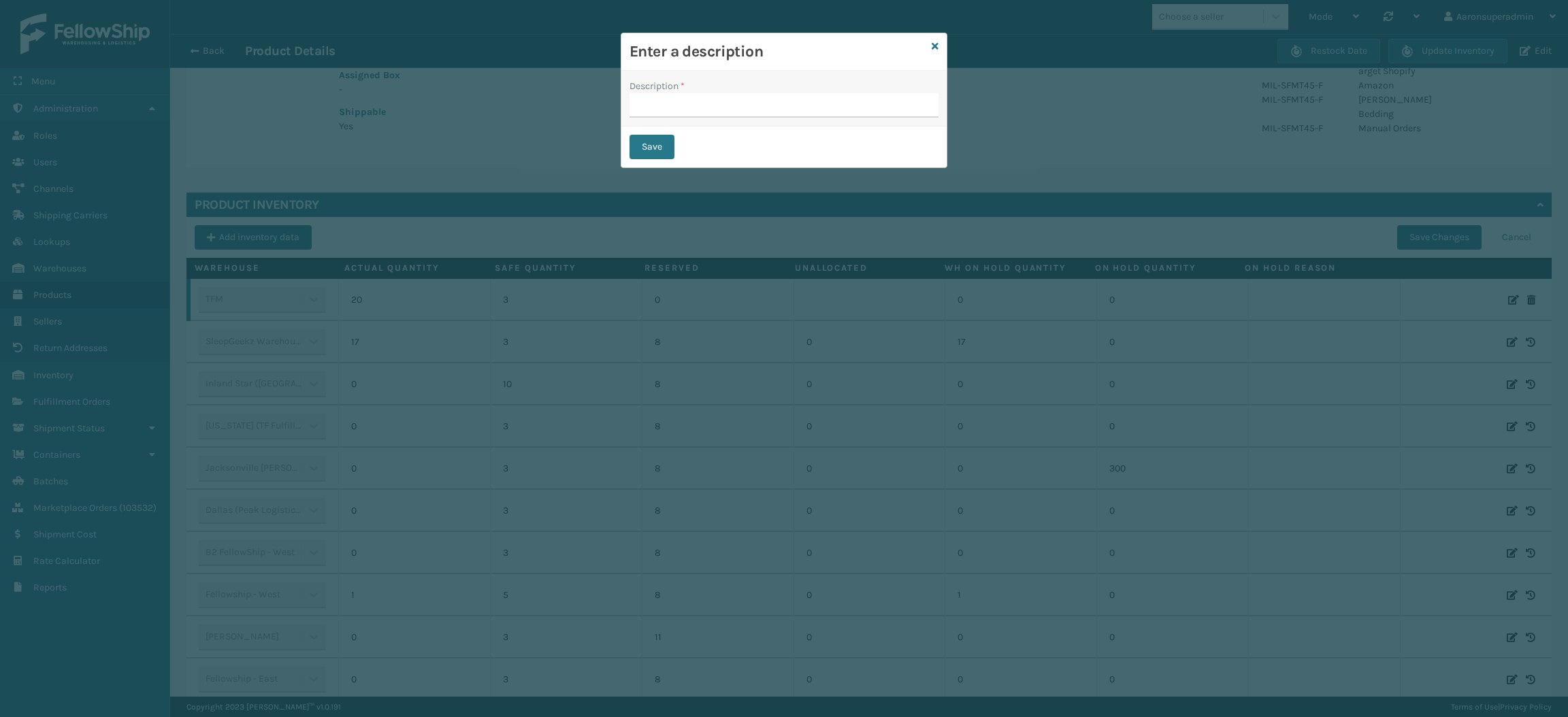
click at [756, 120] on div "Description *" at bounding box center [784, 99] width 325 height 55
click at [757, 108] on input "Description *" at bounding box center [784, 105] width 309 height 25
click at [650, 153] on button "Save" at bounding box center [651, 147] width 45 height 25
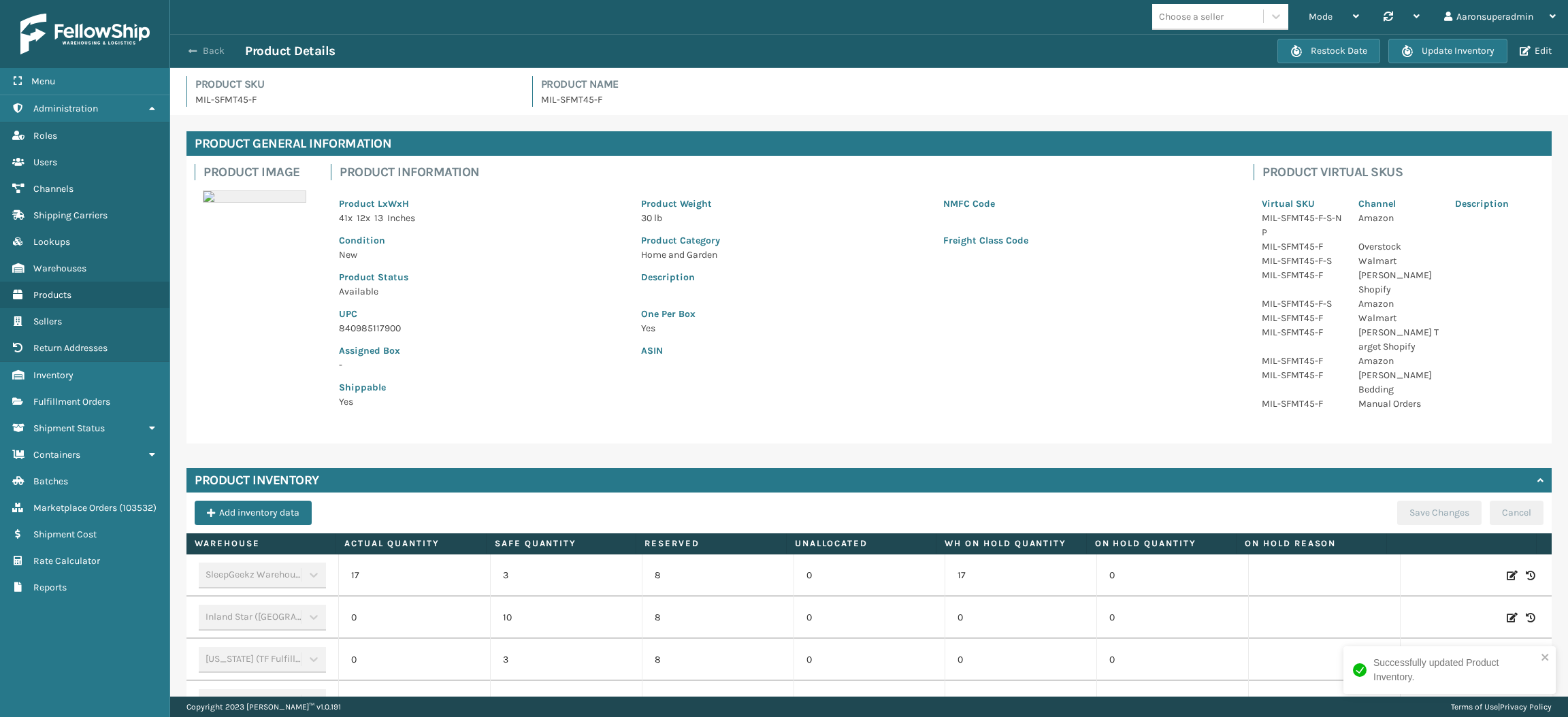
click at [212, 52] on button "Back" at bounding box center [213, 51] width 63 height 12
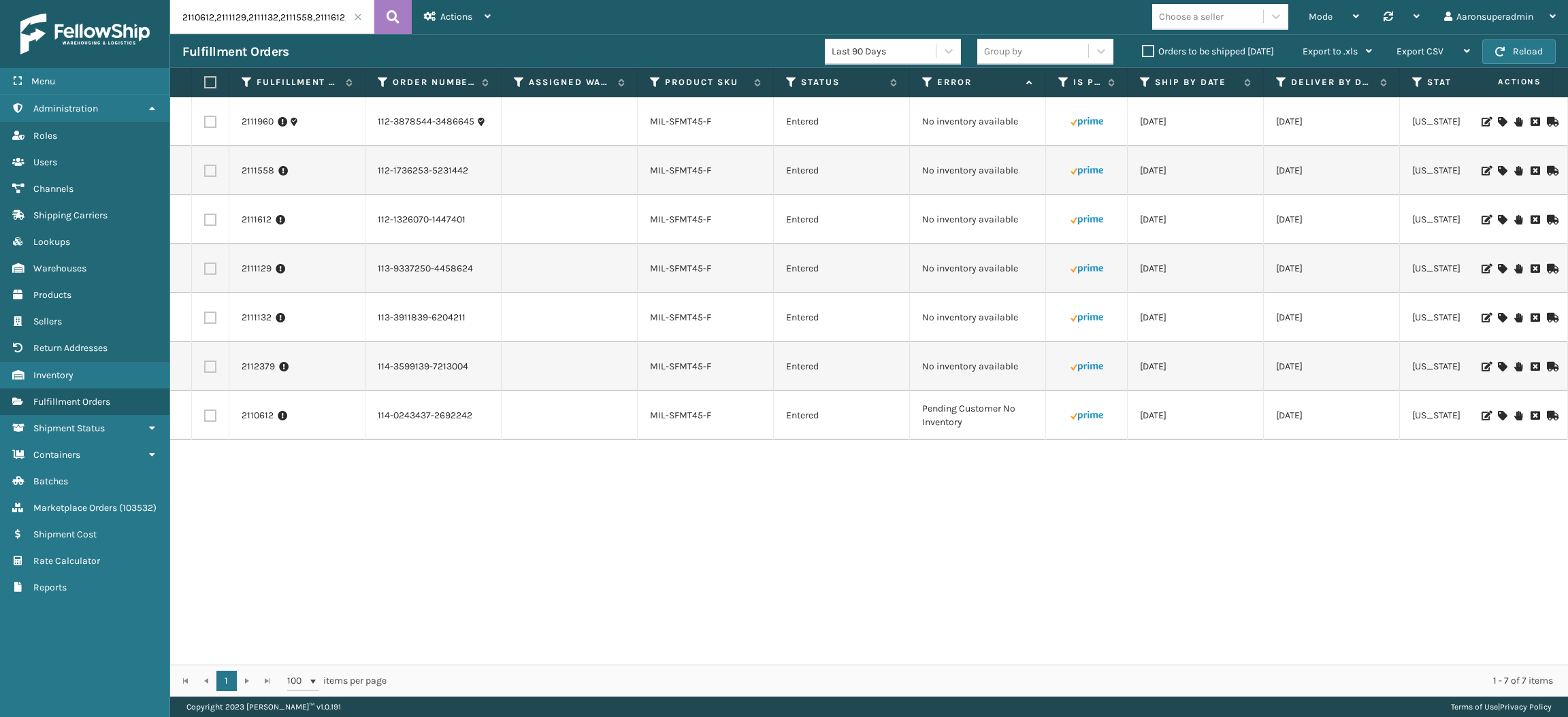
click at [211, 85] on label at bounding box center [208, 82] width 8 height 12
click at [205, 85] on input "checkbox" at bounding box center [204, 83] width 1 height 9
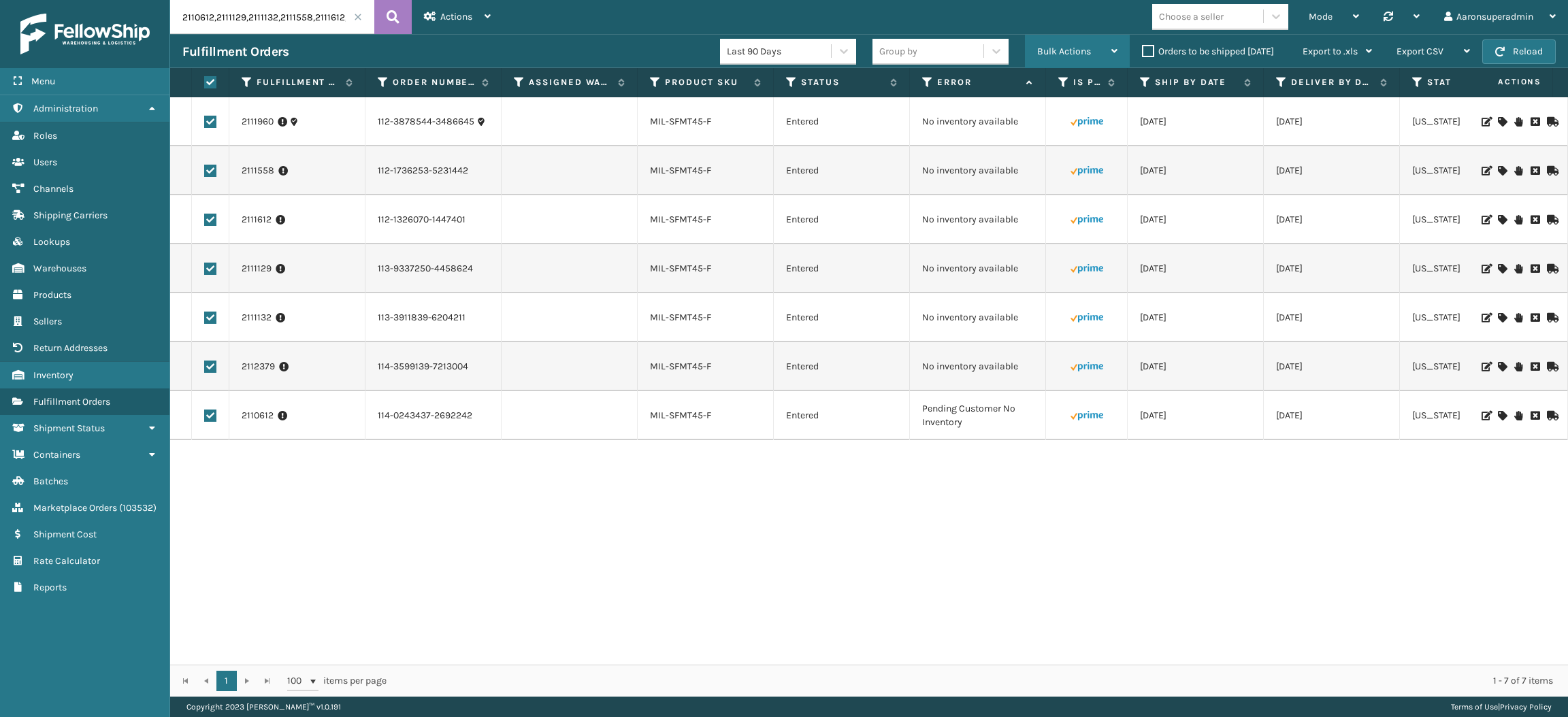
click at [1056, 41] on div "Bulk Actions" at bounding box center [1077, 52] width 80 height 34
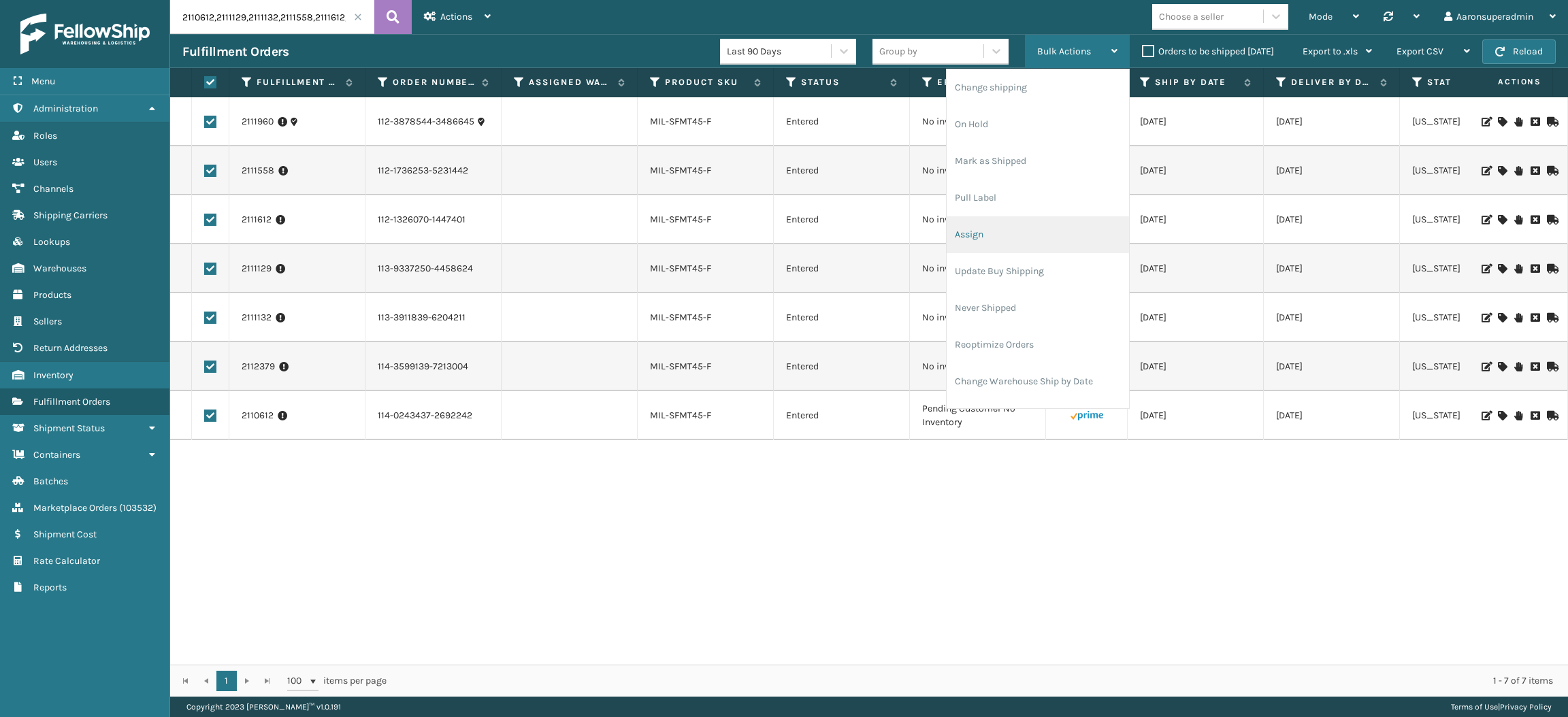
click at [979, 227] on li "Assign" at bounding box center [1038, 235] width 182 height 37
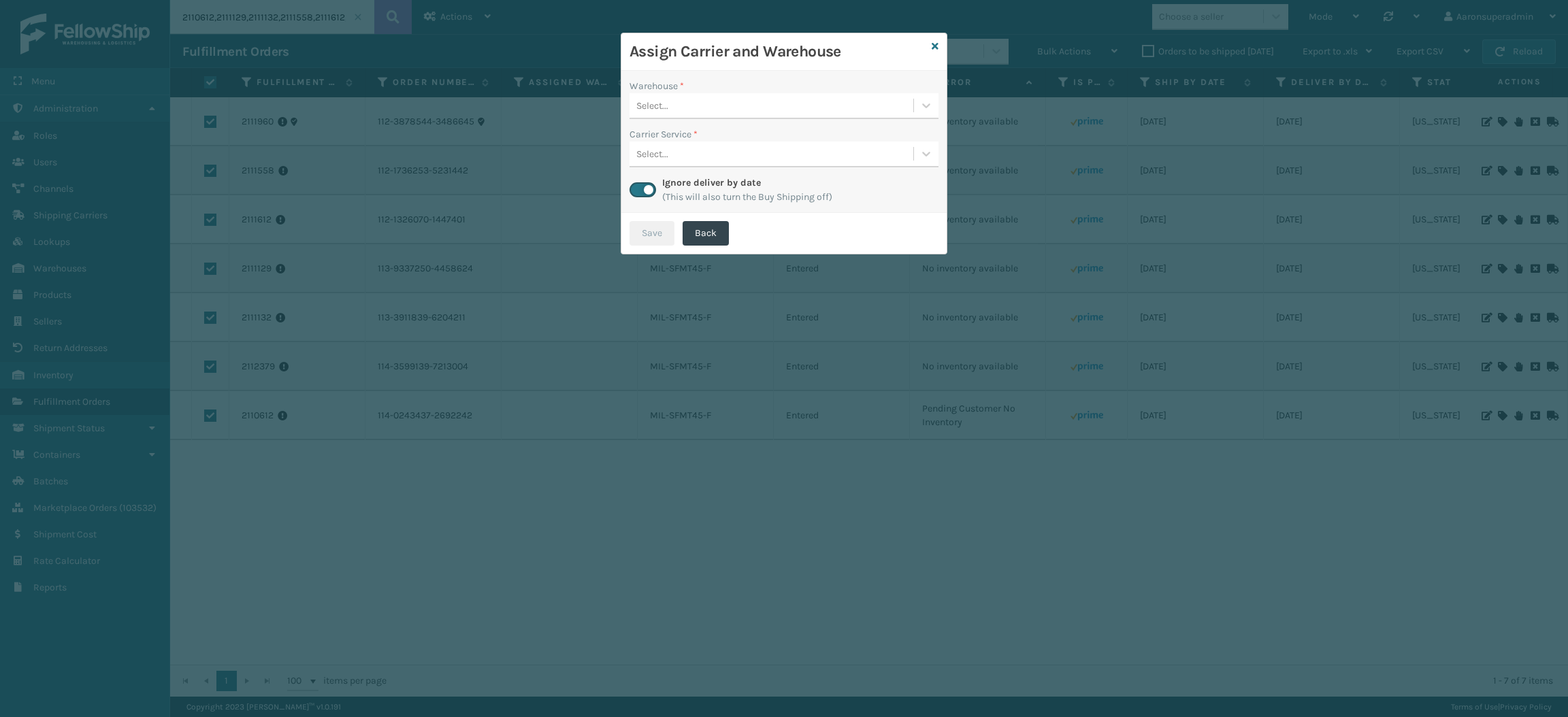
click at [671, 113] on div "Select..." at bounding box center [771, 105] width 284 height 22
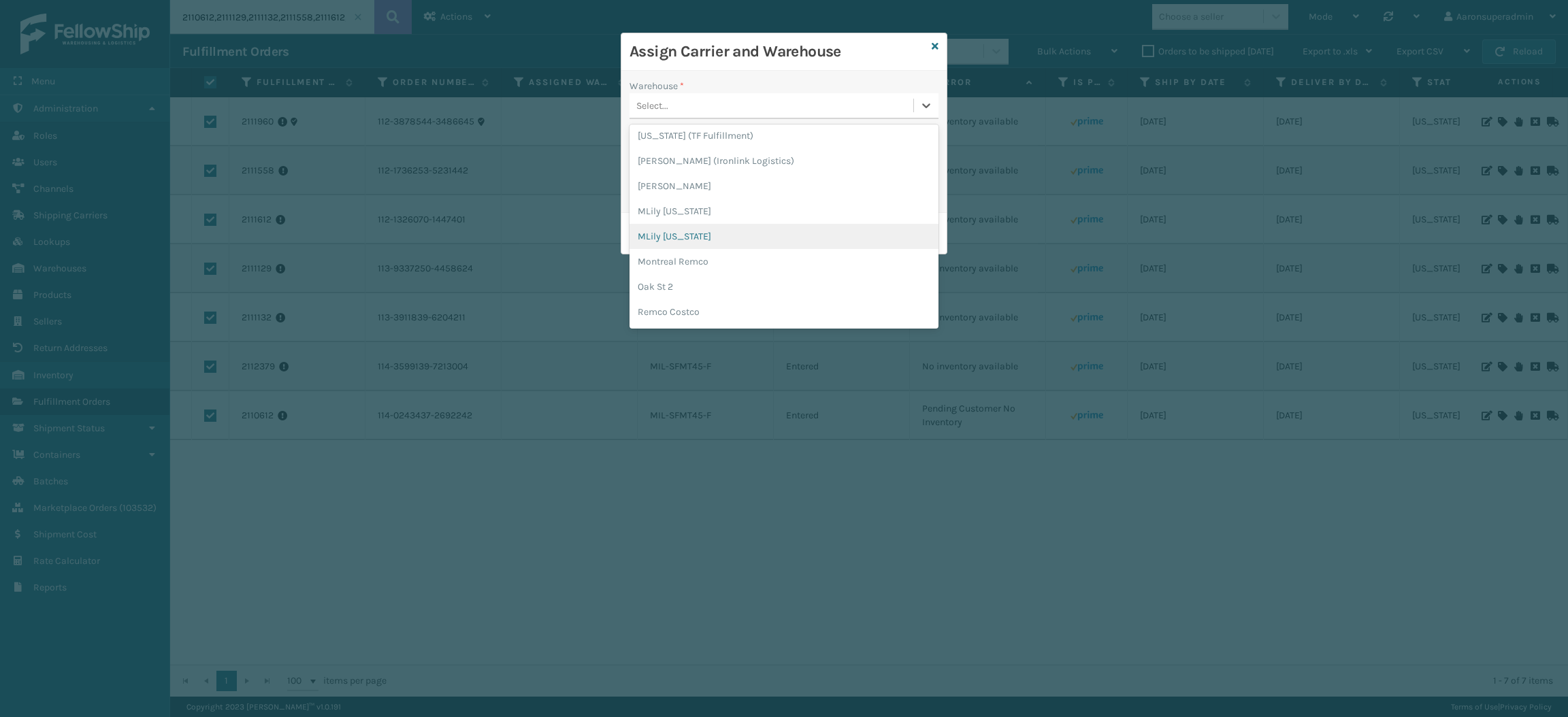
scroll to position [279, 0]
click at [687, 244] on div "TFM" at bounding box center [784, 238] width 309 height 25
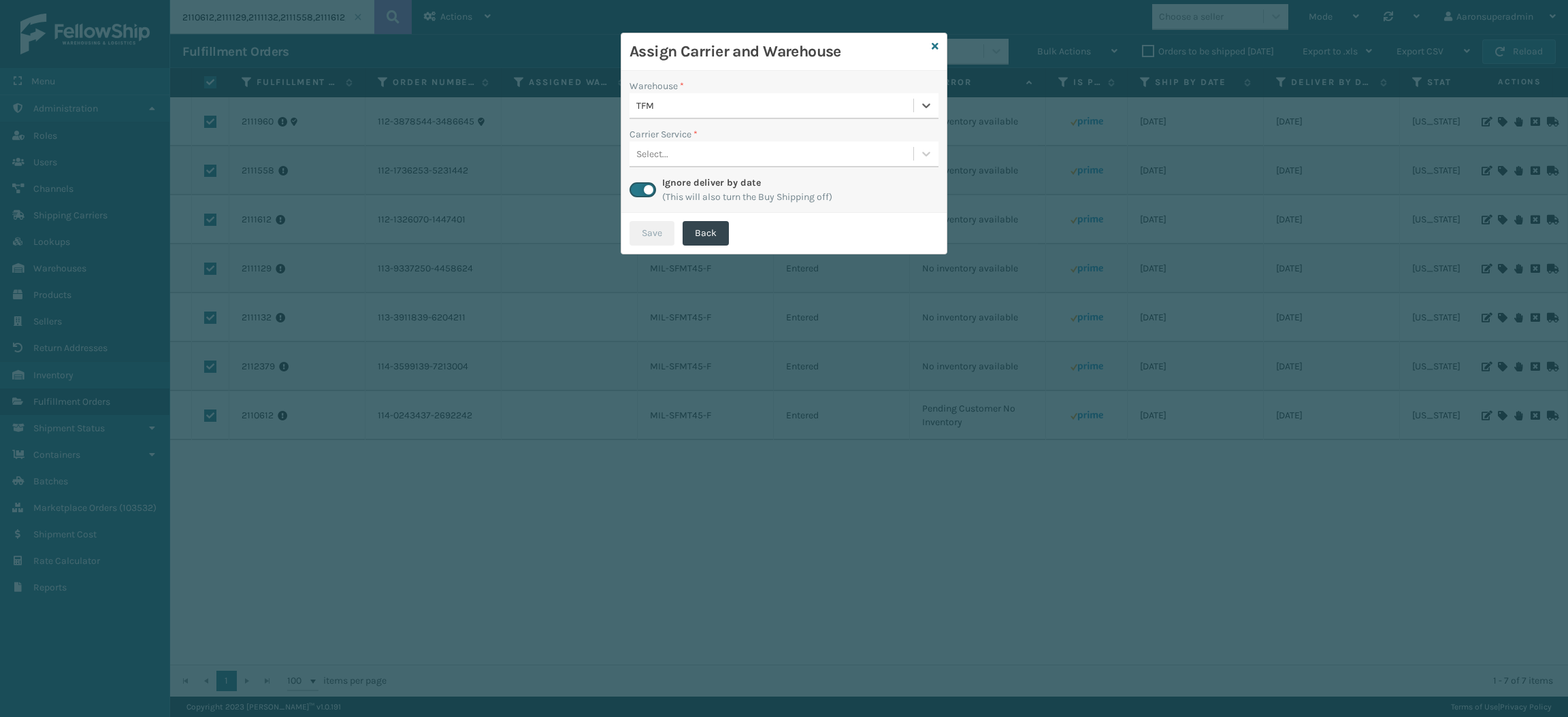
click at [657, 147] on div "Select..." at bounding box center [652, 153] width 32 height 14
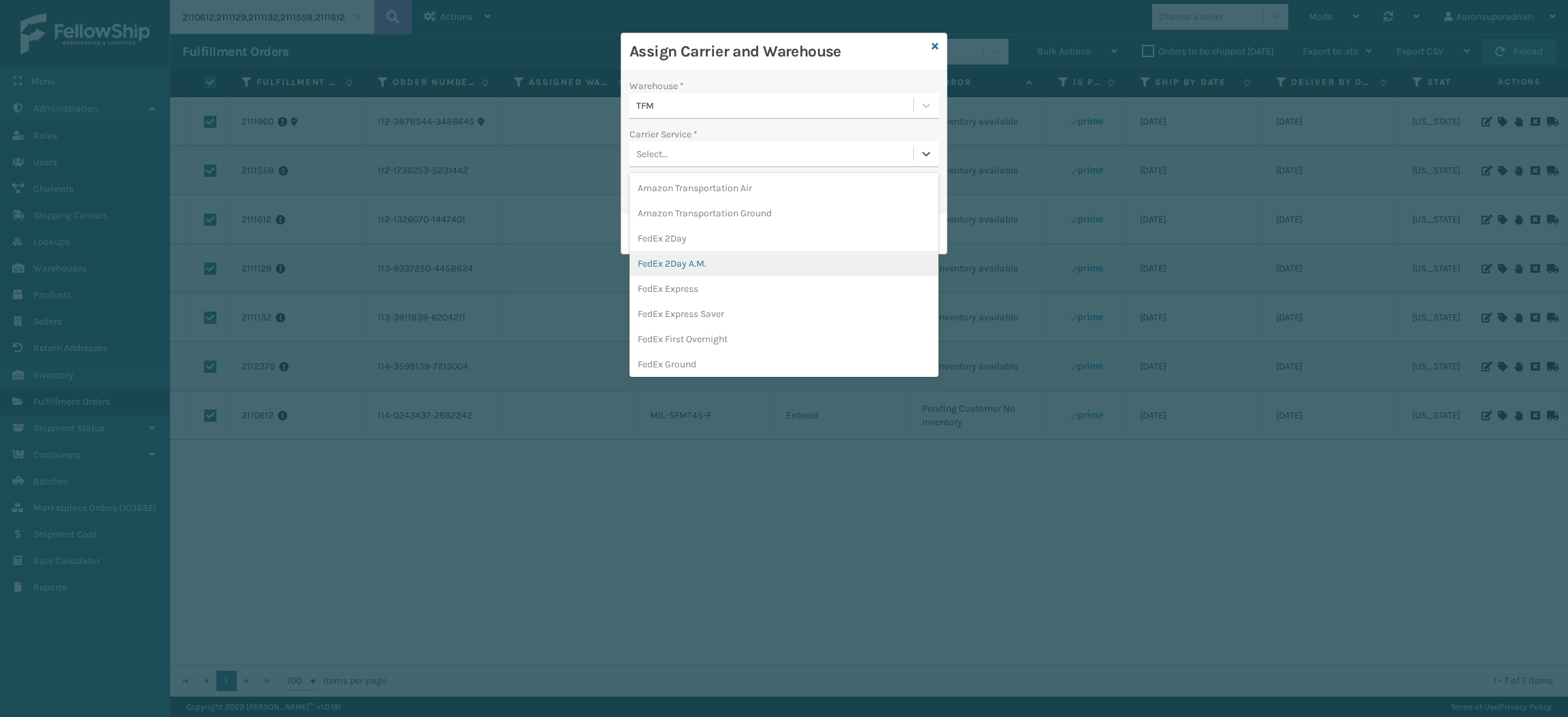
scroll to position [84, 0]
click at [677, 309] on div "FedEx Home Delivery" at bounding box center [784, 305] width 309 height 25
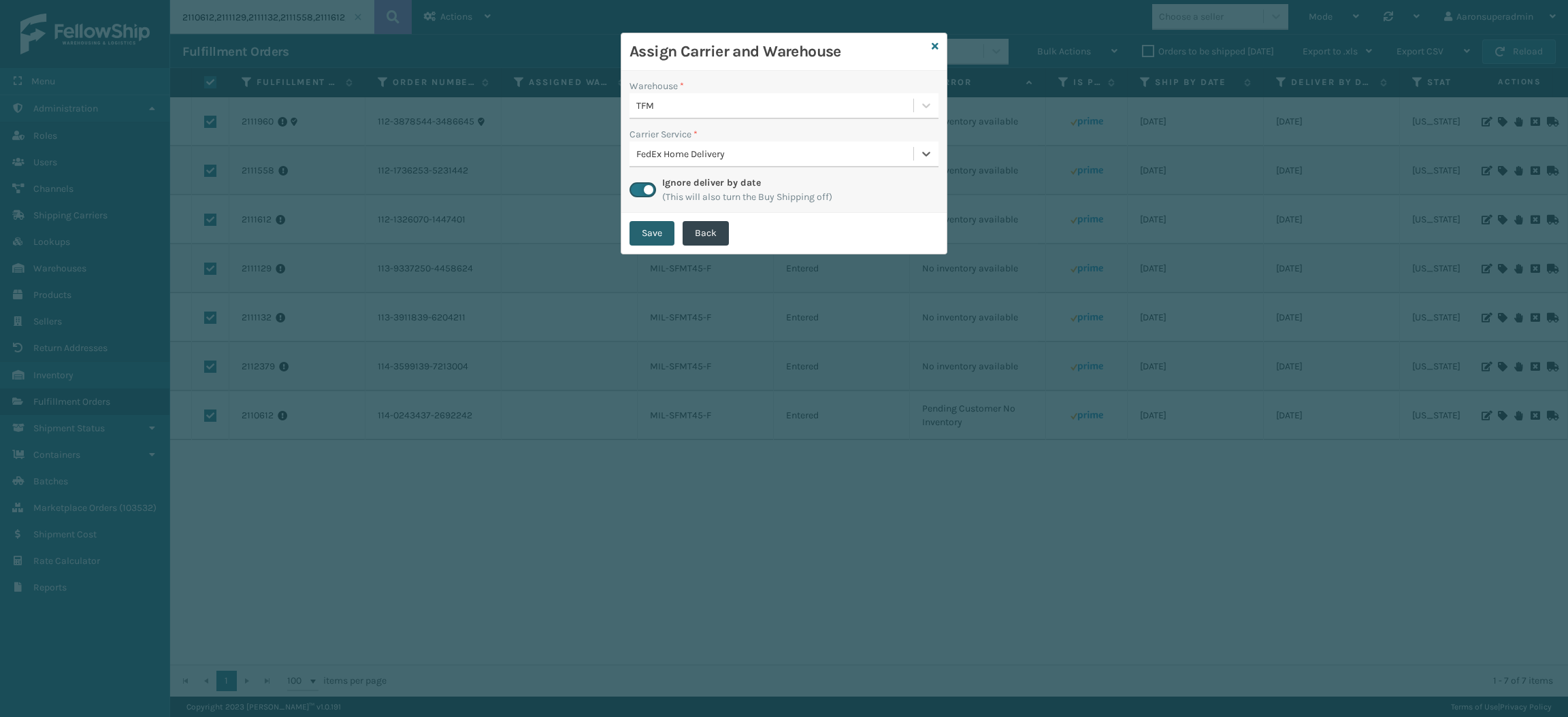
click at [648, 235] on button "Save" at bounding box center [651, 233] width 45 height 25
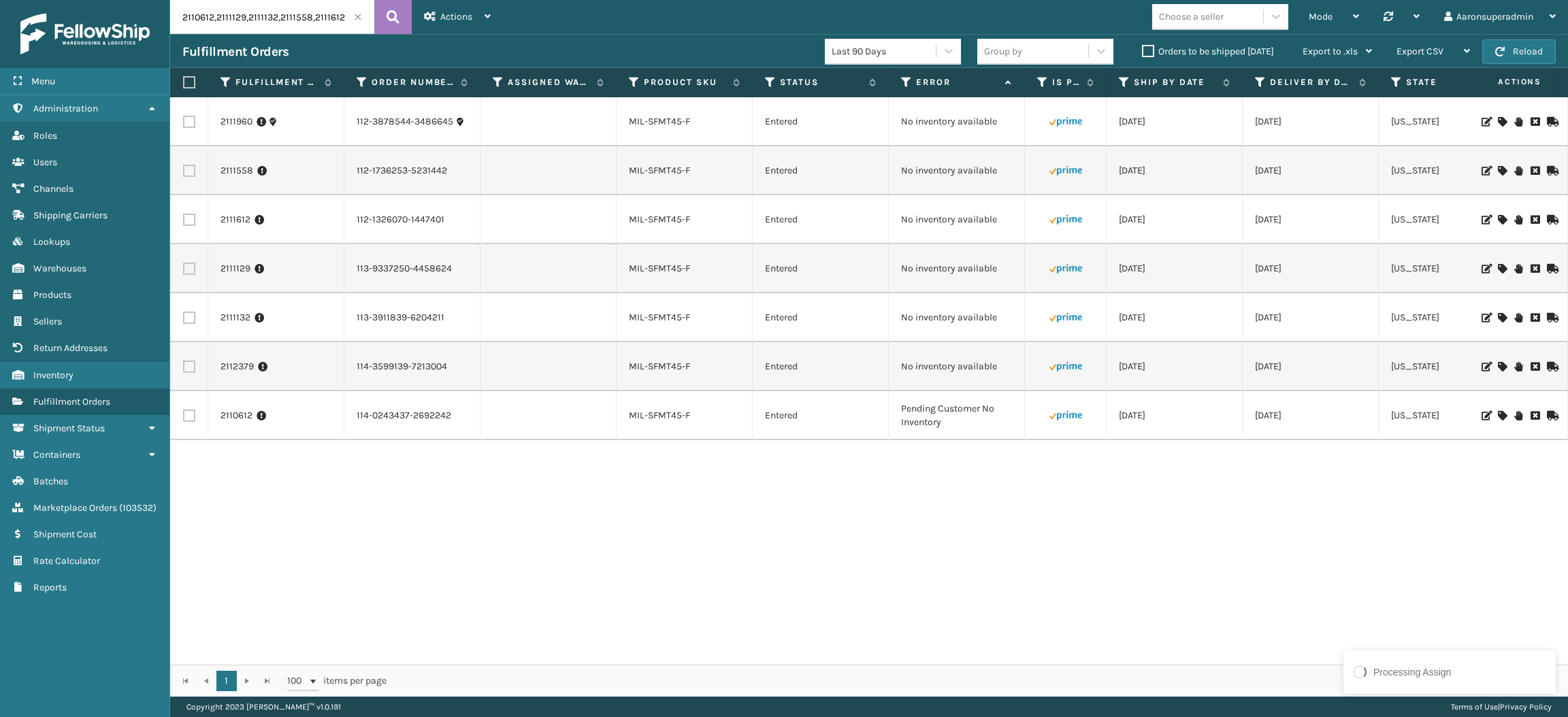
scroll to position [0, 23]
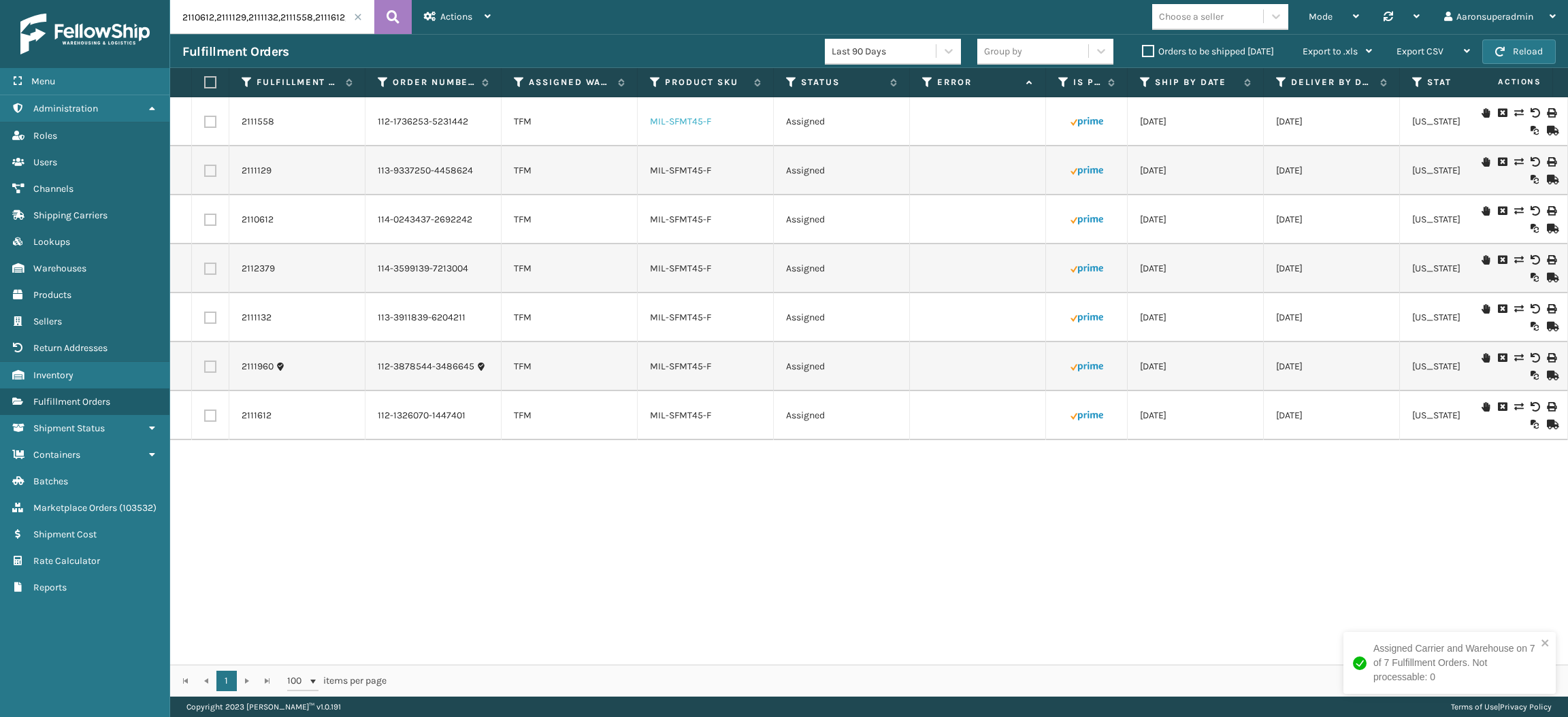
click at [688, 126] on link "MIL-SFMT45-F" at bounding box center [680, 121] width 61 height 12
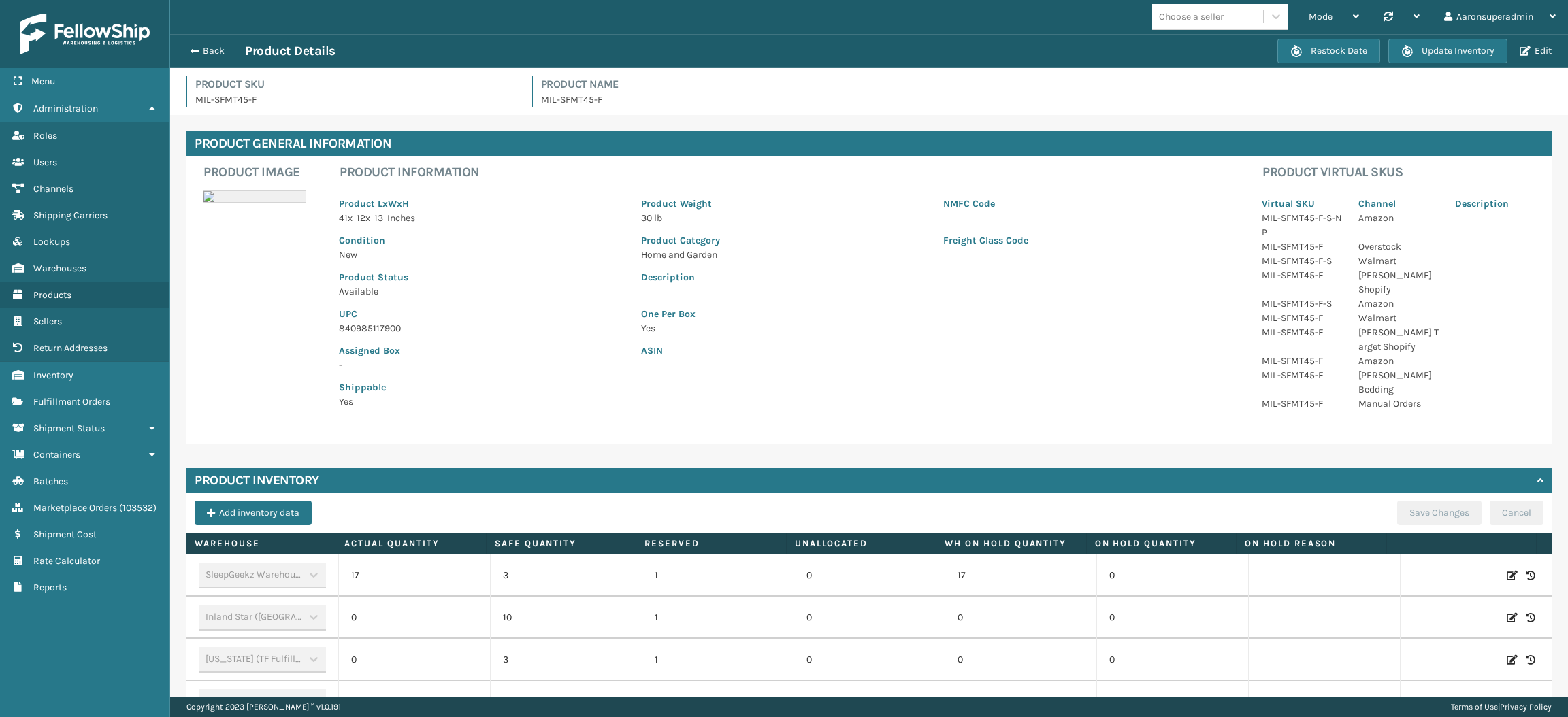
scroll to position [270, 0]
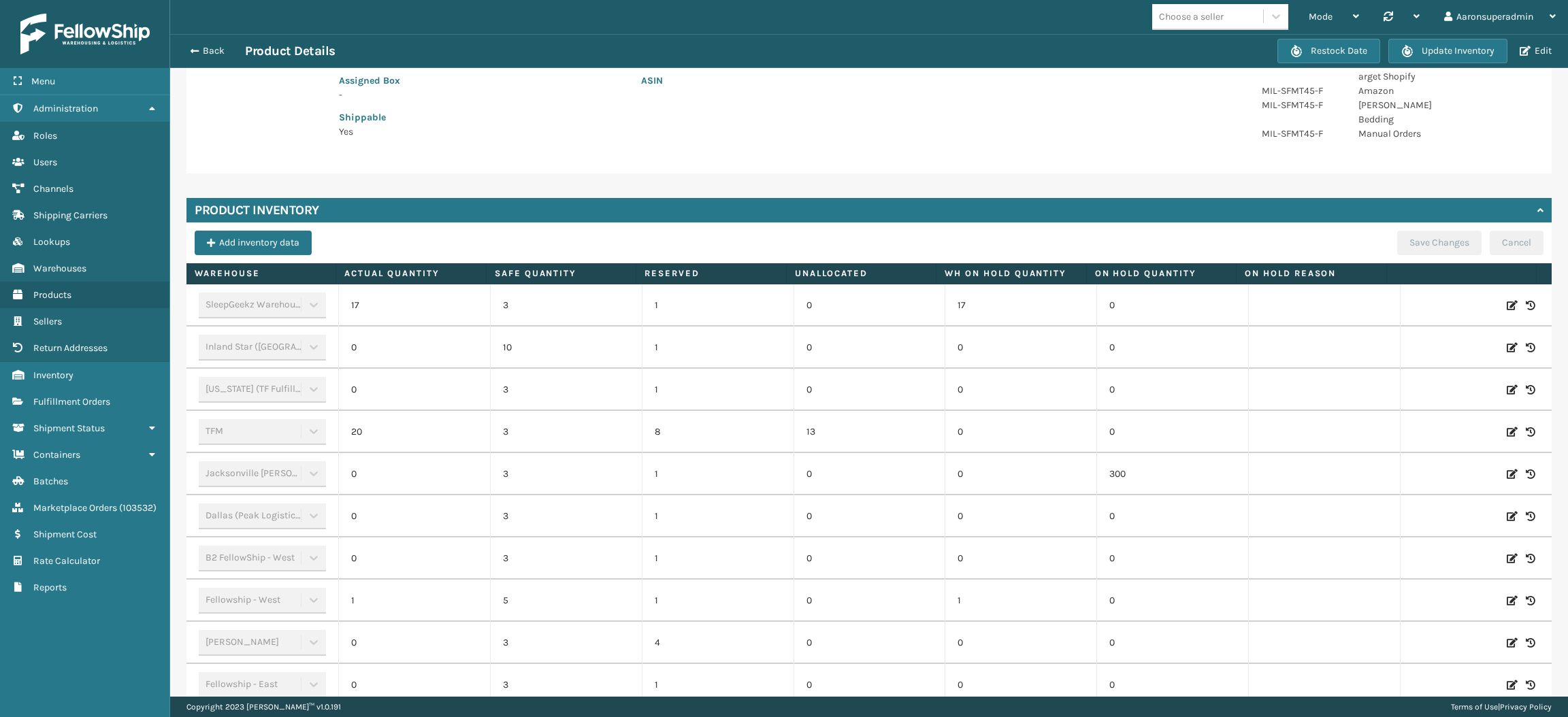
click at [1507, 425] on icon at bounding box center [1513, 431] width 11 height 14
click at [419, 420] on input "20" at bounding box center [414, 432] width 90 height 25
click at [1409, 424] on button "ADD" at bounding box center [1426, 432] width 34 height 17
click at [1404, 234] on button "Save Changes" at bounding box center [1439, 243] width 84 height 25
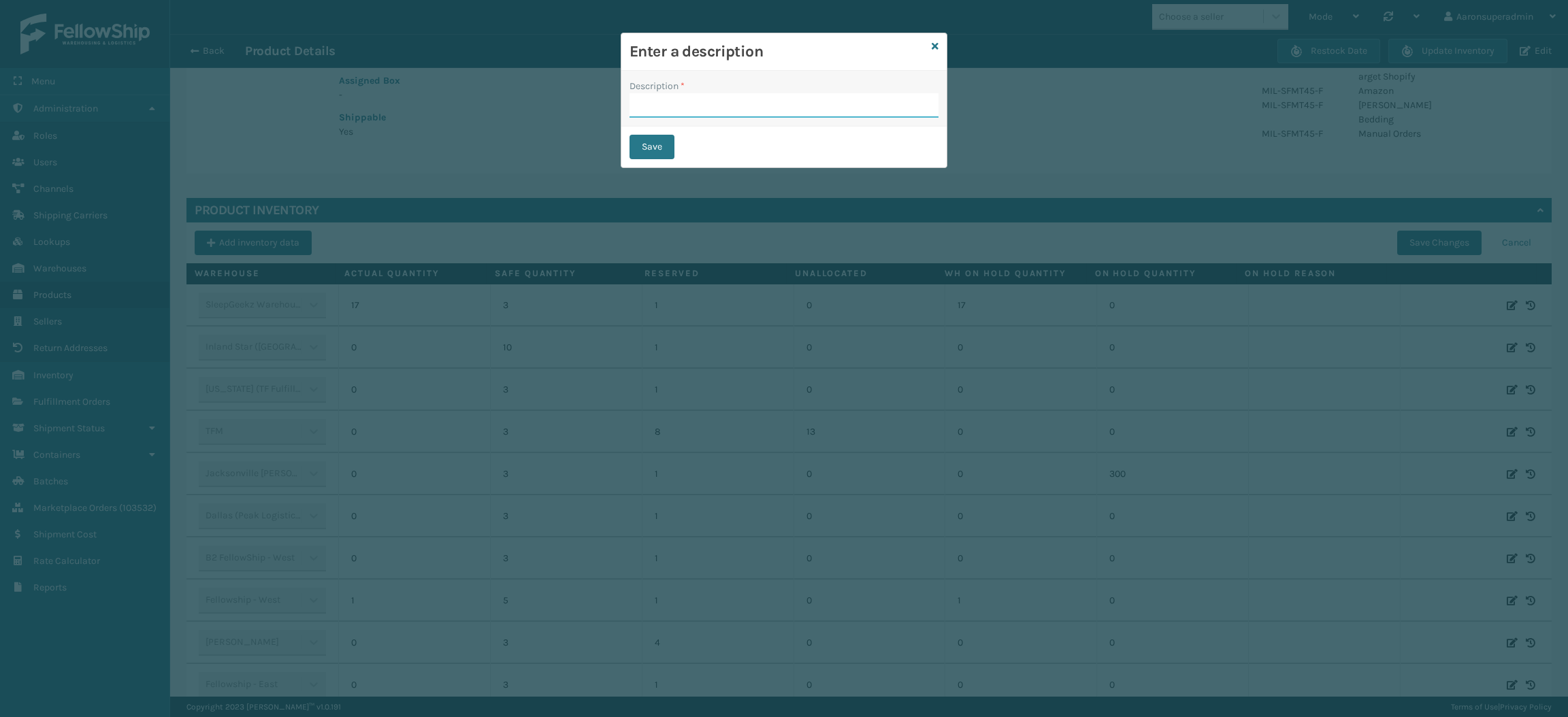
click at [828, 110] on input "Description *" at bounding box center [784, 105] width 309 height 25
click at [650, 150] on button "Save" at bounding box center [651, 147] width 45 height 25
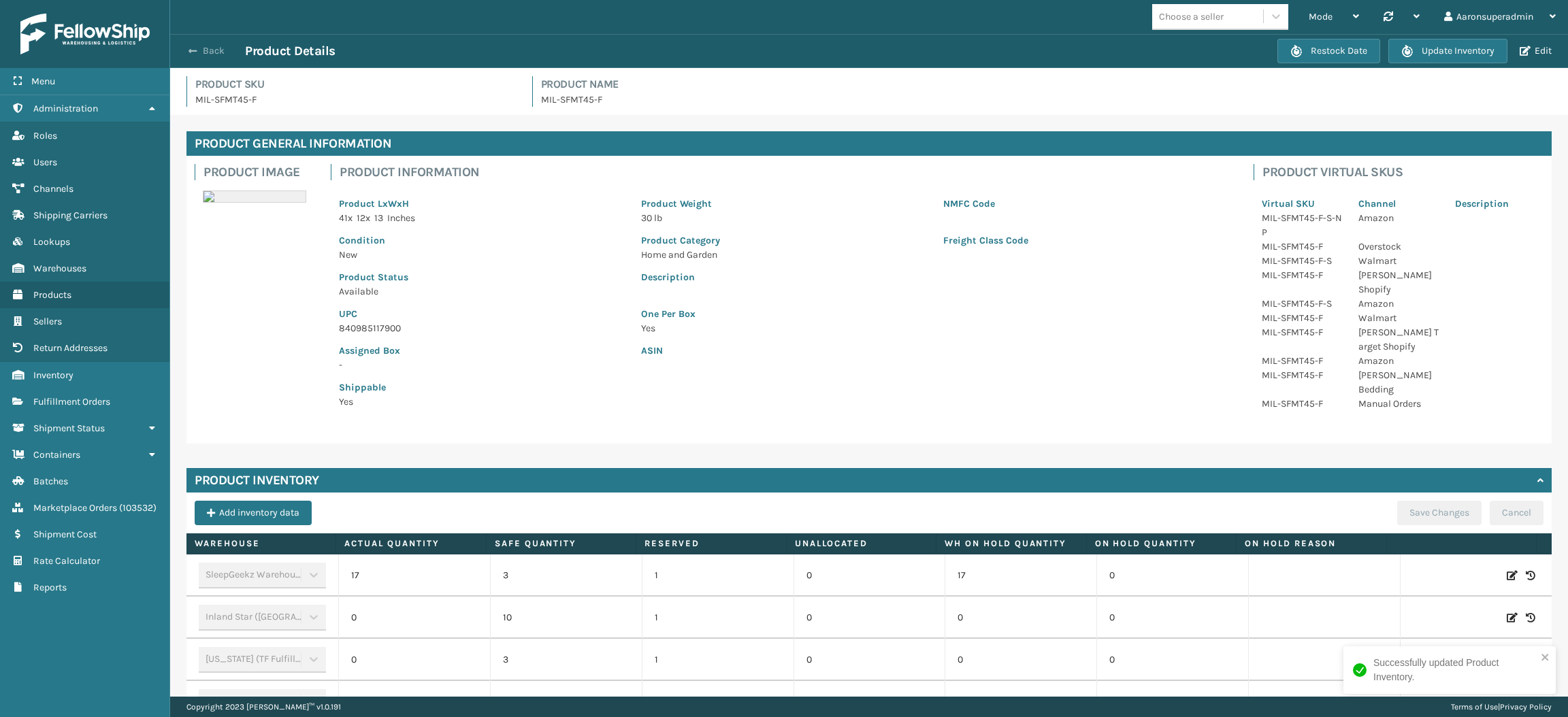
click at [211, 53] on button "Back" at bounding box center [213, 51] width 63 height 12
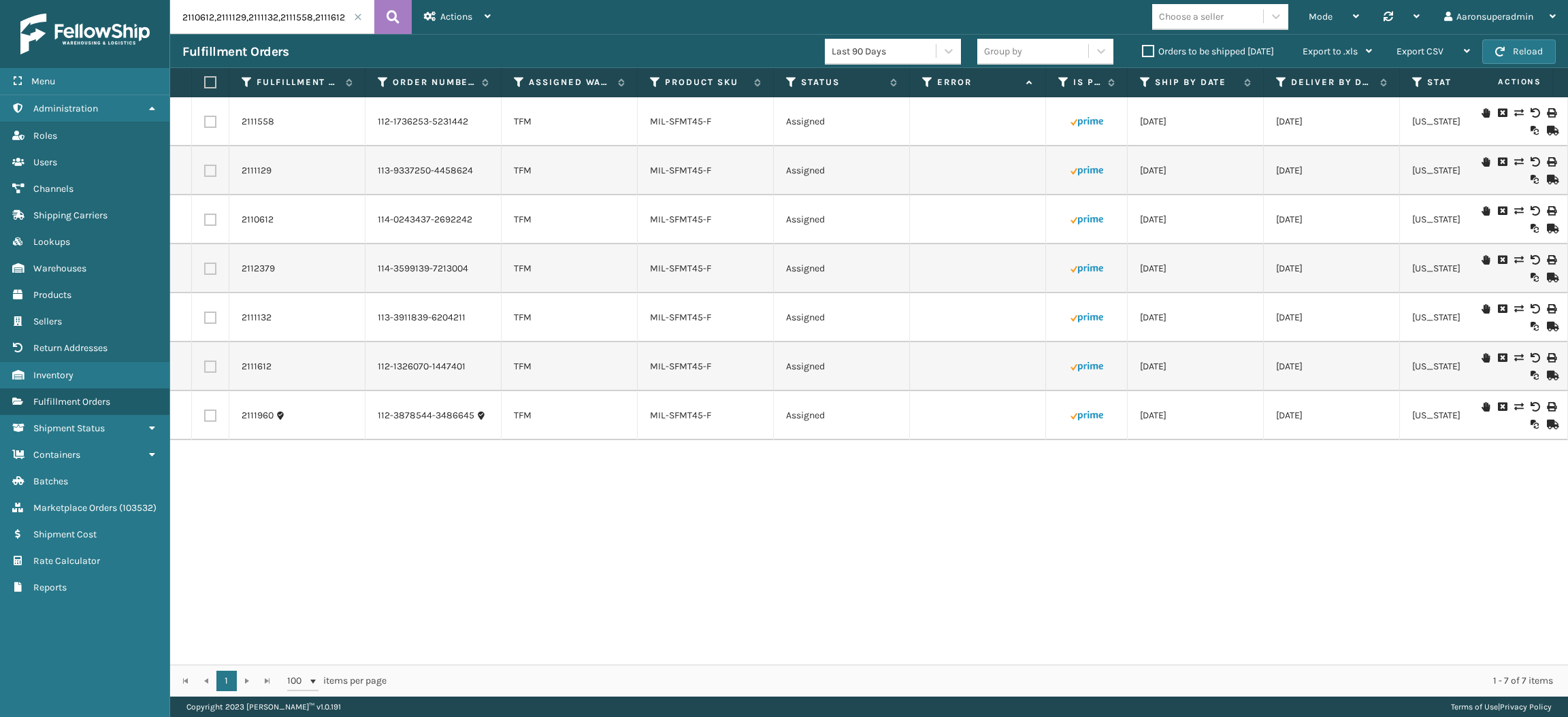
click at [1153, 51] on label "Orders to be shipped [DATE]" at bounding box center [1208, 51] width 132 height 12
click at [1143, 51] on input "Orders to be shipped [DATE]" at bounding box center [1142, 48] width 1 height 9
click at [357, 14] on span at bounding box center [358, 17] width 8 height 8
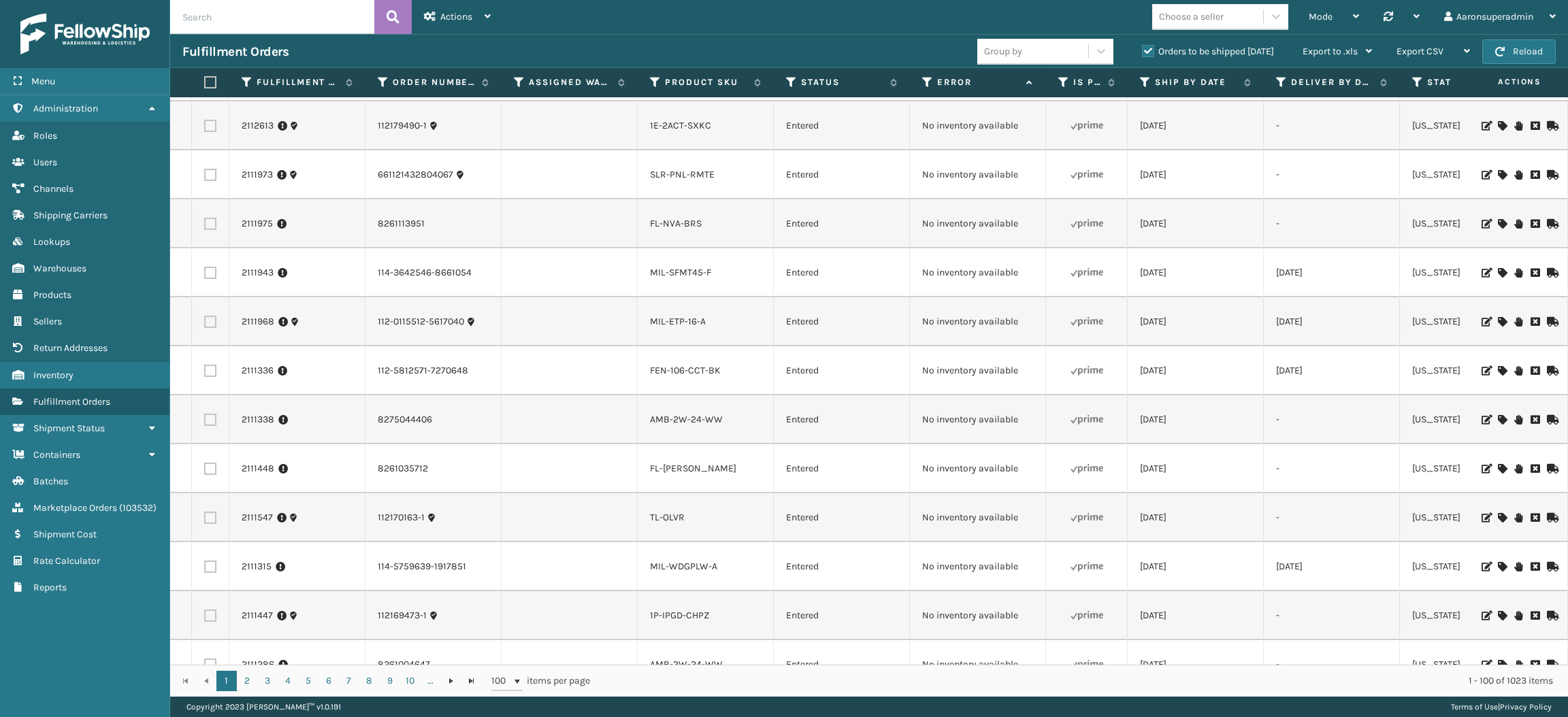
scroll to position [2992, 0]
drag, startPoint x: 1039, startPoint y: 320, endPoint x: 892, endPoint y: 314, distance: 147.1
copy tr "No inventory available"
click at [291, 3] on input "text" at bounding box center [272, 17] width 204 height 34
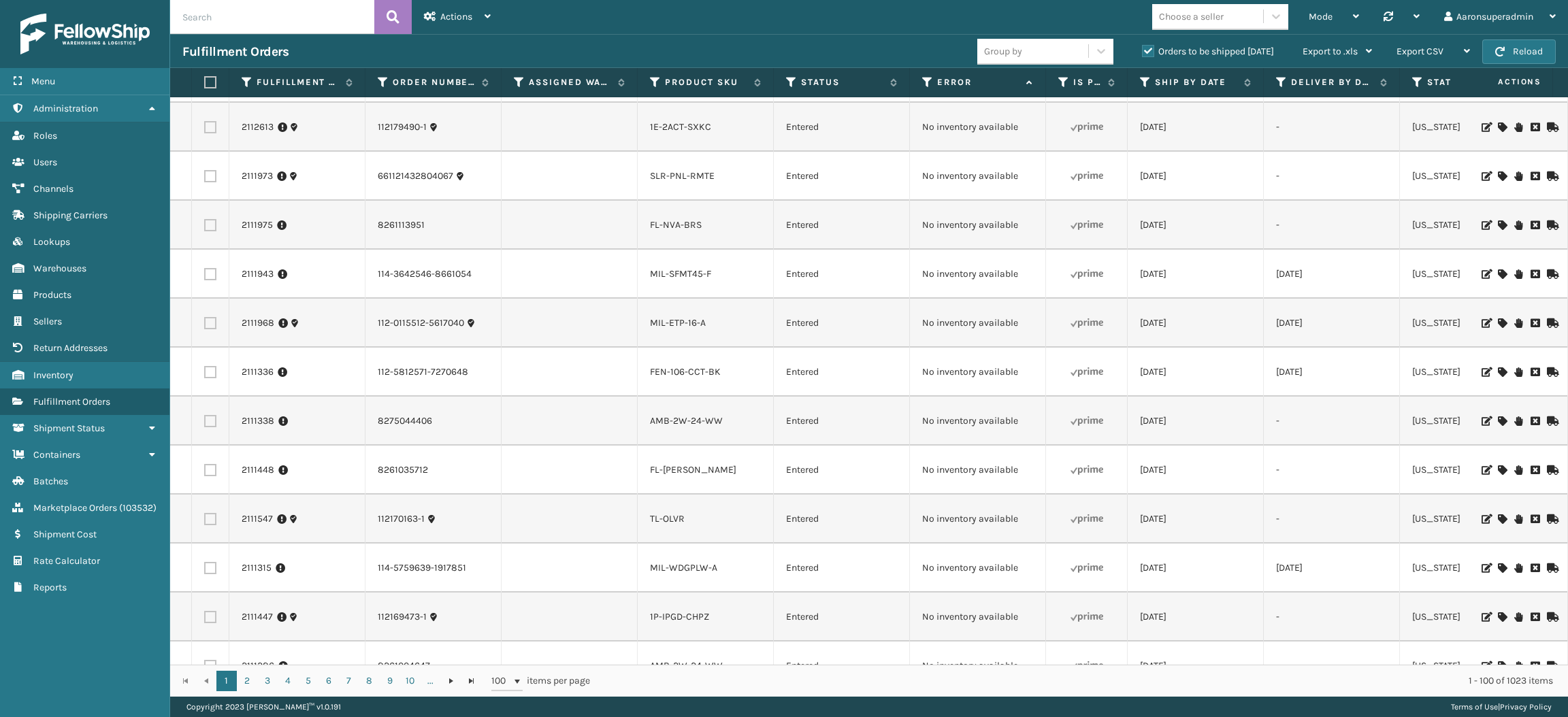
paste input "No inventory available"
click at [291, 3] on input "No inventory available" at bounding box center [272, 17] width 204 height 34
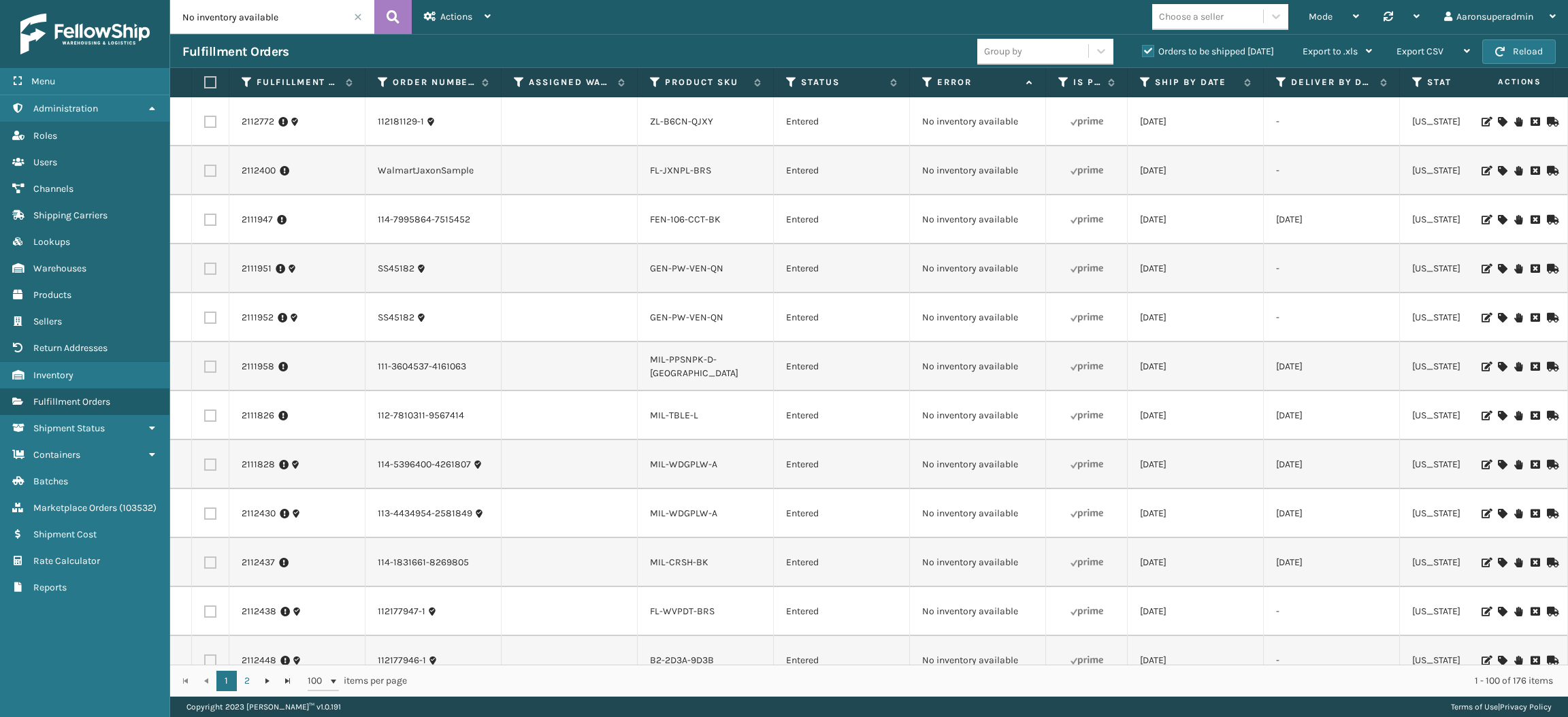
click at [1210, 24] on div "Choose a seller" at bounding box center [1208, 17] width 111 height 22
click at [1236, 53] on div "[PERSON_NAME] Brands" at bounding box center [1220, 50] width 136 height 25
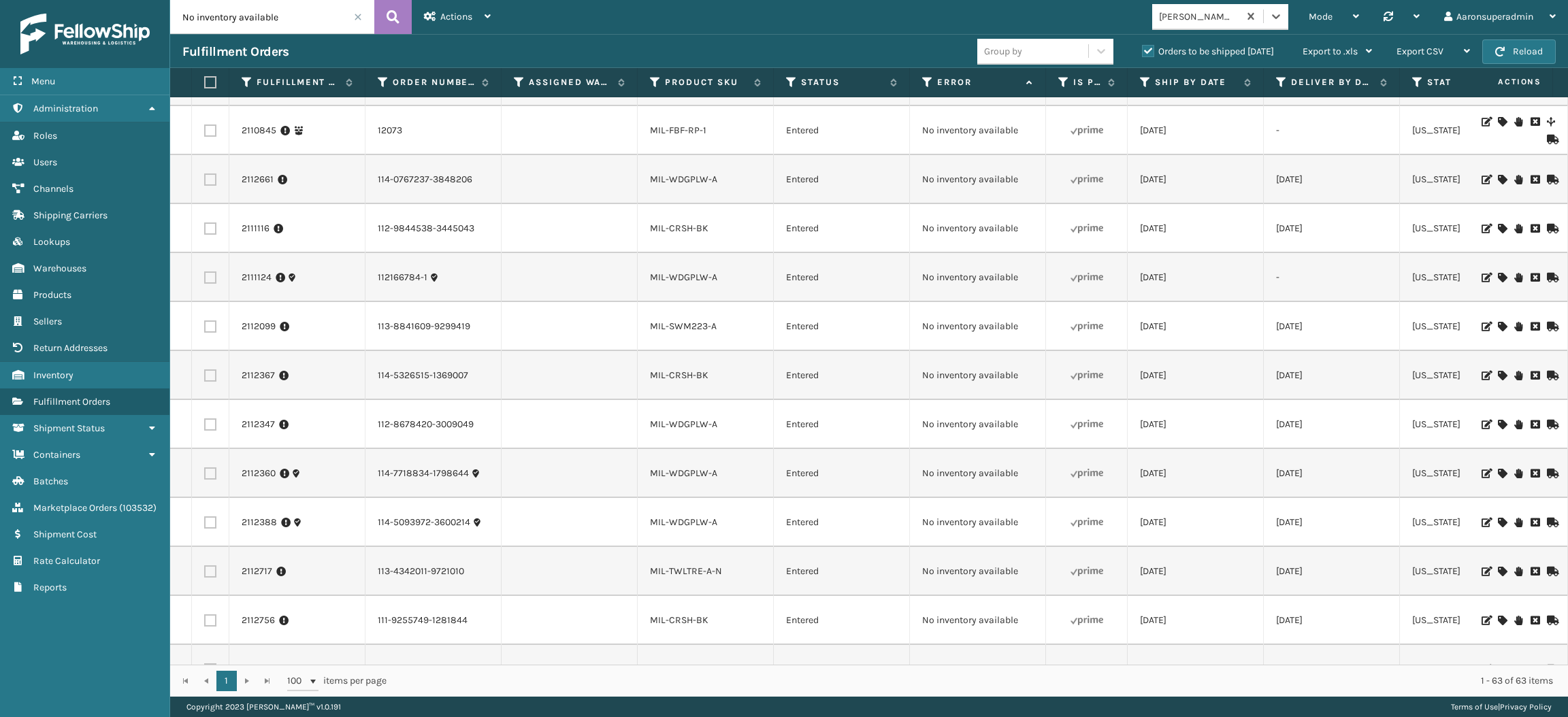
scroll to position [2534, 0]
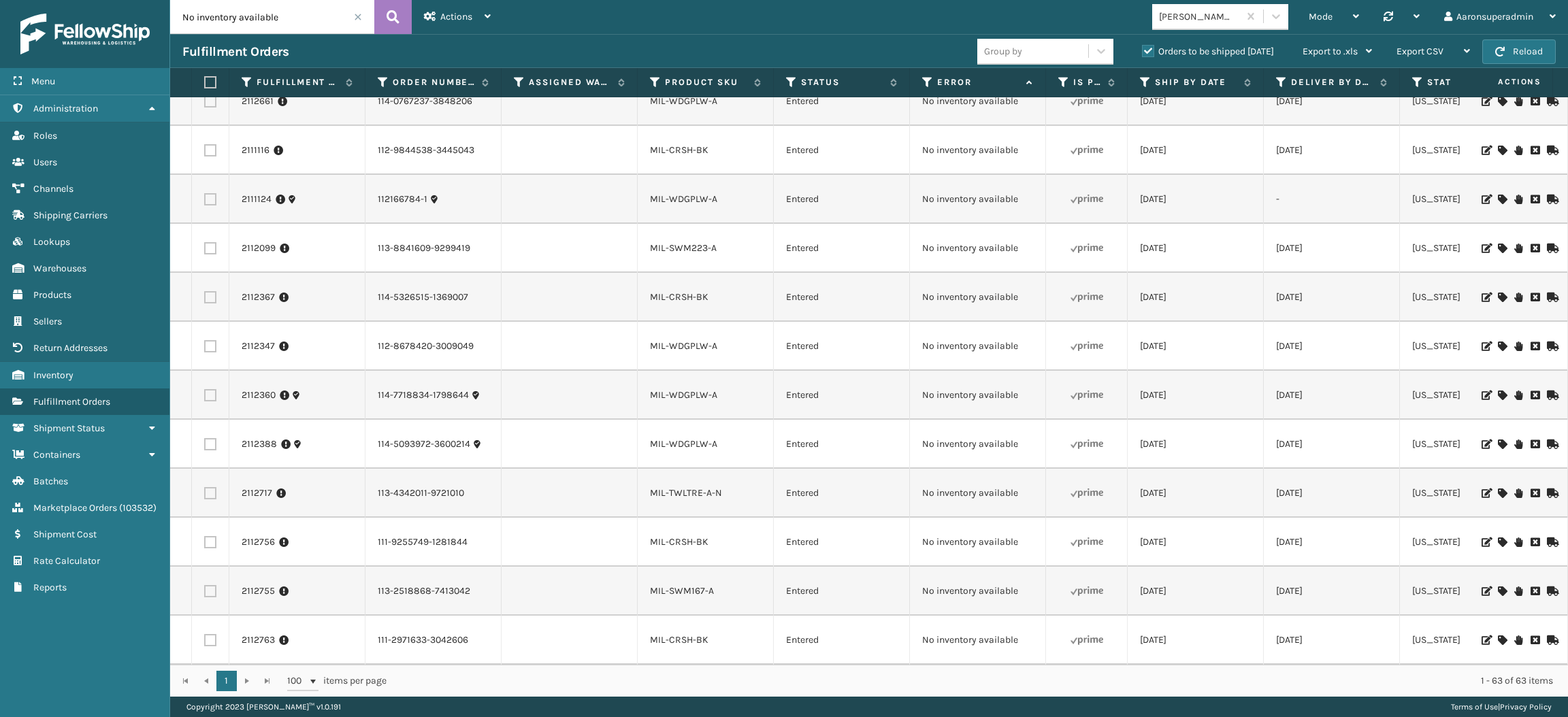
click at [212, 81] on label at bounding box center [208, 82] width 8 height 12
click at [205, 81] on input "checkbox" at bounding box center [204, 83] width 1 height 9
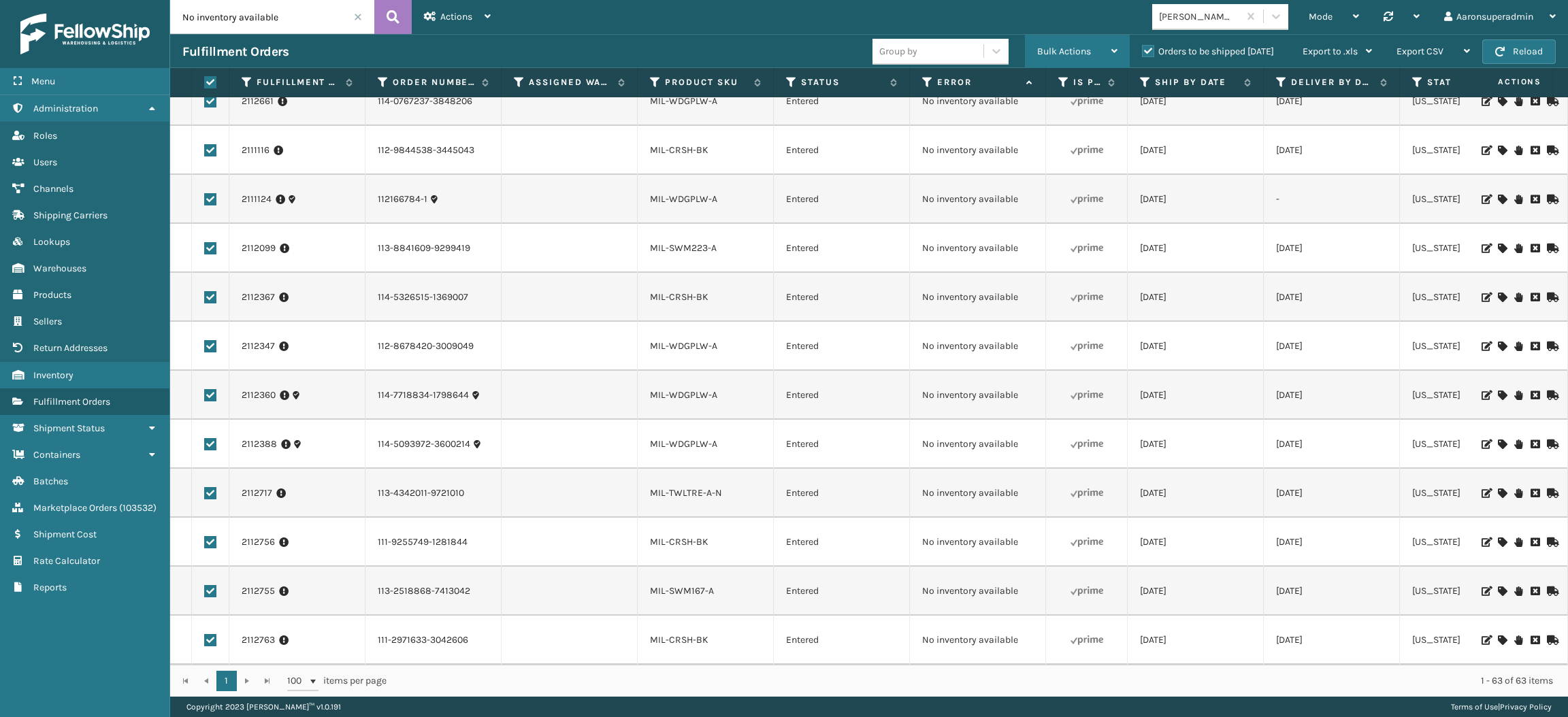
click at [1066, 41] on div "Bulk Actions" at bounding box center [1077, 52] width 80 height 34
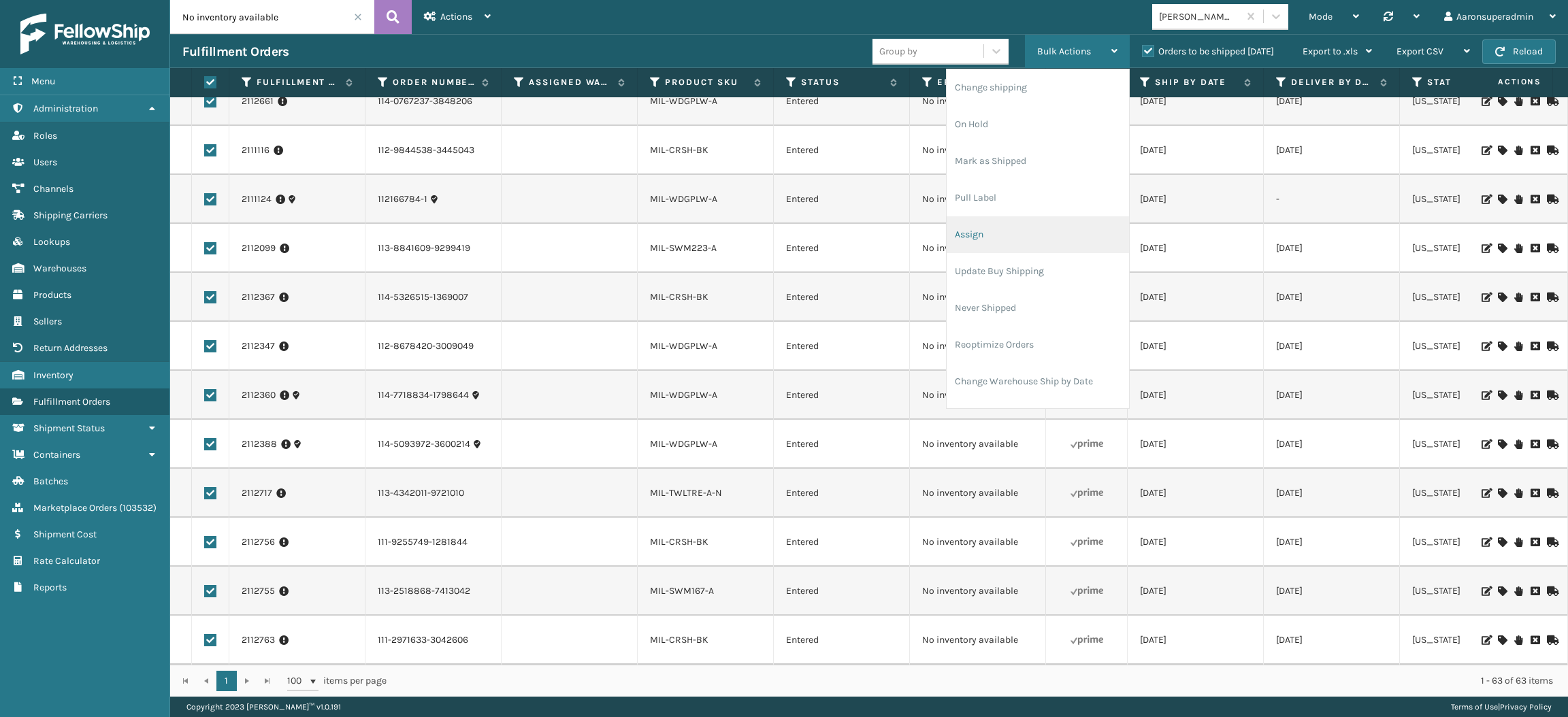
click at [983, 231] on li "Assign" at bounding box center [1038, 235] width 182 height 37
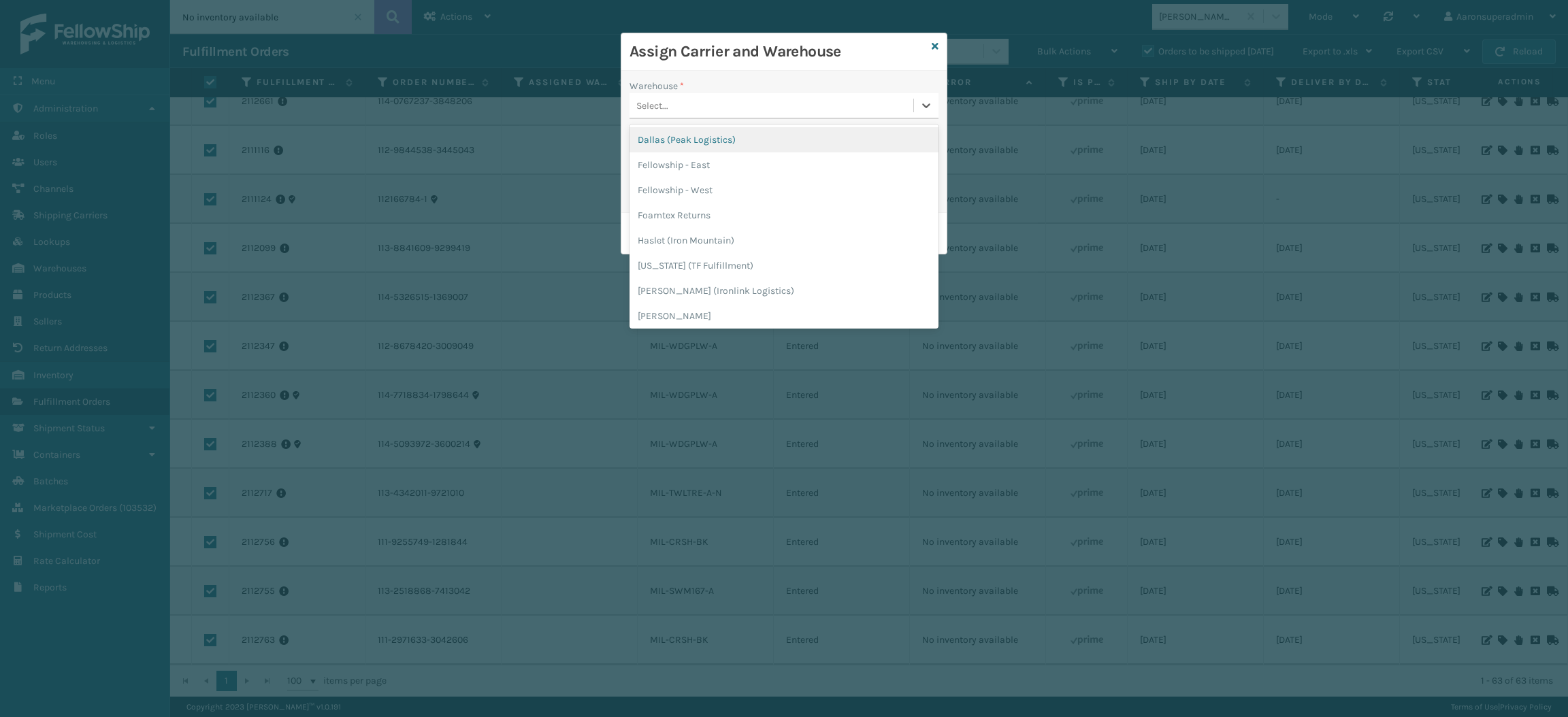
click at [703, 101] on div "Select..." at bounding box center [771, 105] width 284 height 22
click at [711, 198] on div "Fellowship - West" at bounding box center [784, 189] width 309 height 25
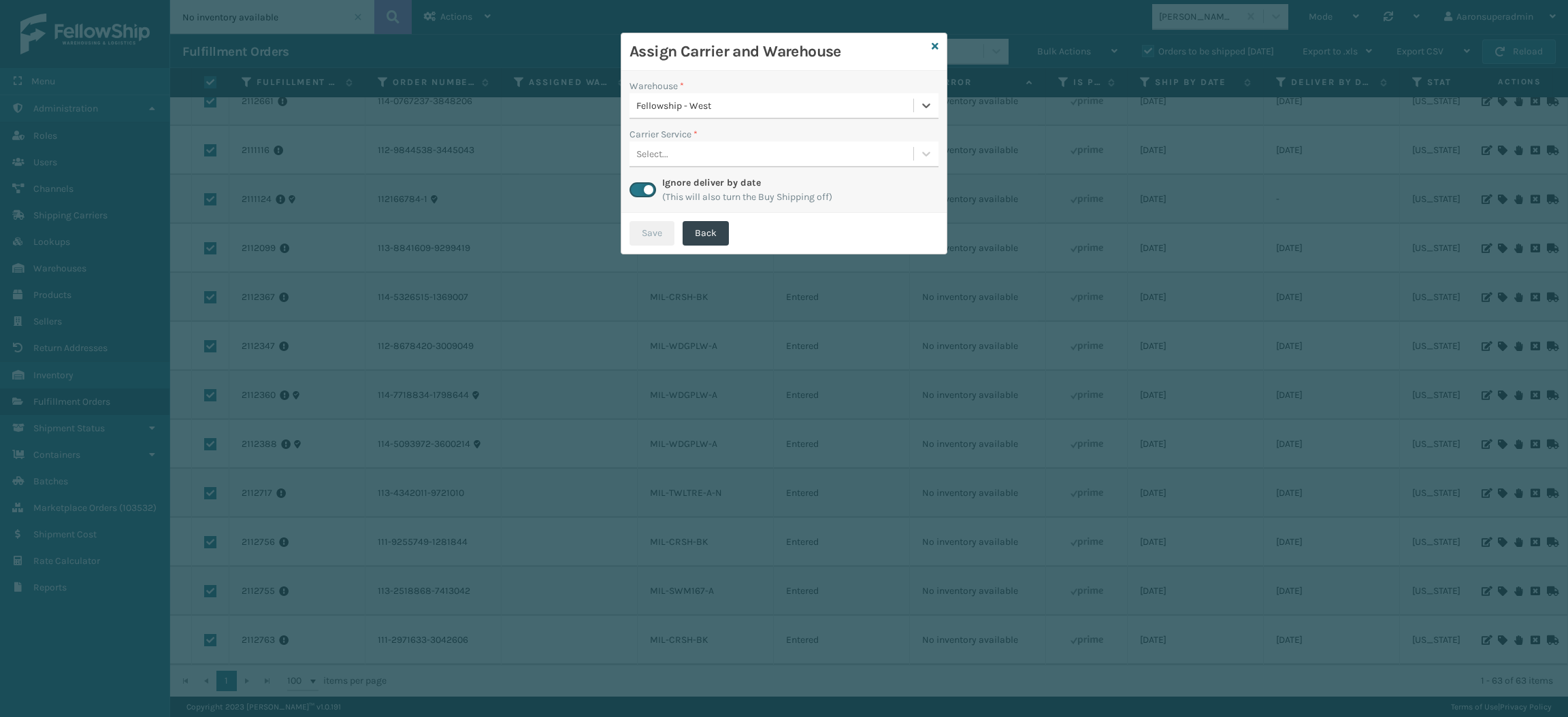
click at [684, 150] on div "Select..." at bounding box center [771, 154] width 284 height 22
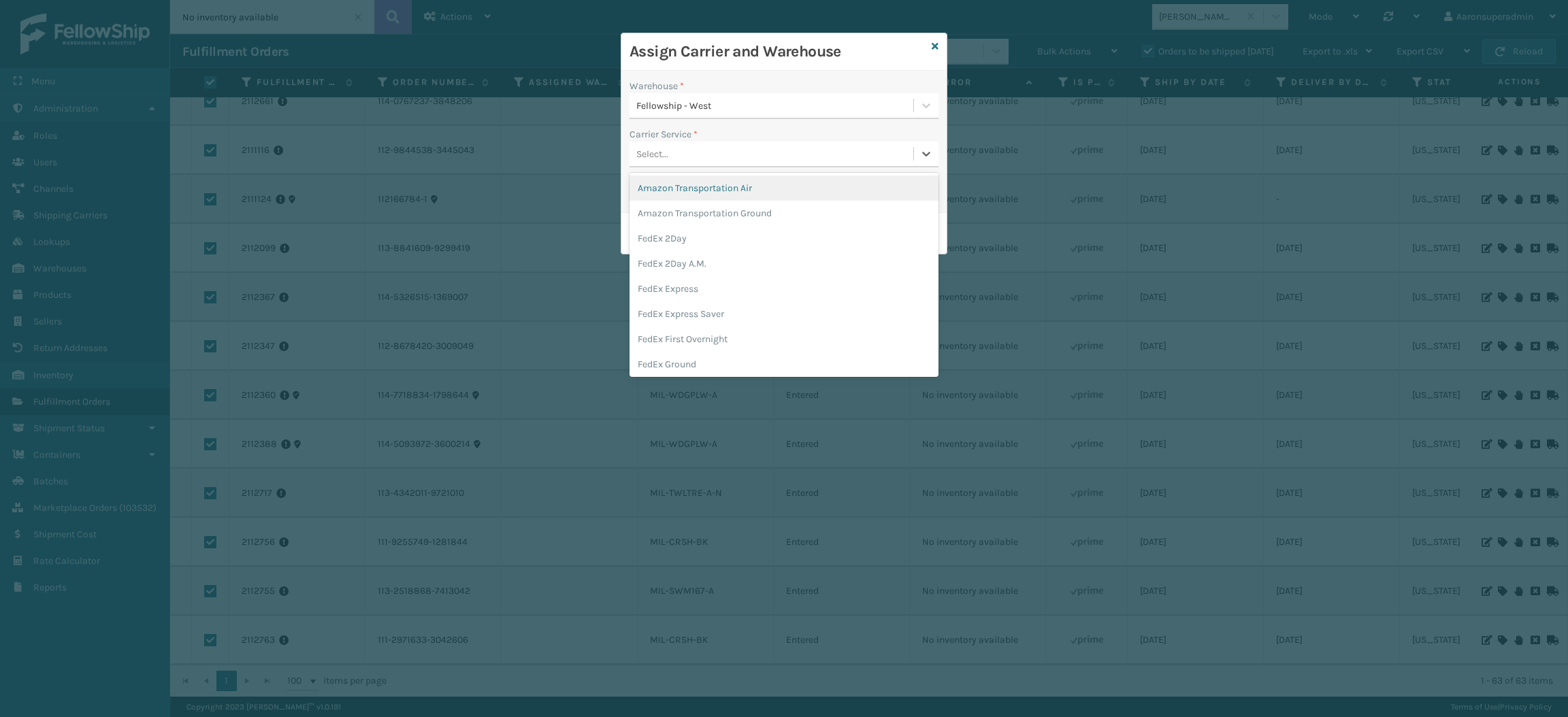
click at [717, 112] on div "Fellowship - West" at bounding box center [775, 105] width 278 height 14
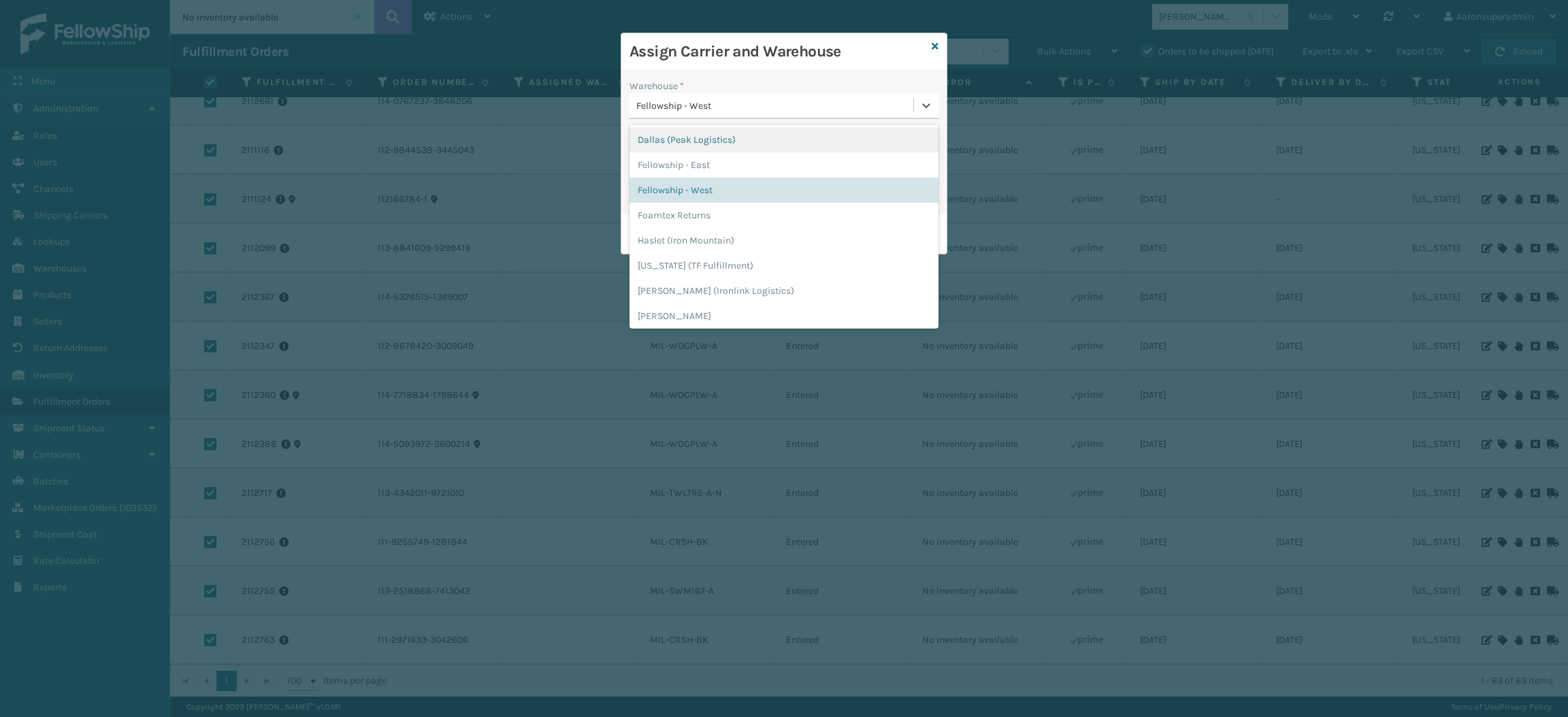
click at [697, 77] on div "Warehouse * option Fellowship - West, selected. option [GEOGRAPHIC_DATA] (Peak …" at bounding box center [784, 142] width 325 height 142
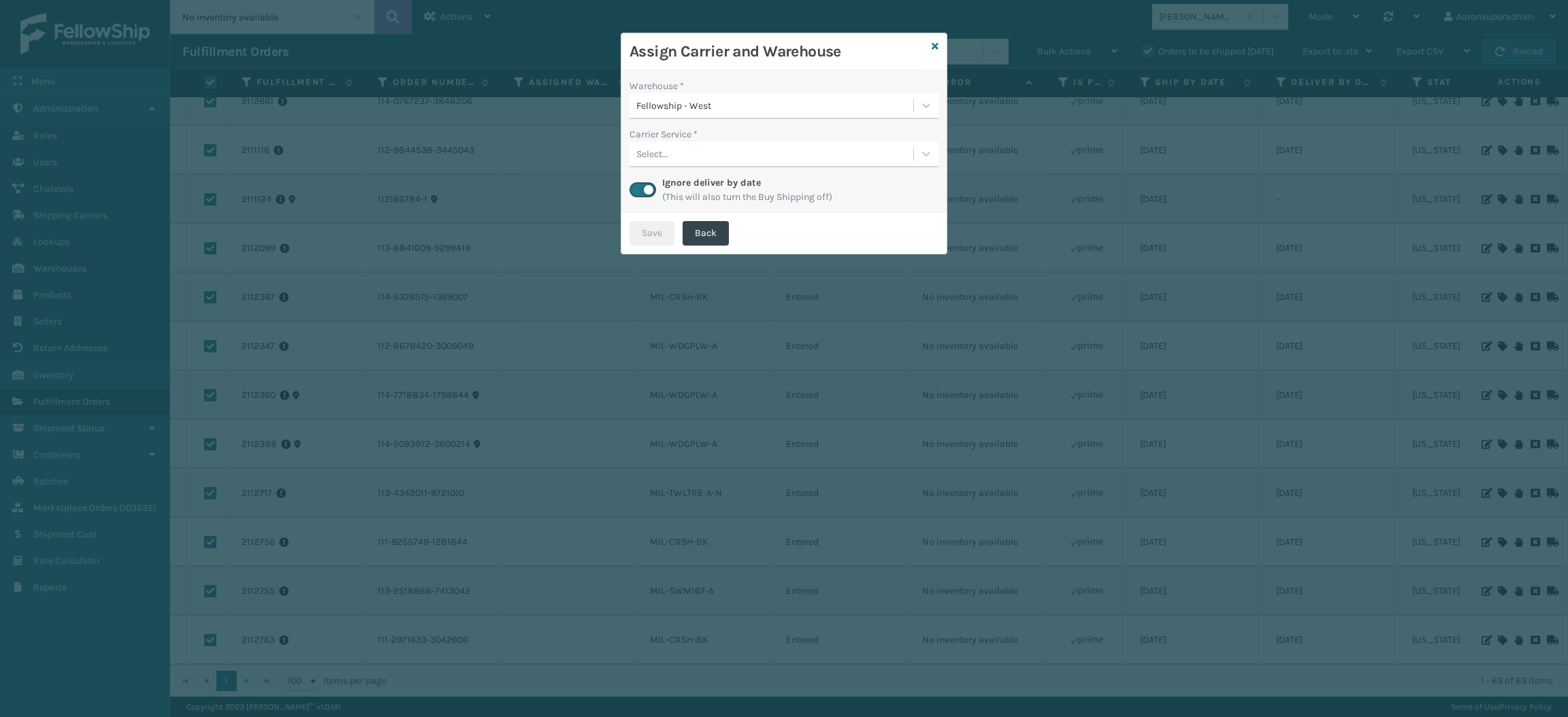
click at [647, 186] on label at bounding box center [642, 189] width 27 height 15
click at [638, 186] on input "checkbox" at bounding box center [634, 187] width 9 height 9
click at [675, 152] on div "Select..." at bounding box center [771, 154] width 284 height 22
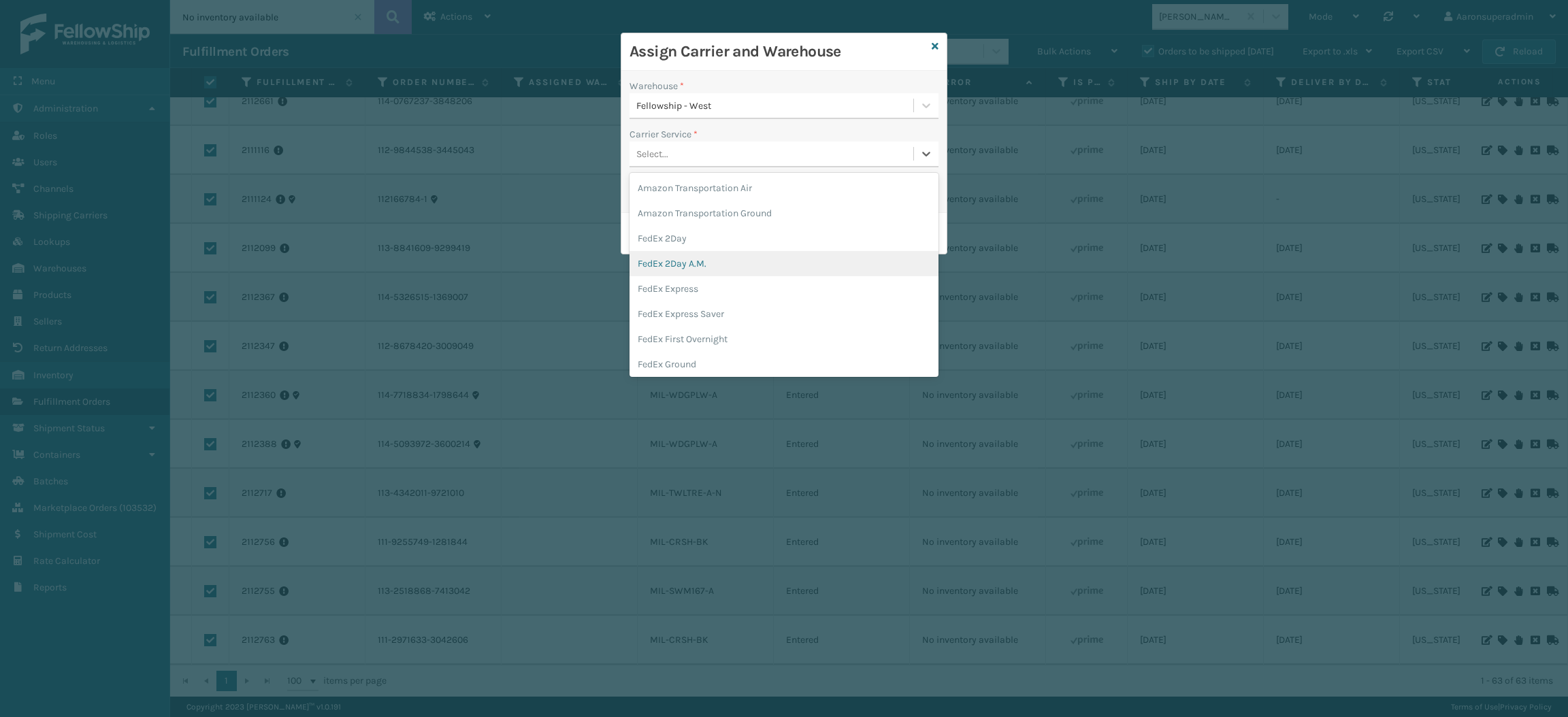
scroll to position [45, 0]
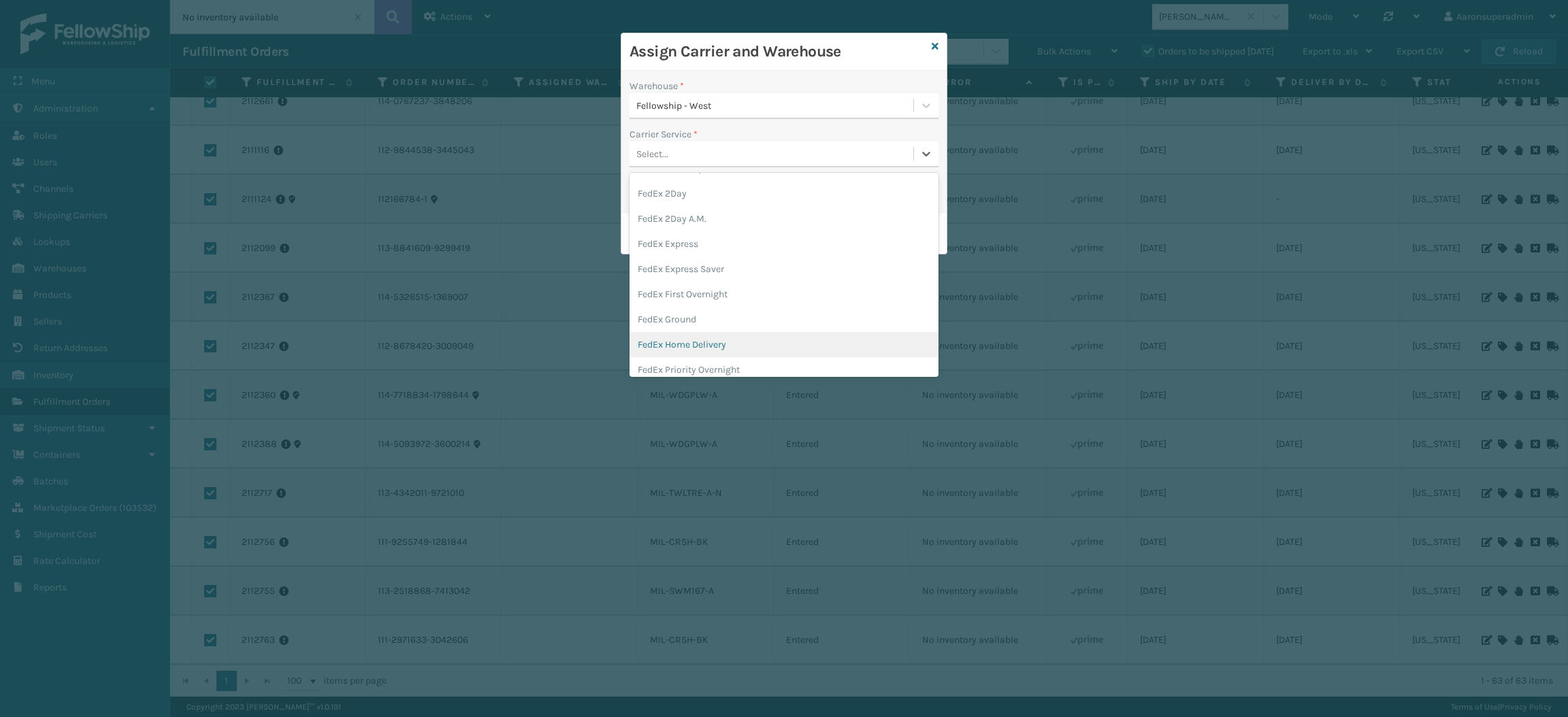
click at [699, 332] on div "FedEx Home Delivery" at bounding box center [784, 344] width 309 height 25
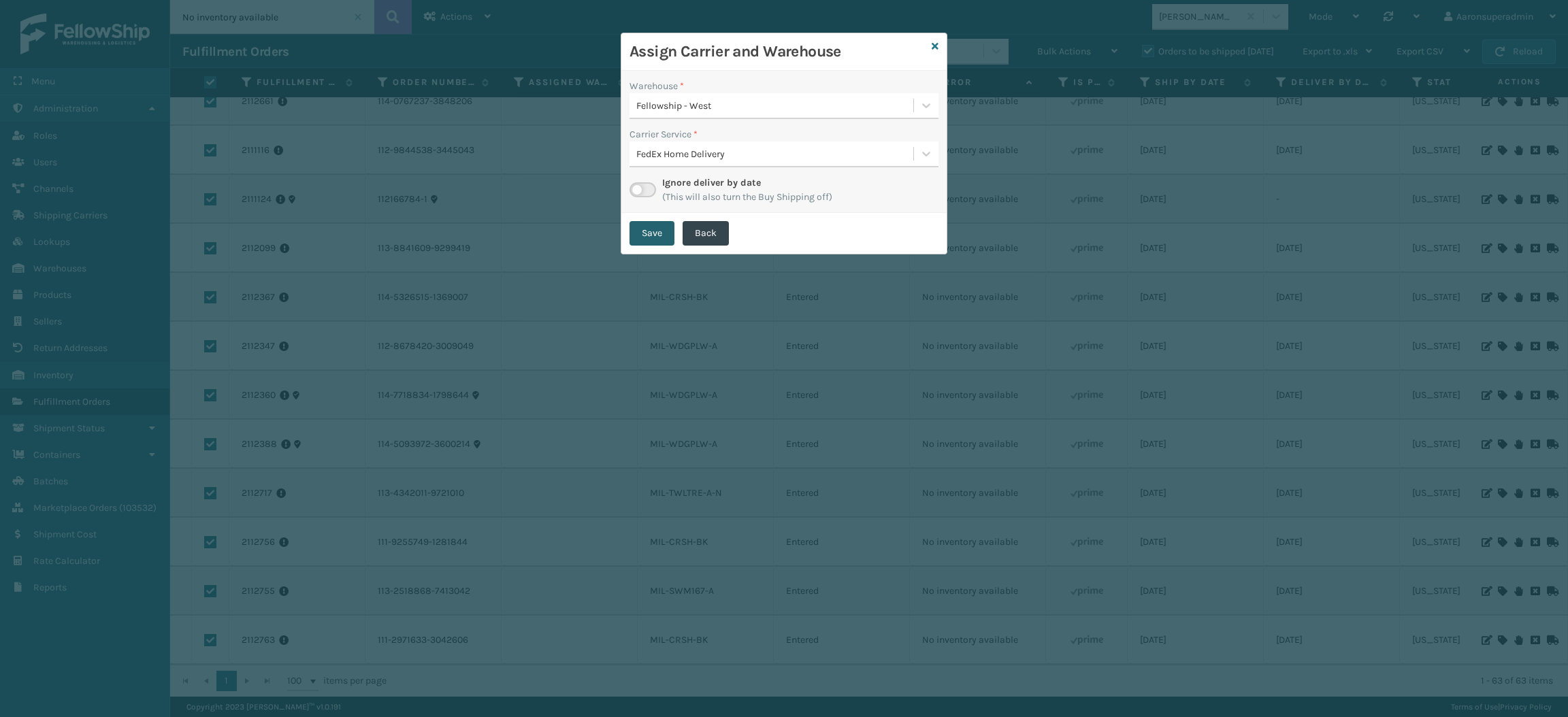
click at [648, 234] on button "Save" at bounding box center [651, 233] width 45 height 25
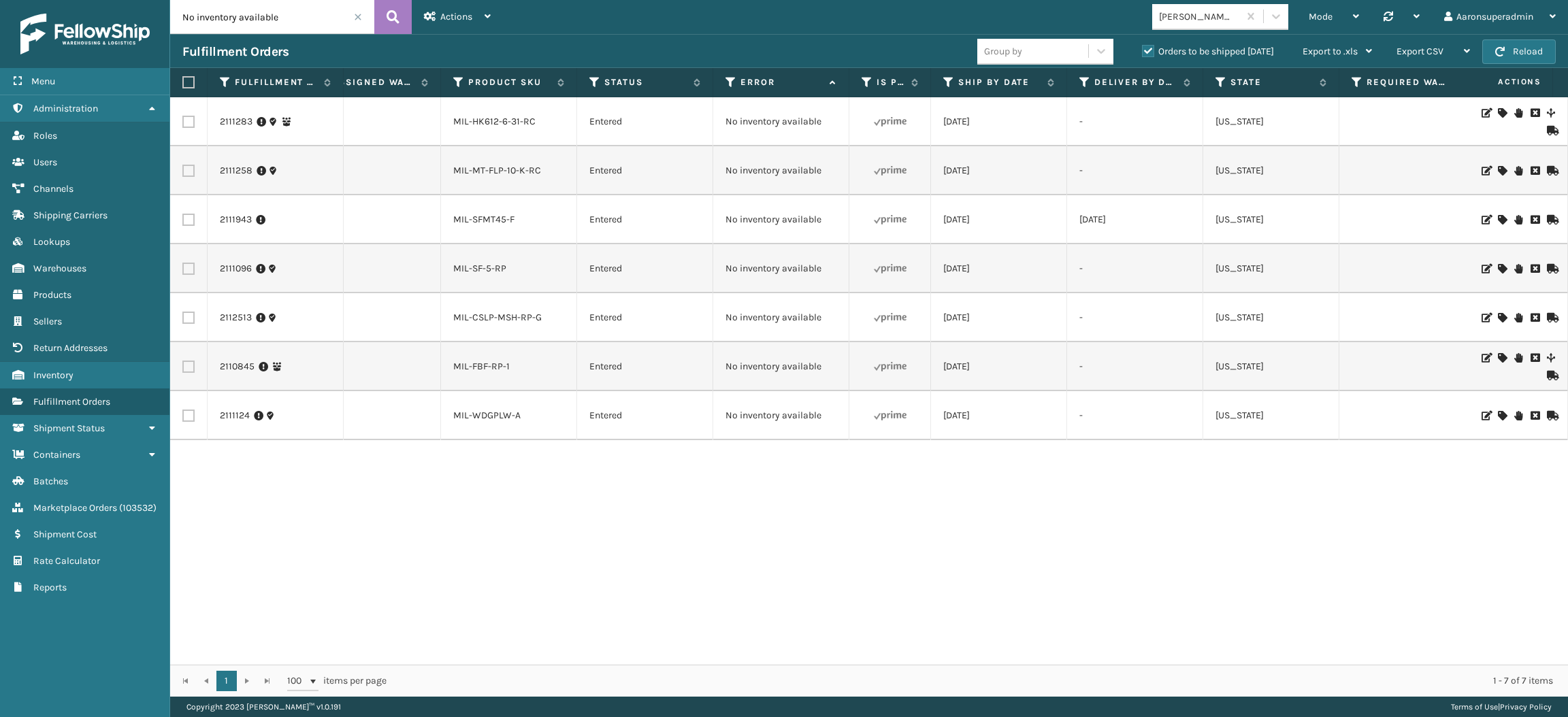
scroll to position [0, 169]
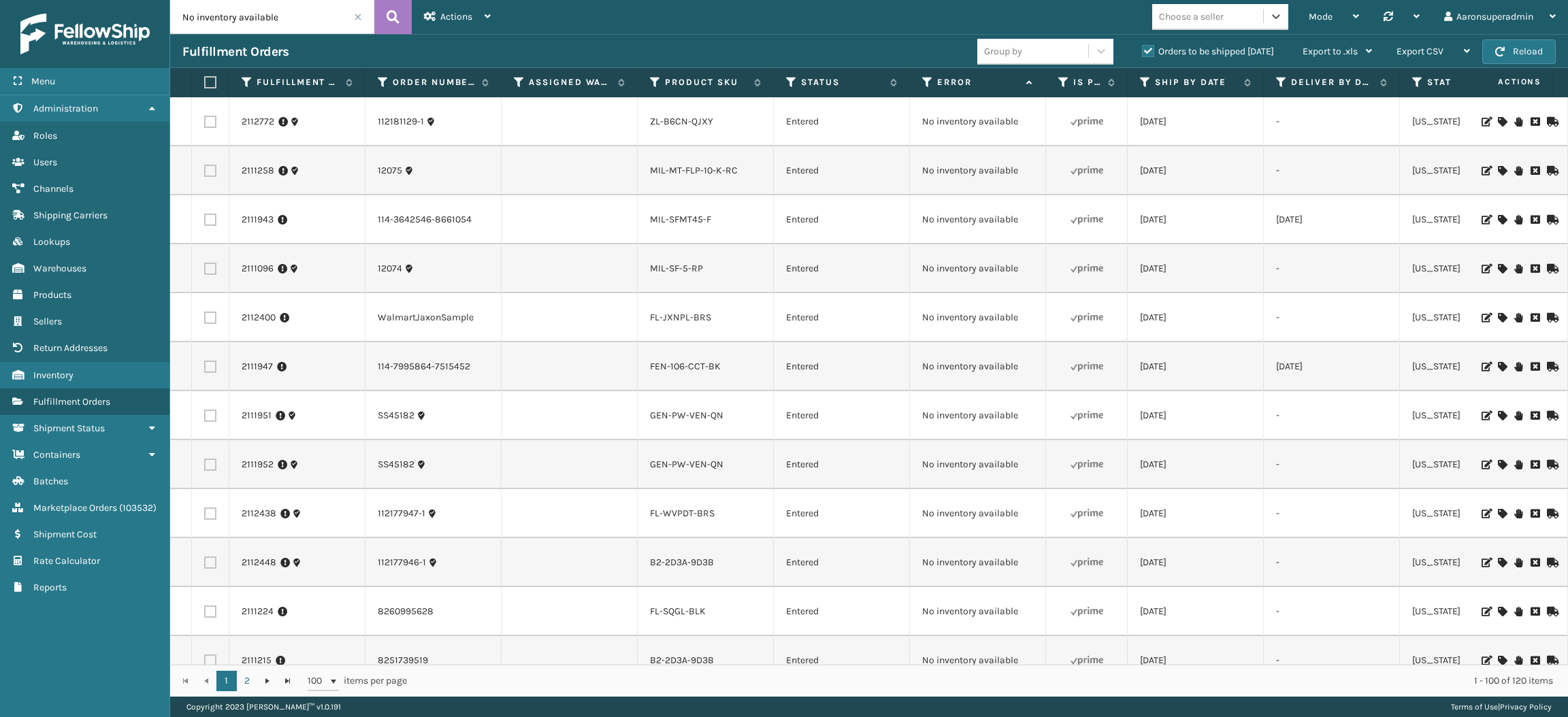
click at [359, 9] on input "No inventory available" at bounding box center [272, 17] width 204 height 34
click at [356, 16] on span at bounding box center [358, 17] width 8 height 8
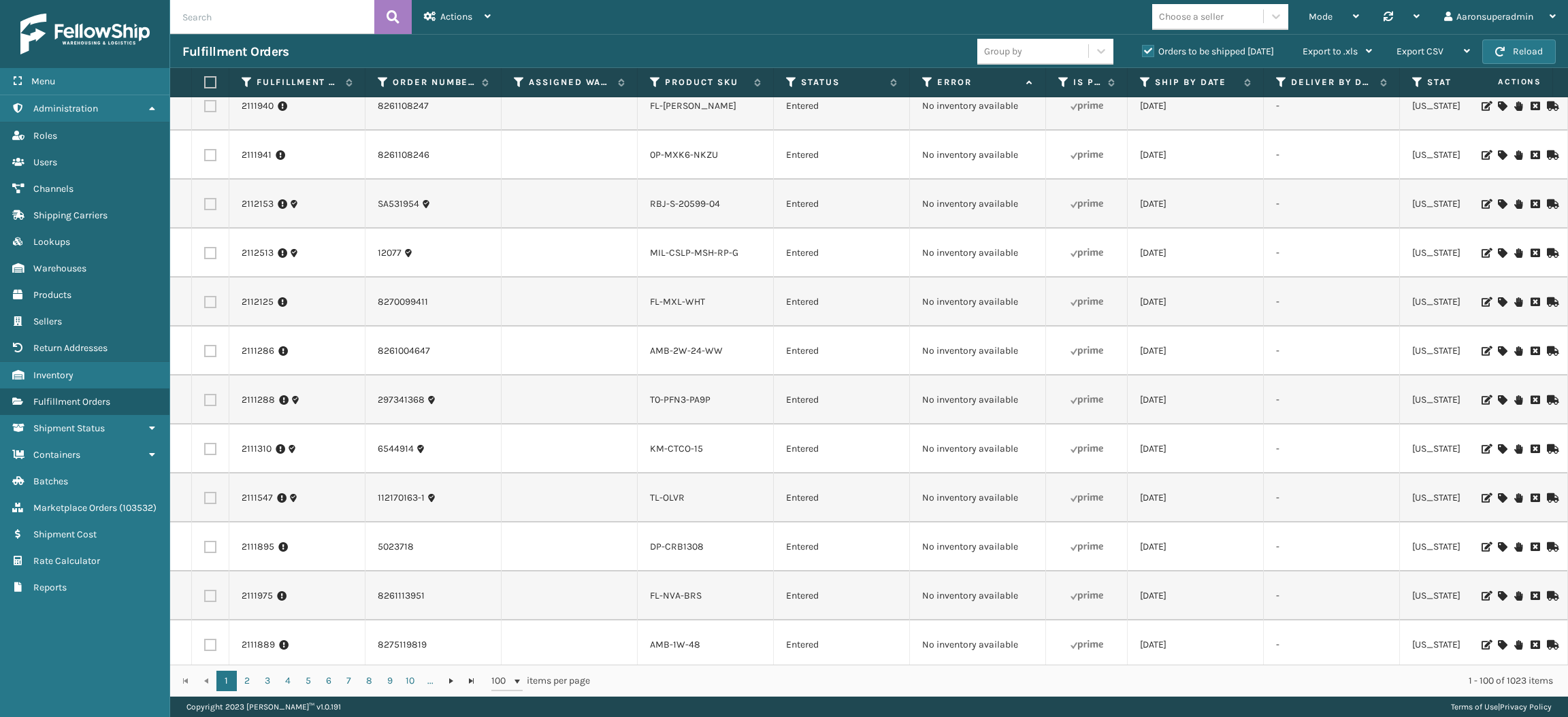
scroll to position [4356, 0]
